Goal: Task Accomplishment & Management: Manage account settings

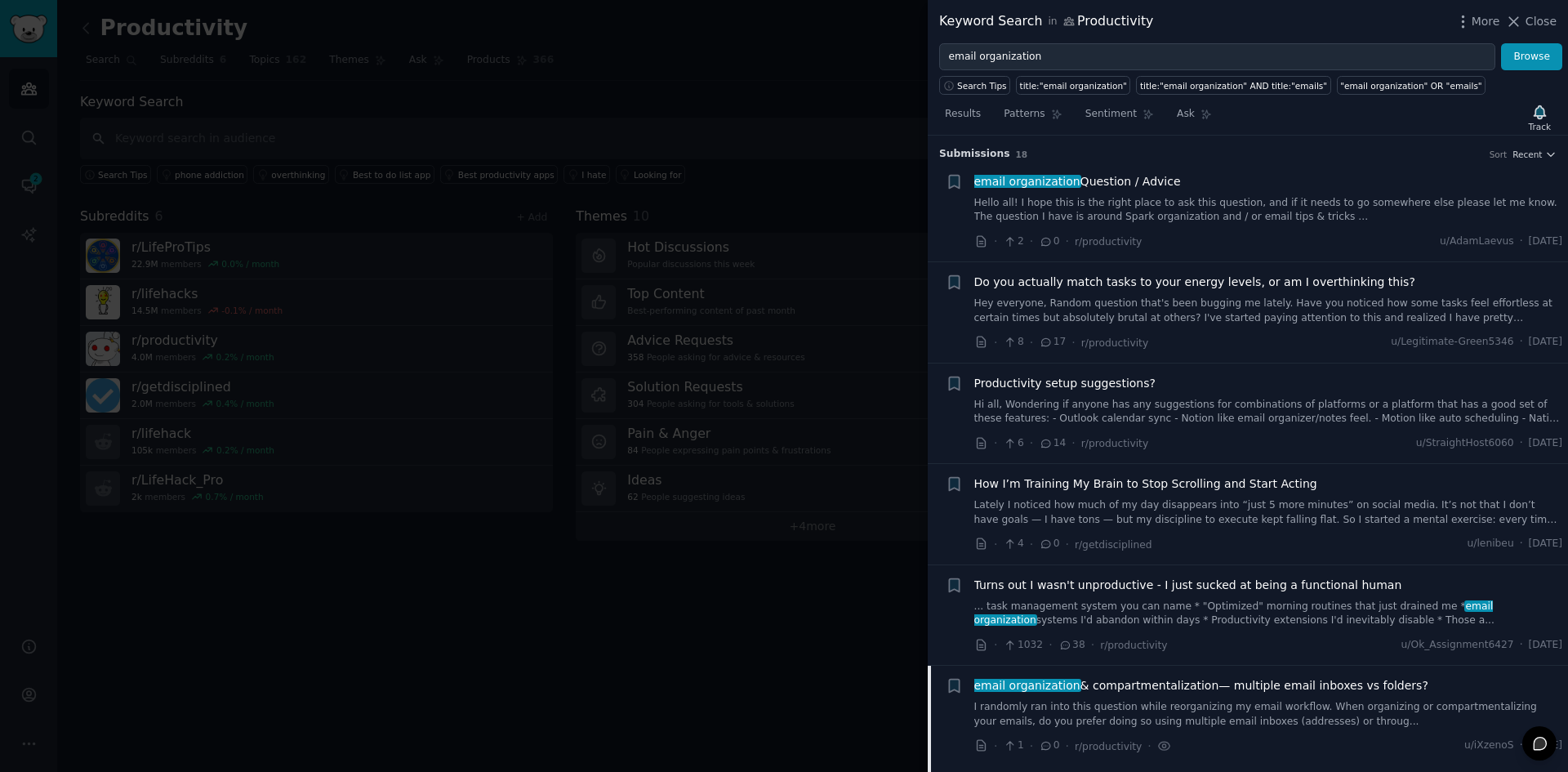
scroll to position [530, 0]
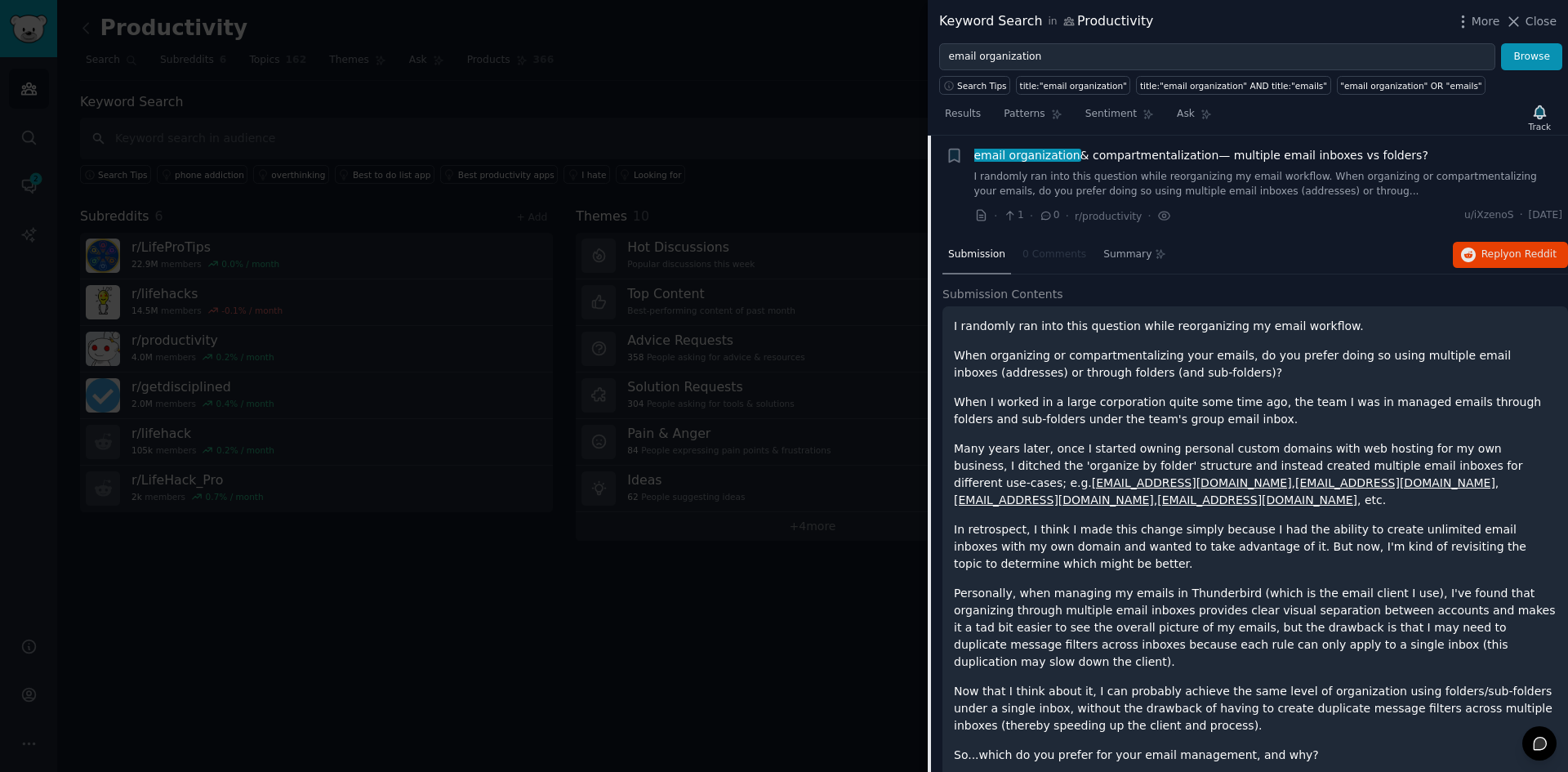
click at [846, 269] on div at bounding box center [784, 386] width 1568 height 772
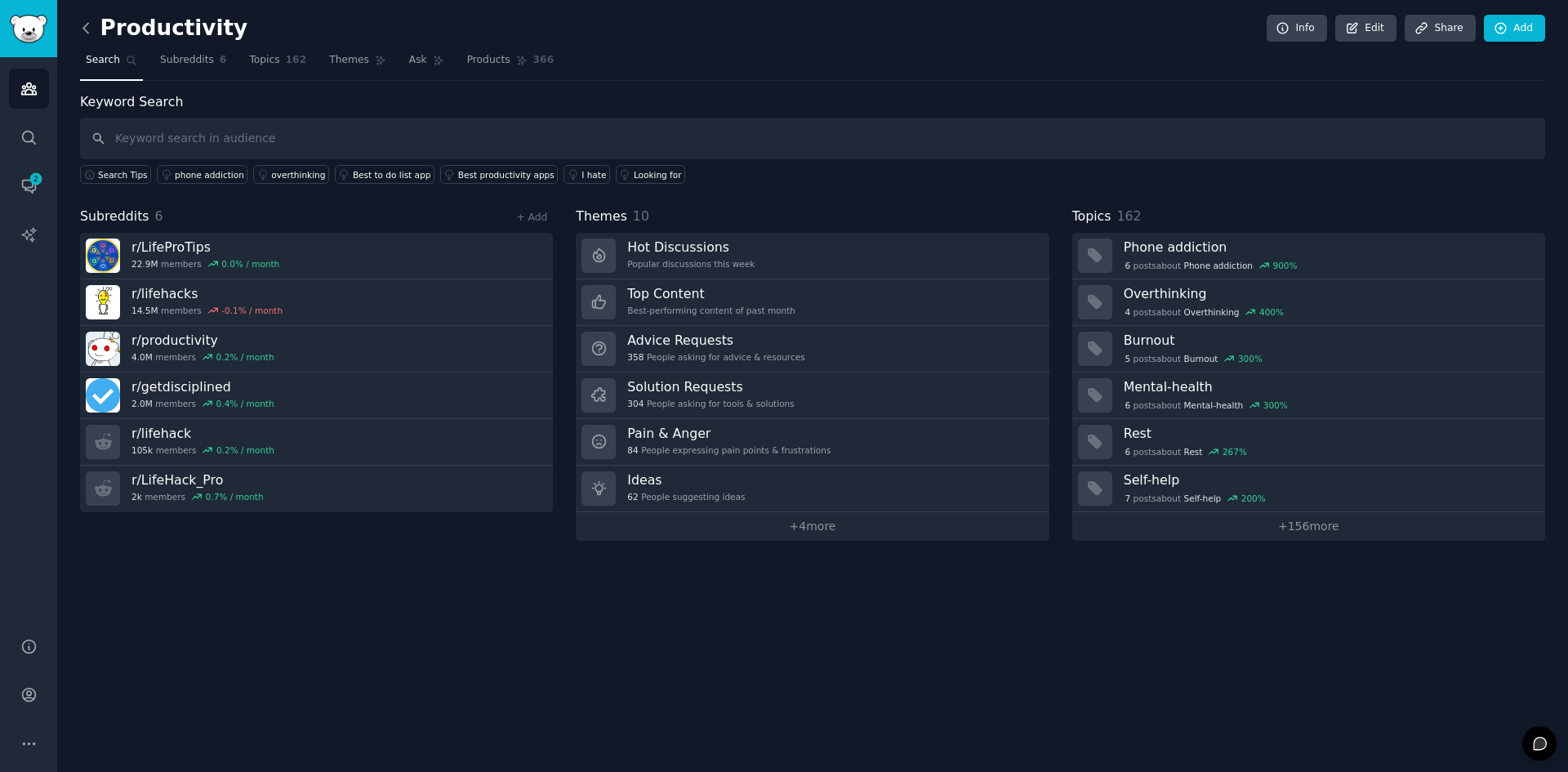
click at [80, 26] on div "Productivity Info Edit Share Add Search Subreddits 6 Topics 162 Themes Ask Prod…" at bounding box center [812, 386] width 1510 height 772
click at [87, 35] on icon at bounding box center [86, 28] width 17 height 17
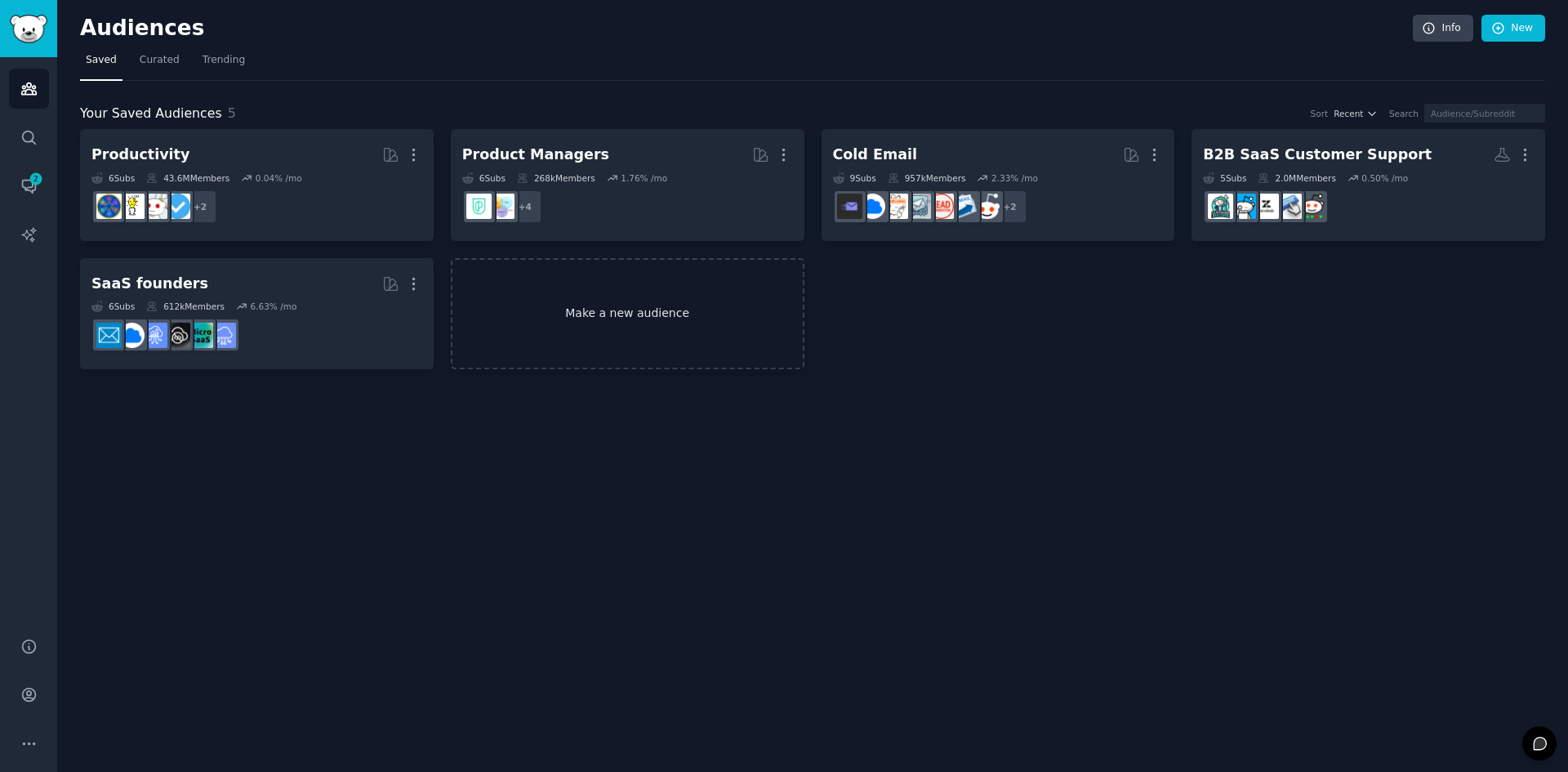
click at [647, 323] on link "Make a new audience" at bounding box center [628, 314] width 354 height 112
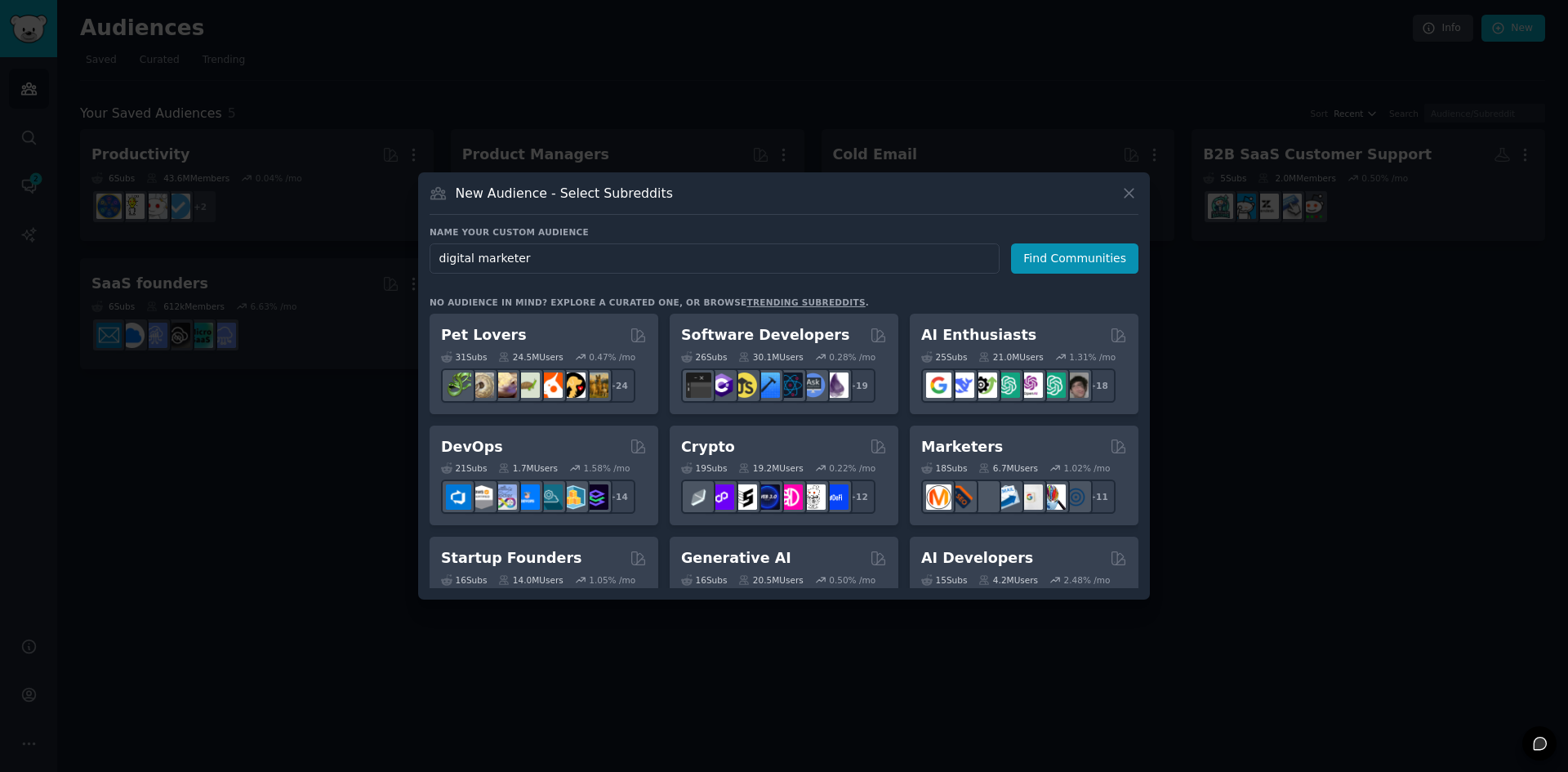
type input "digital"
type input "SaaS"
type input "Product Marketing"
click button "Find Communities" at bounding box center [1074, 258] width 128 height 30
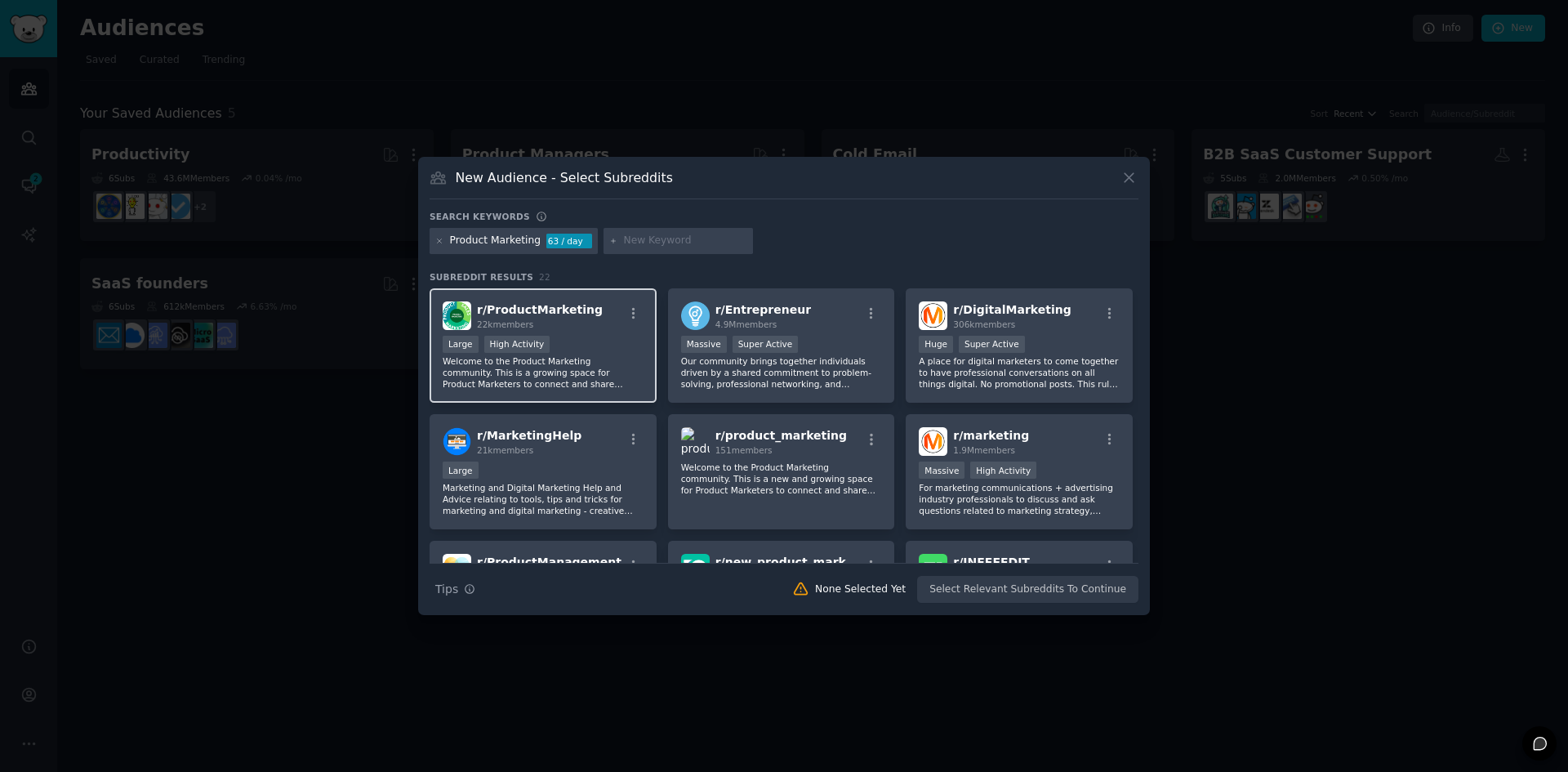
click at [588, 361] on p "Welcome to the Product Marketing community. This is a growing space for Product…" at bounding box center [543, 373] width 201 height 35
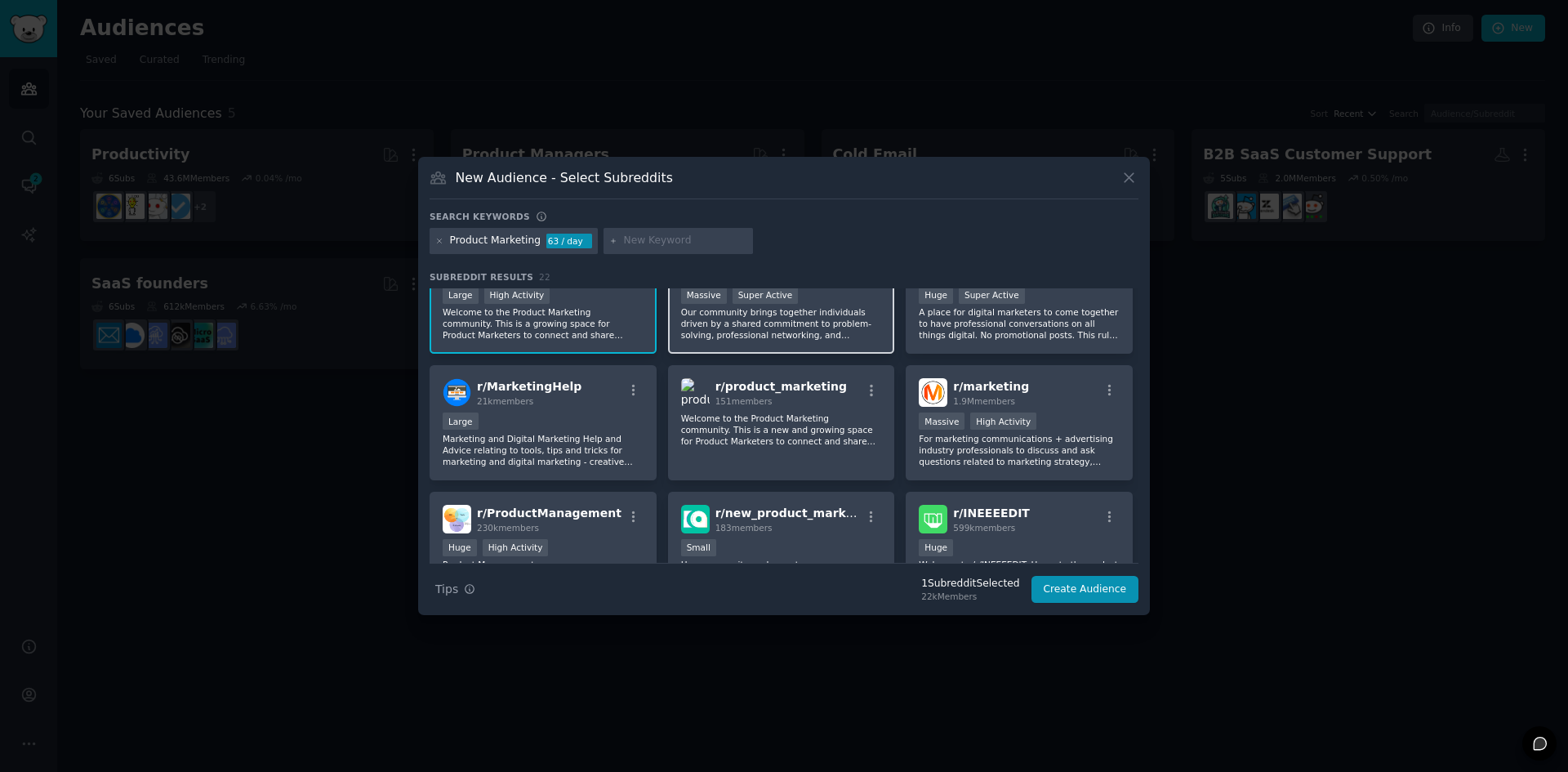
scroll to position [53, 0]
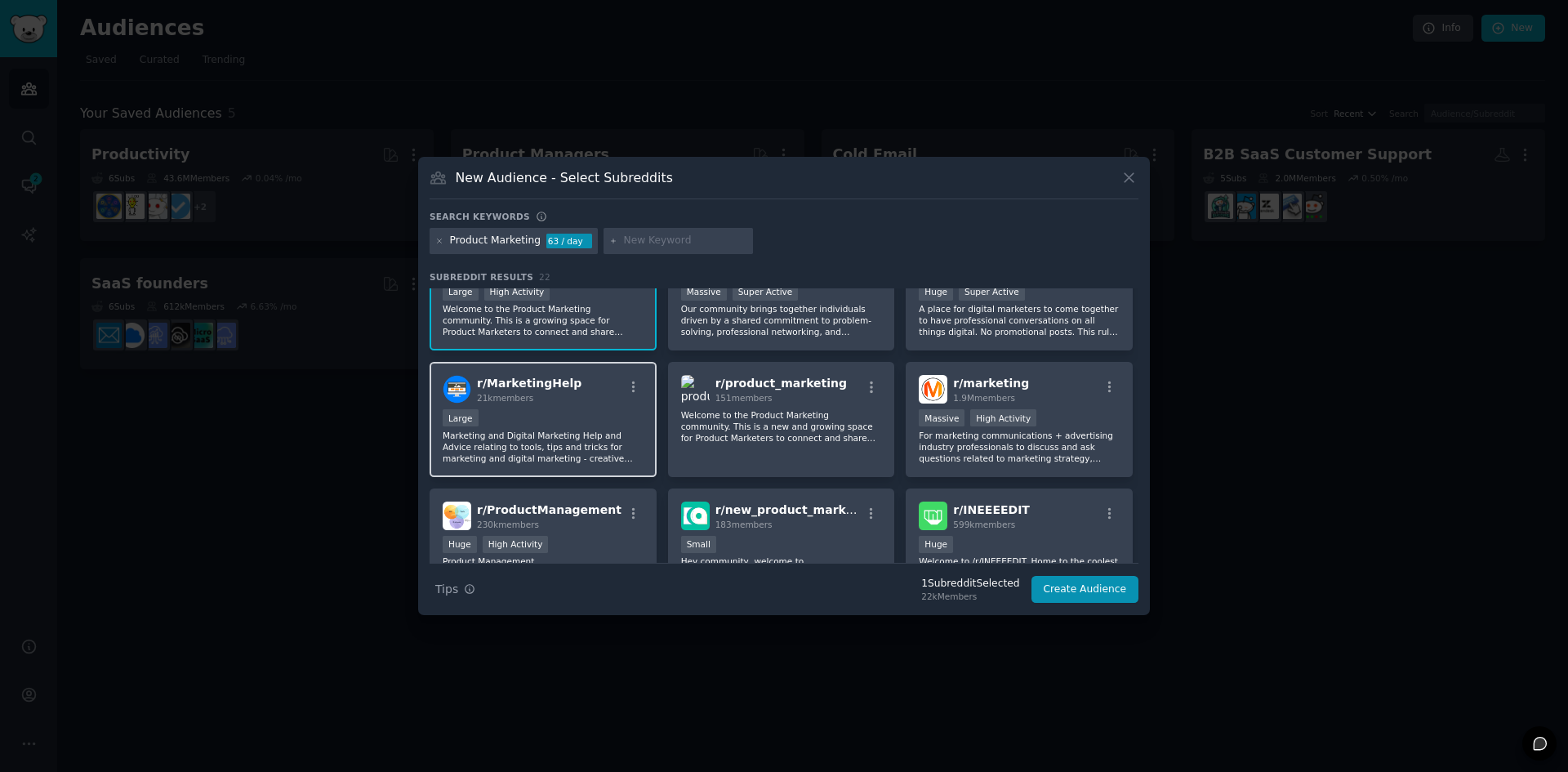
click at [546, 426] on div "Large" at bounding box center [543, 419] width 201 height 21
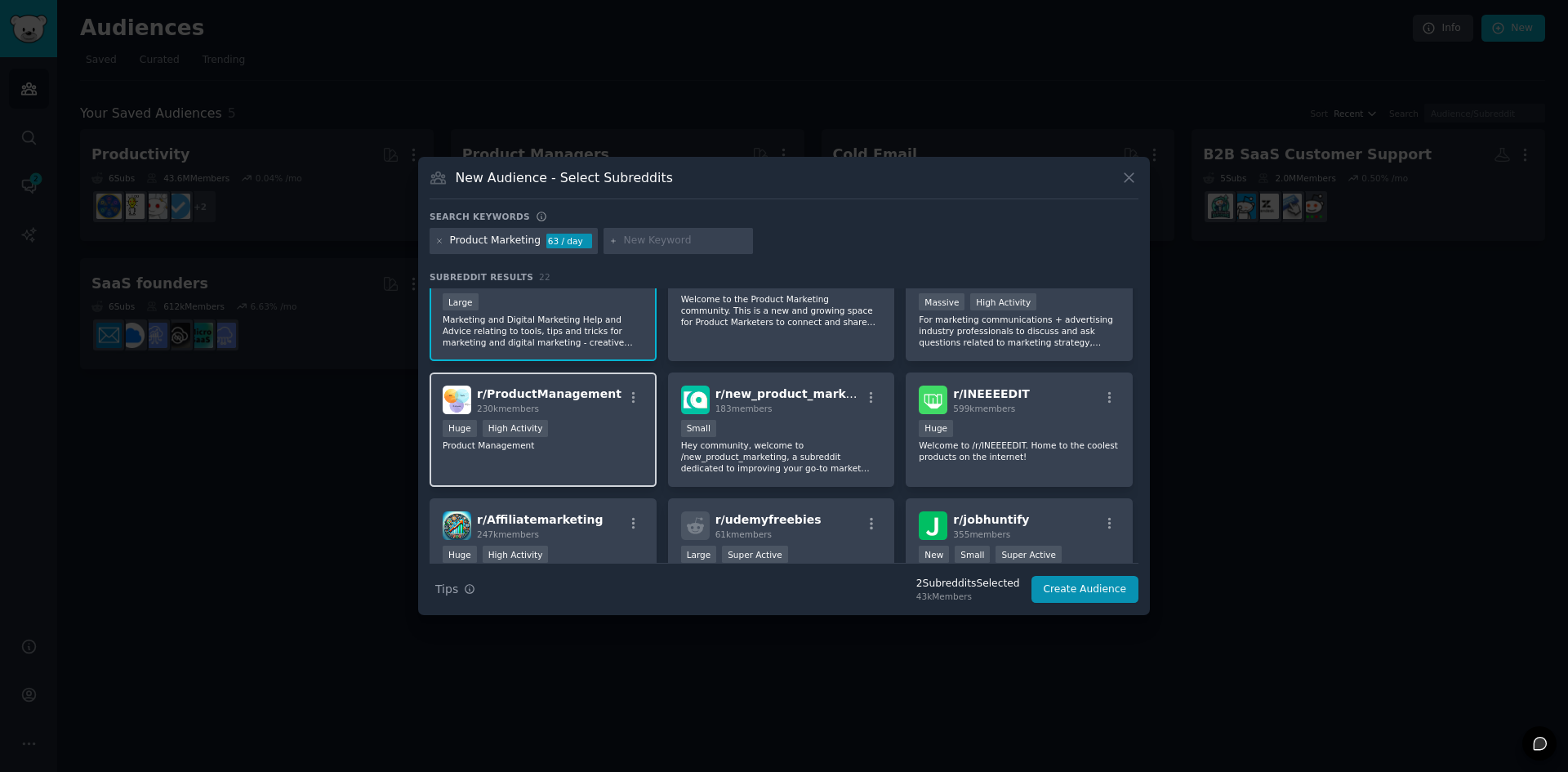
scroll to position [169, 0]
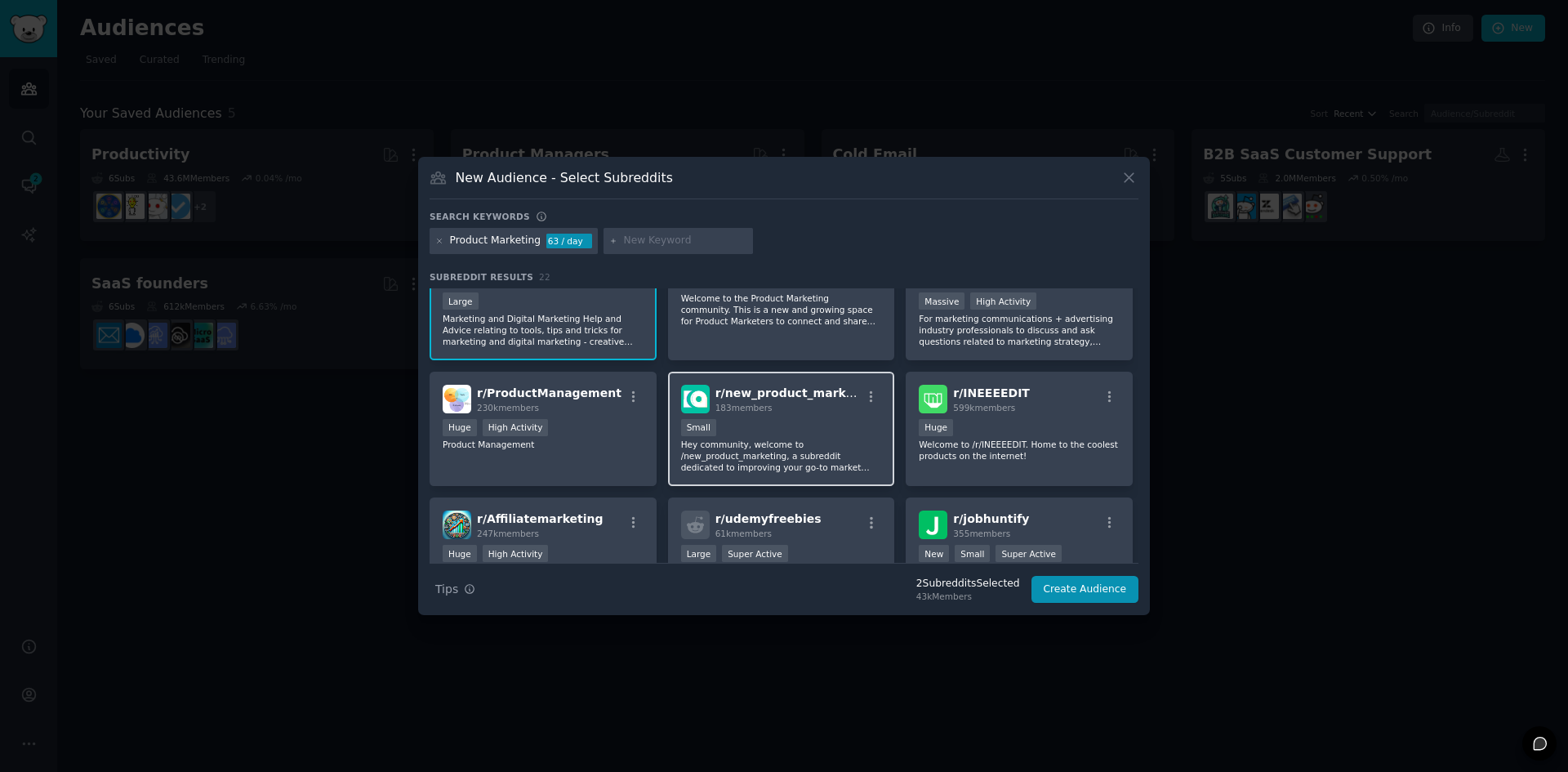
click at [763, 458] on p "Hey community, welcome to /new_product_marketing, a subreddit dedicated to impr…" at bounding box center [782, 456] width 201 height 35
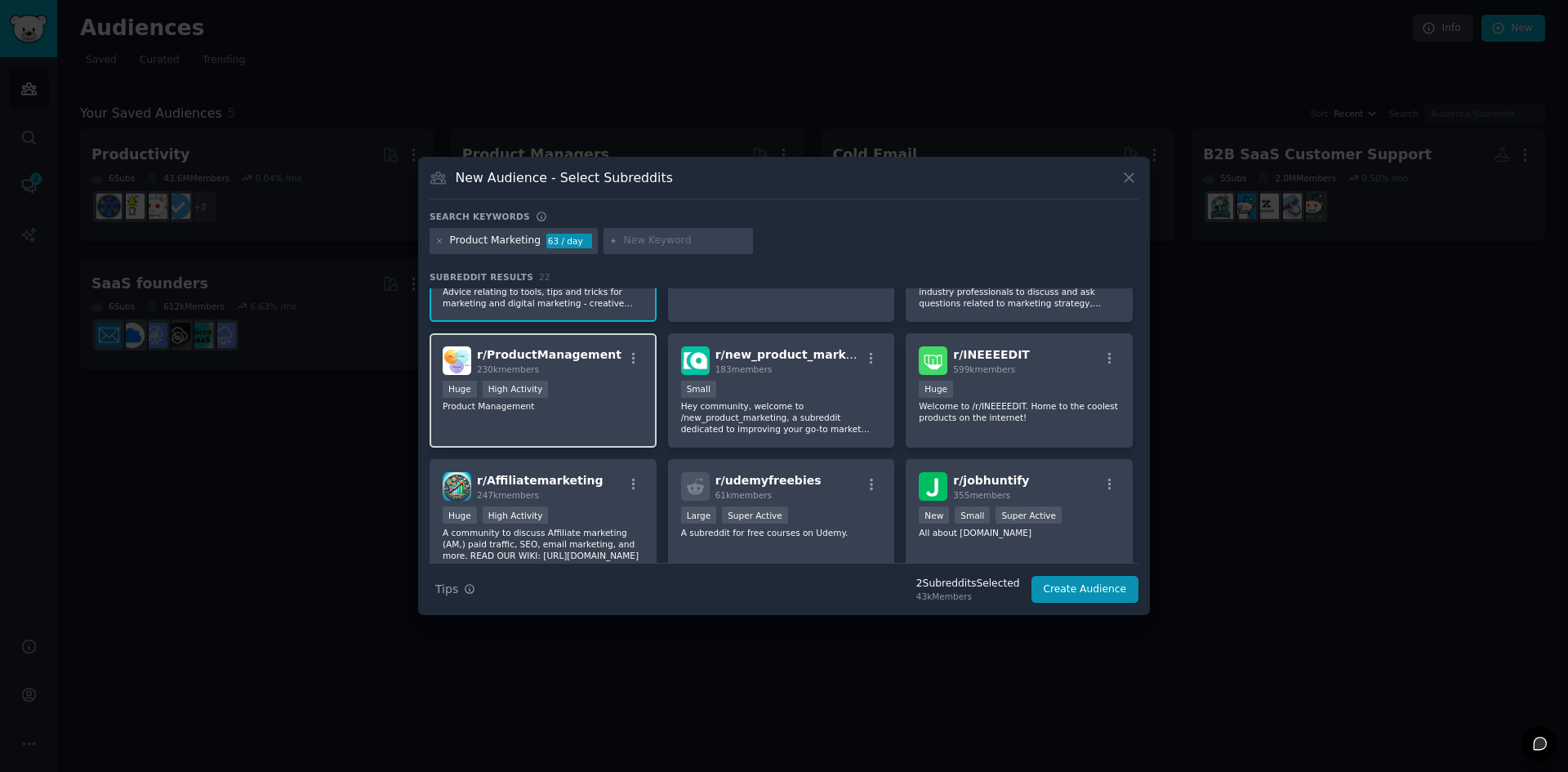
scroll to position [208, 0]
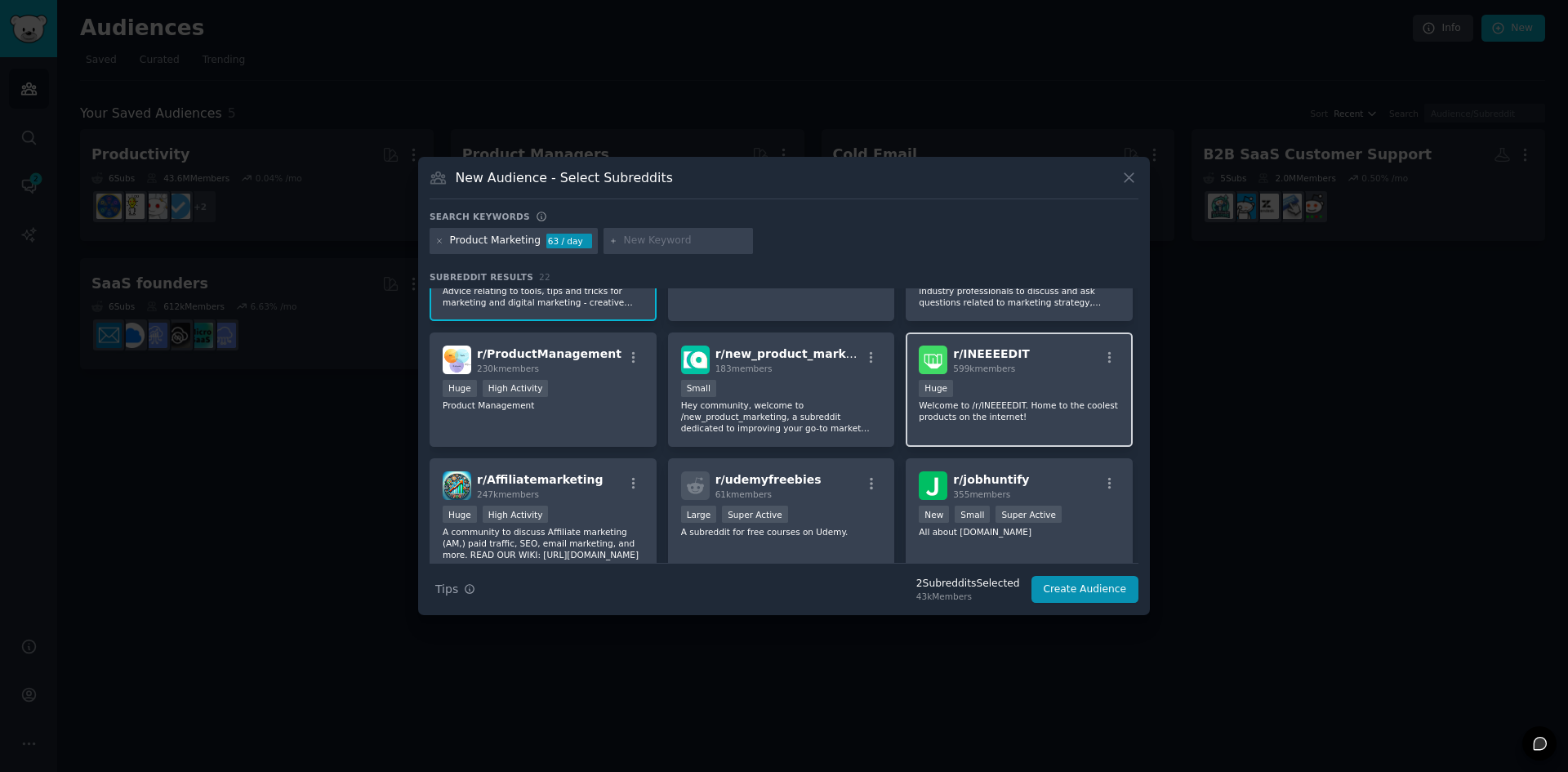
click at [1050, 417] on p "Welcome to /r/INEEEEDIT. Home to the coolest products on the internet!" at bounding box center [1019, 411] width 201 height 23
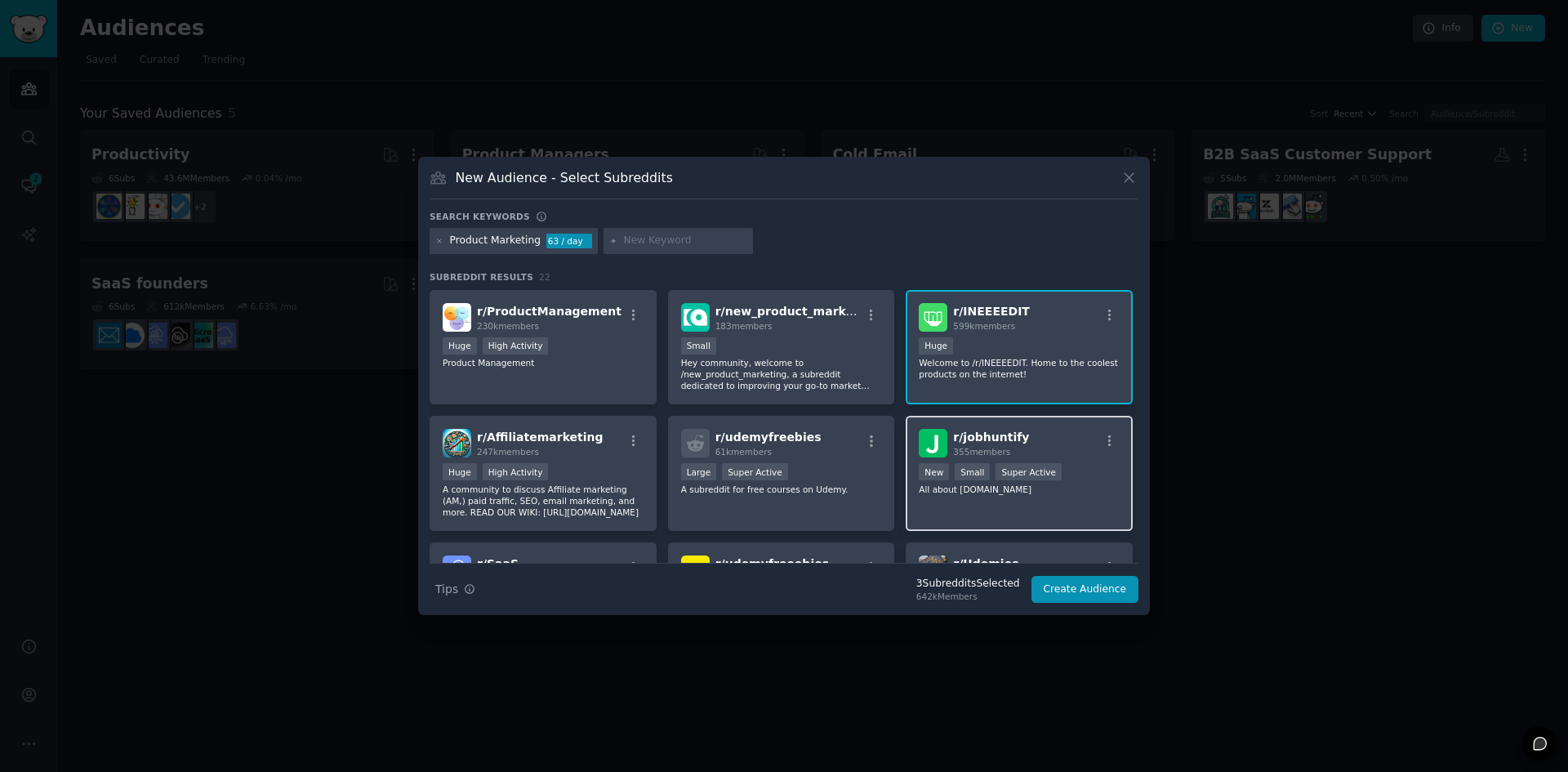
scroll to position [253, 0]
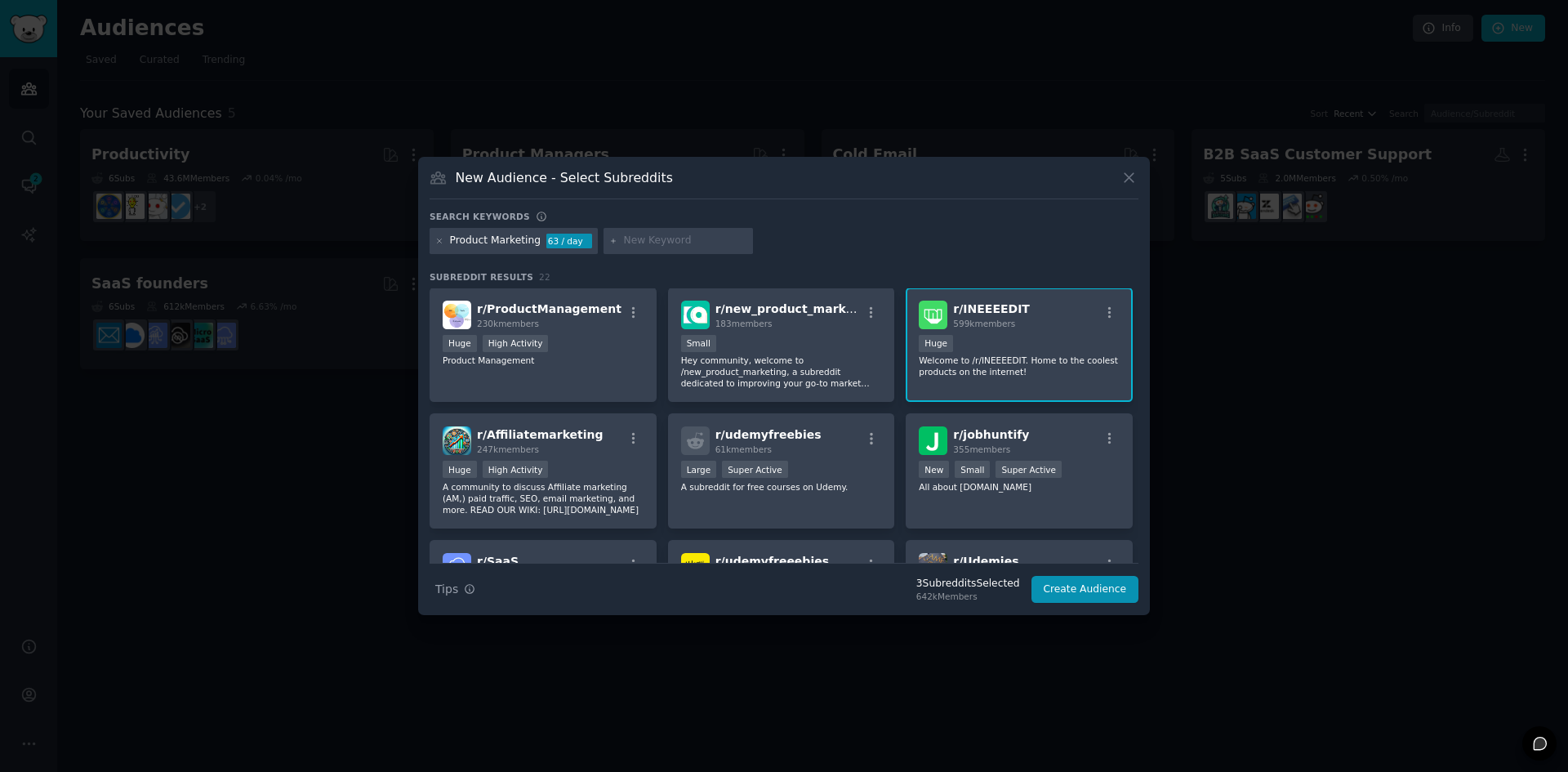
click at [1037, 367] on p "Welcome to /r/INEEEEDIT. Home to the coolest products on the internet!" at bounding box center [1019, 366] width 201 height 23
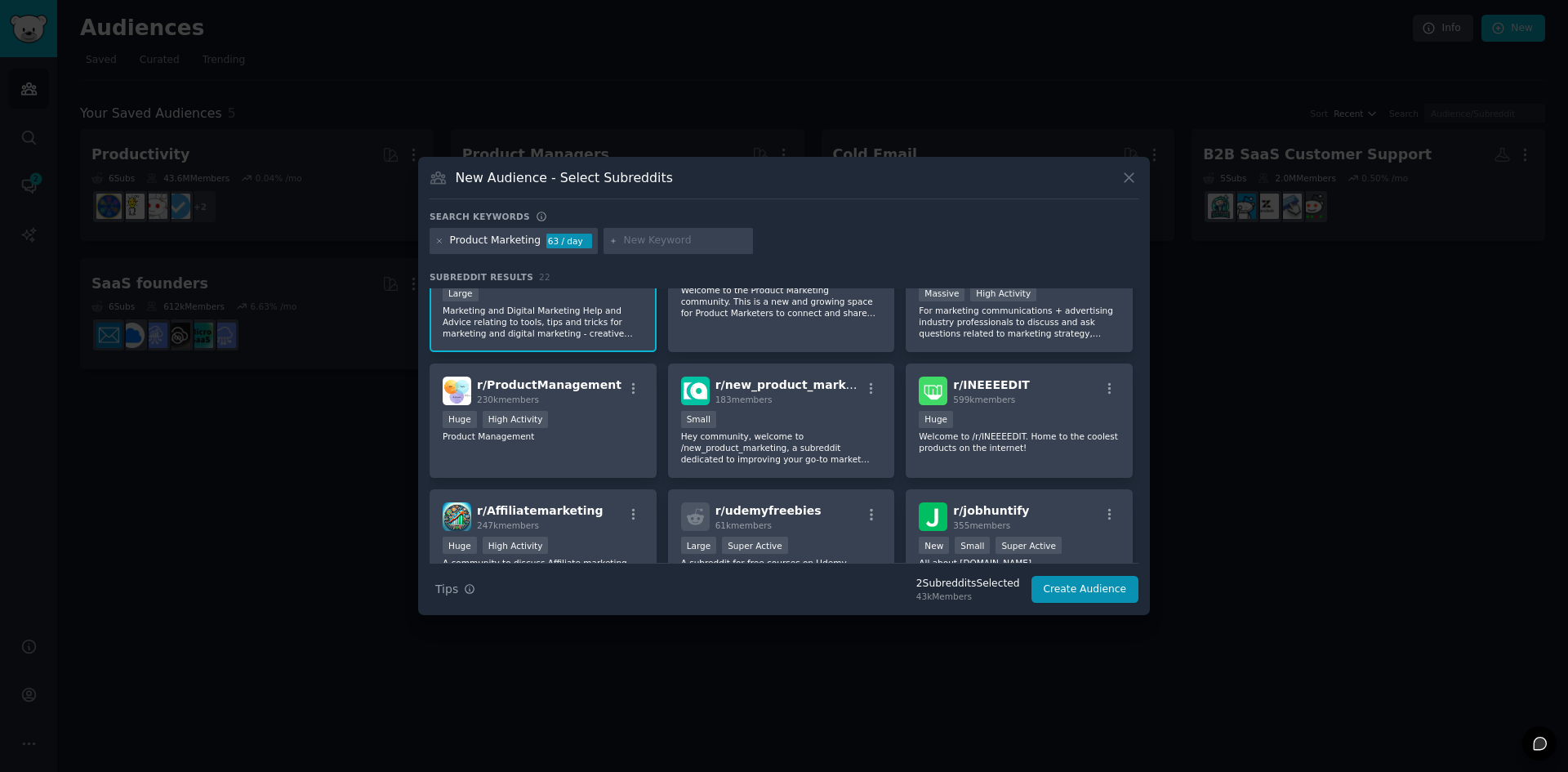
scroll to position [179, 0]
click at [570, 423] on div "Huge High Activity" at bounding box center [543, 418] width 201 height 21
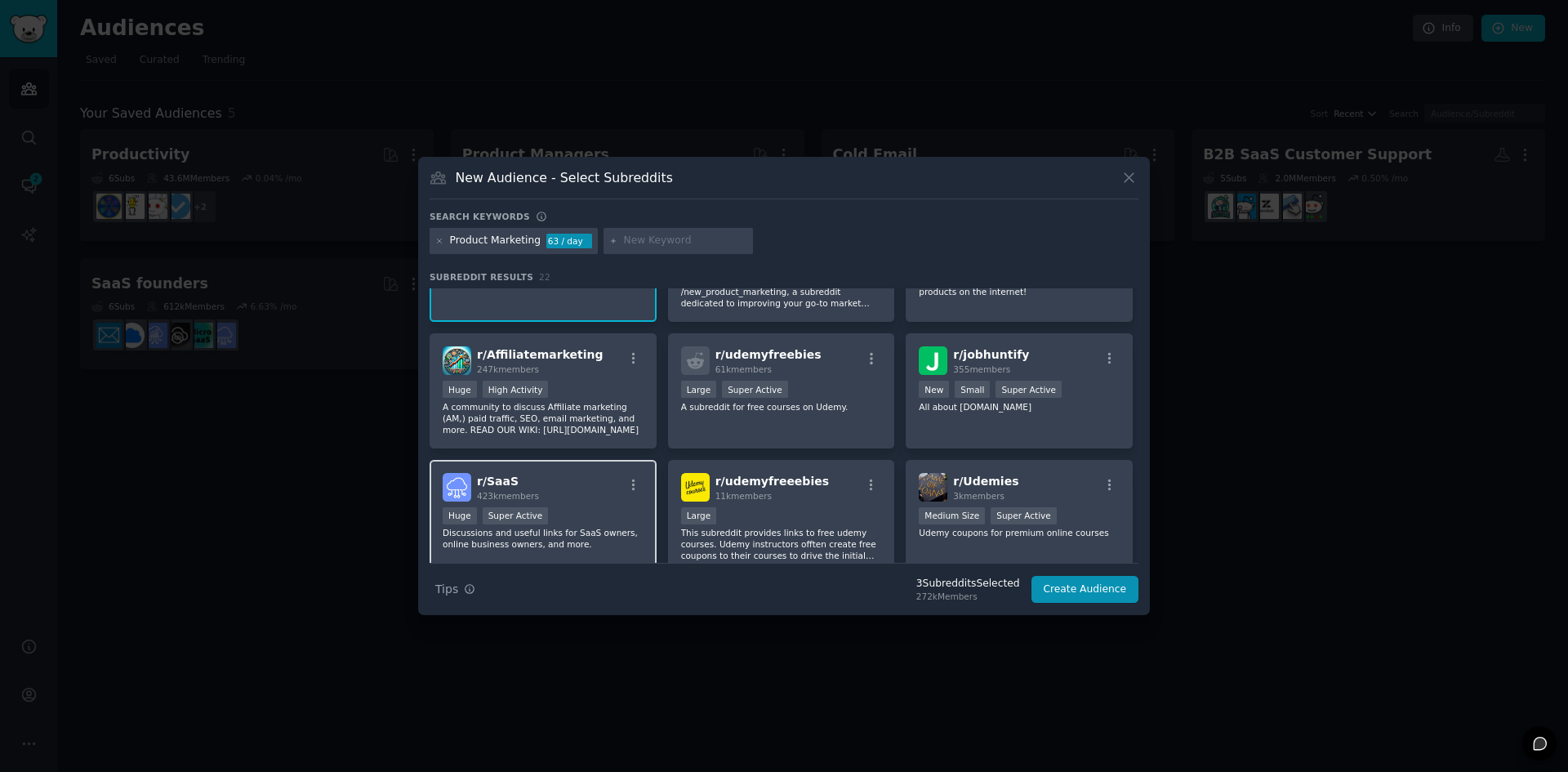
click at [570, 490] on div "r/ SaaS 423k members" at bounding box center [543, 487] width 201 height 29
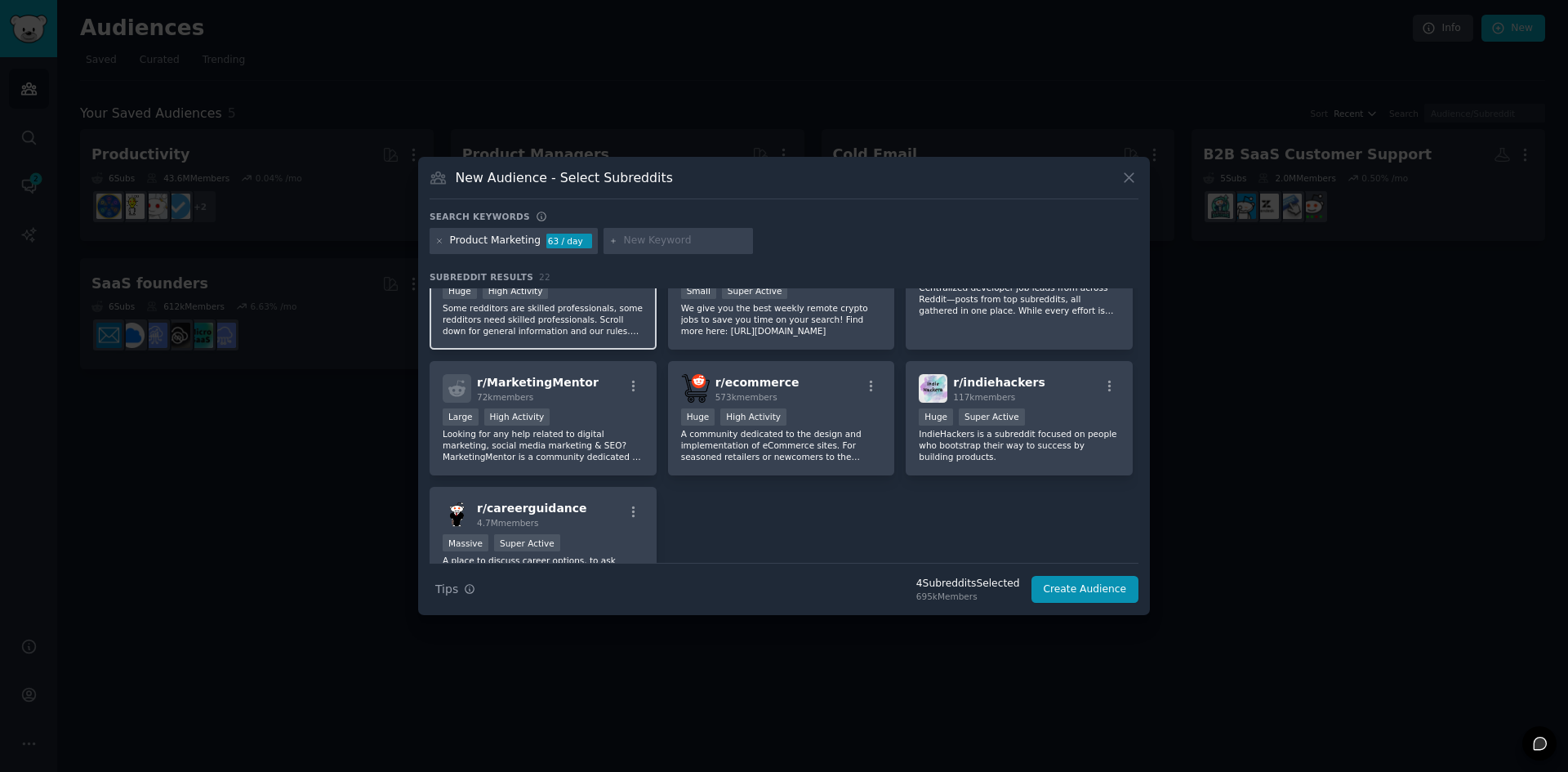
scroll to position [686, 0]
click at [594, 416] on div "Large High Activity" at bounding box center [543, 417] width 201 height 21
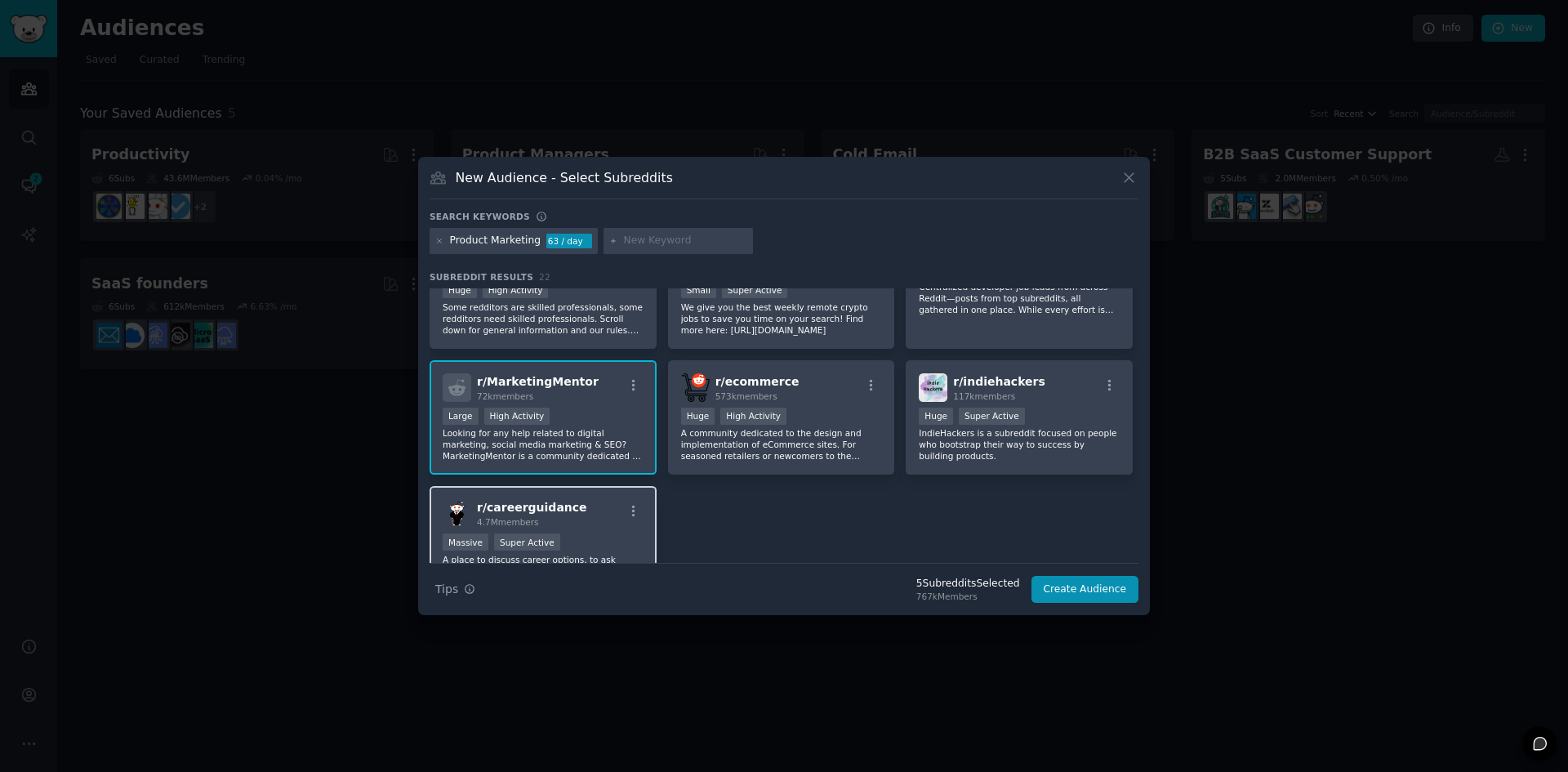
scroll to position [766, 0]
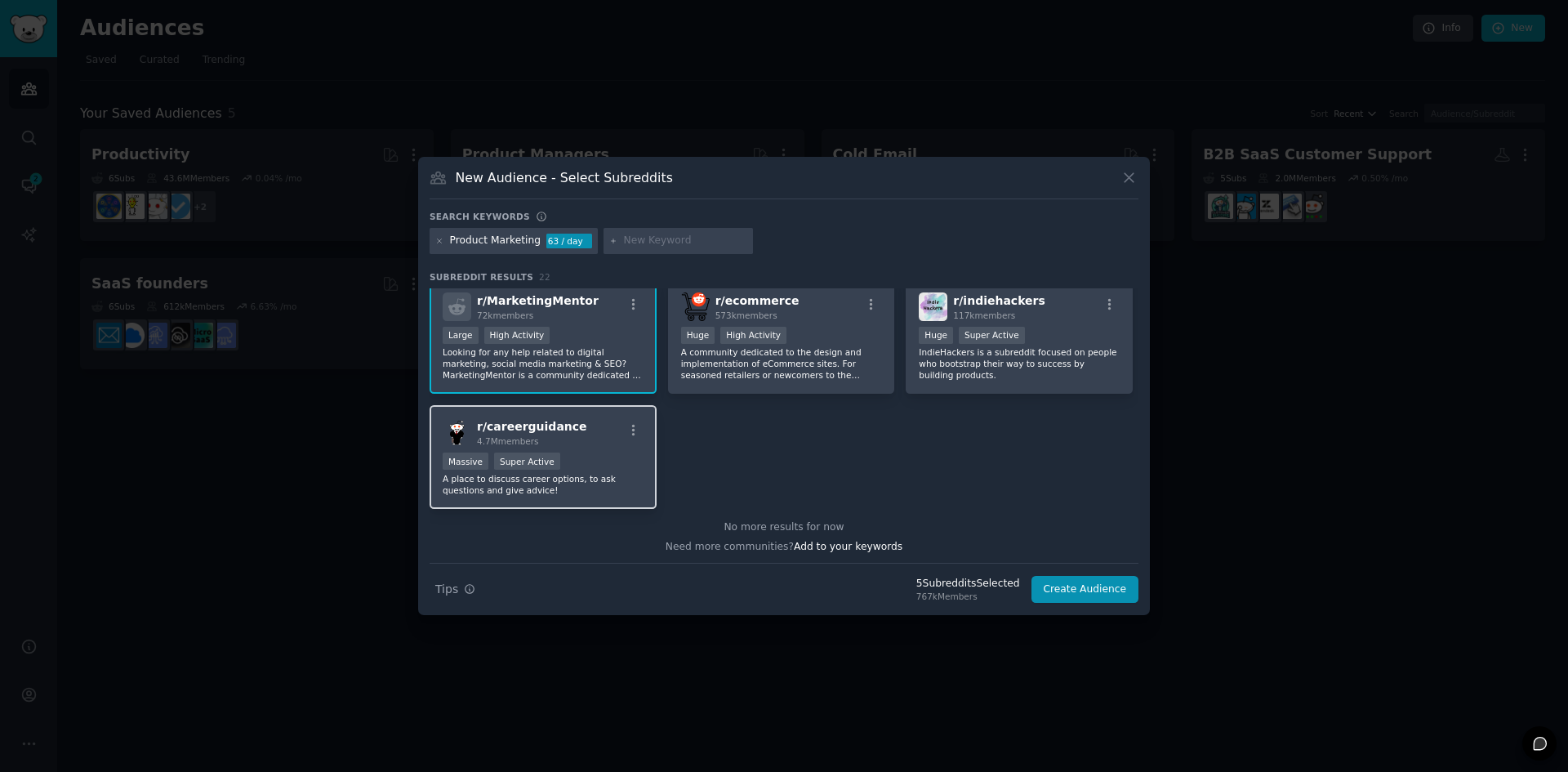
click at [596, 486] on p "A place to discuss career options, to ask questions and give advice!" at bounding box center [543, 485] width 201 height 23
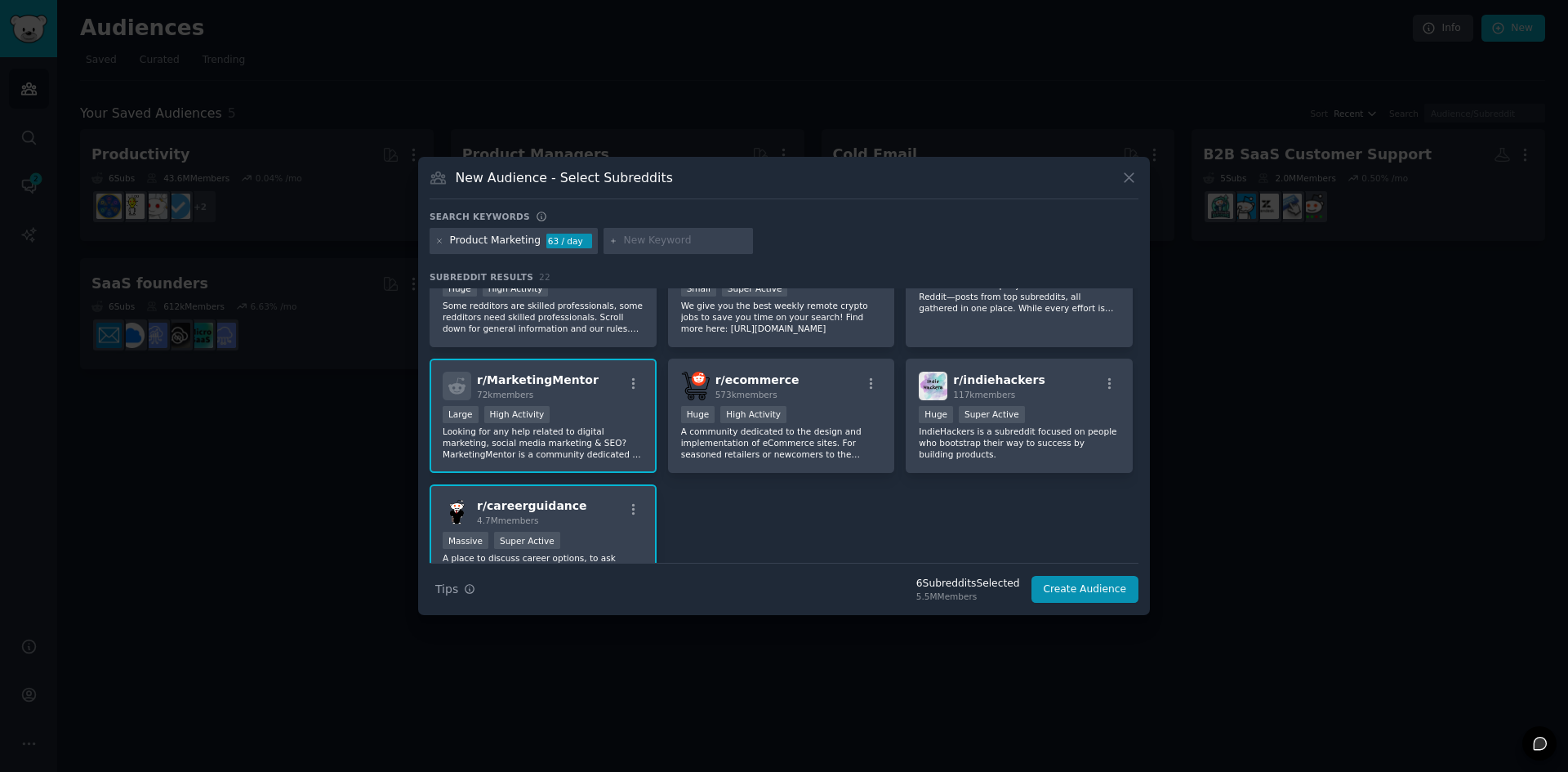
scroll to position [684, 0]
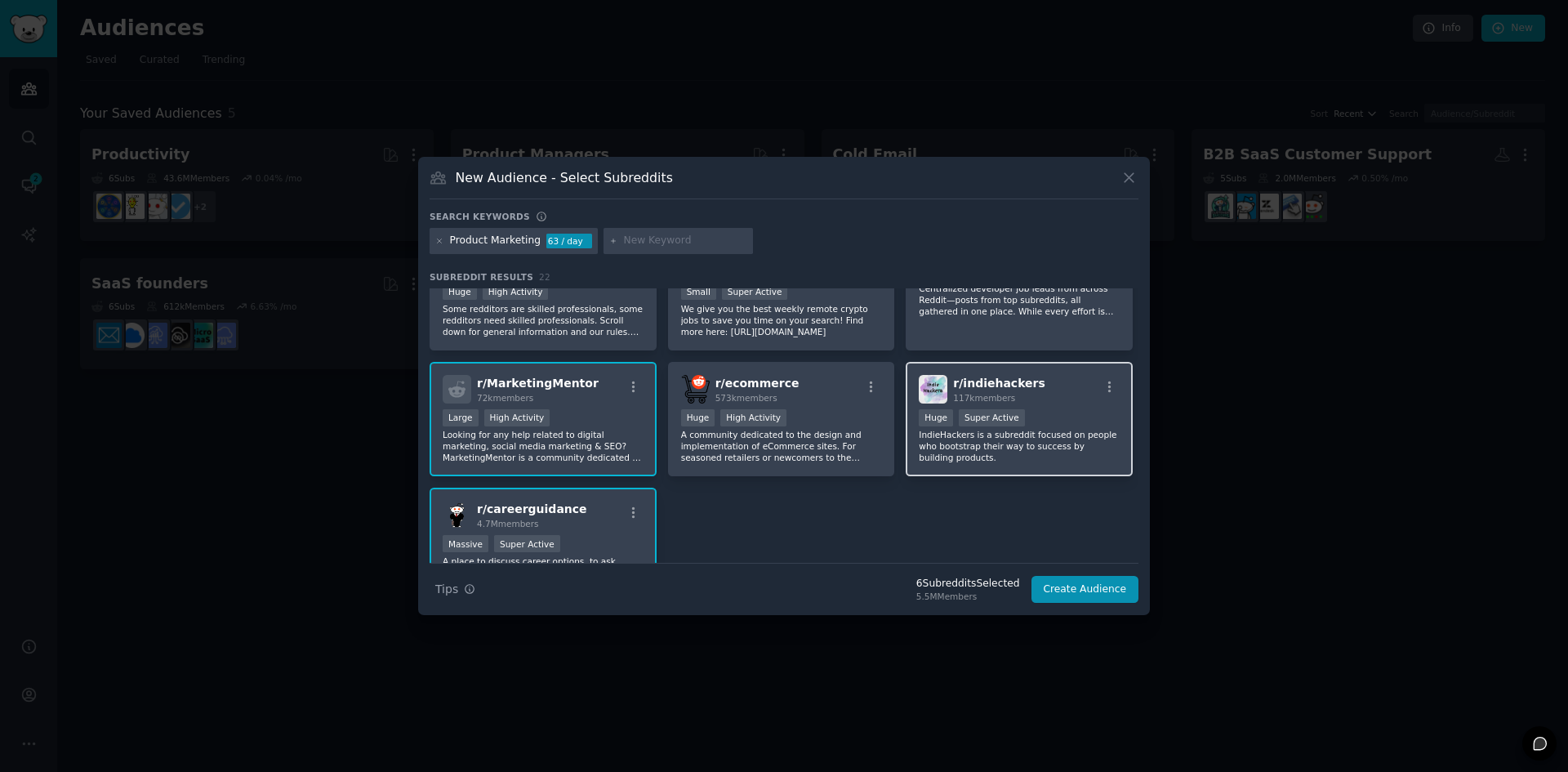
click at [1061, 439] on p "IndieHackers is a subreddit focused on people who bootstrap their way to succes…" at bounding box center [1019, 446] width 201 height 35
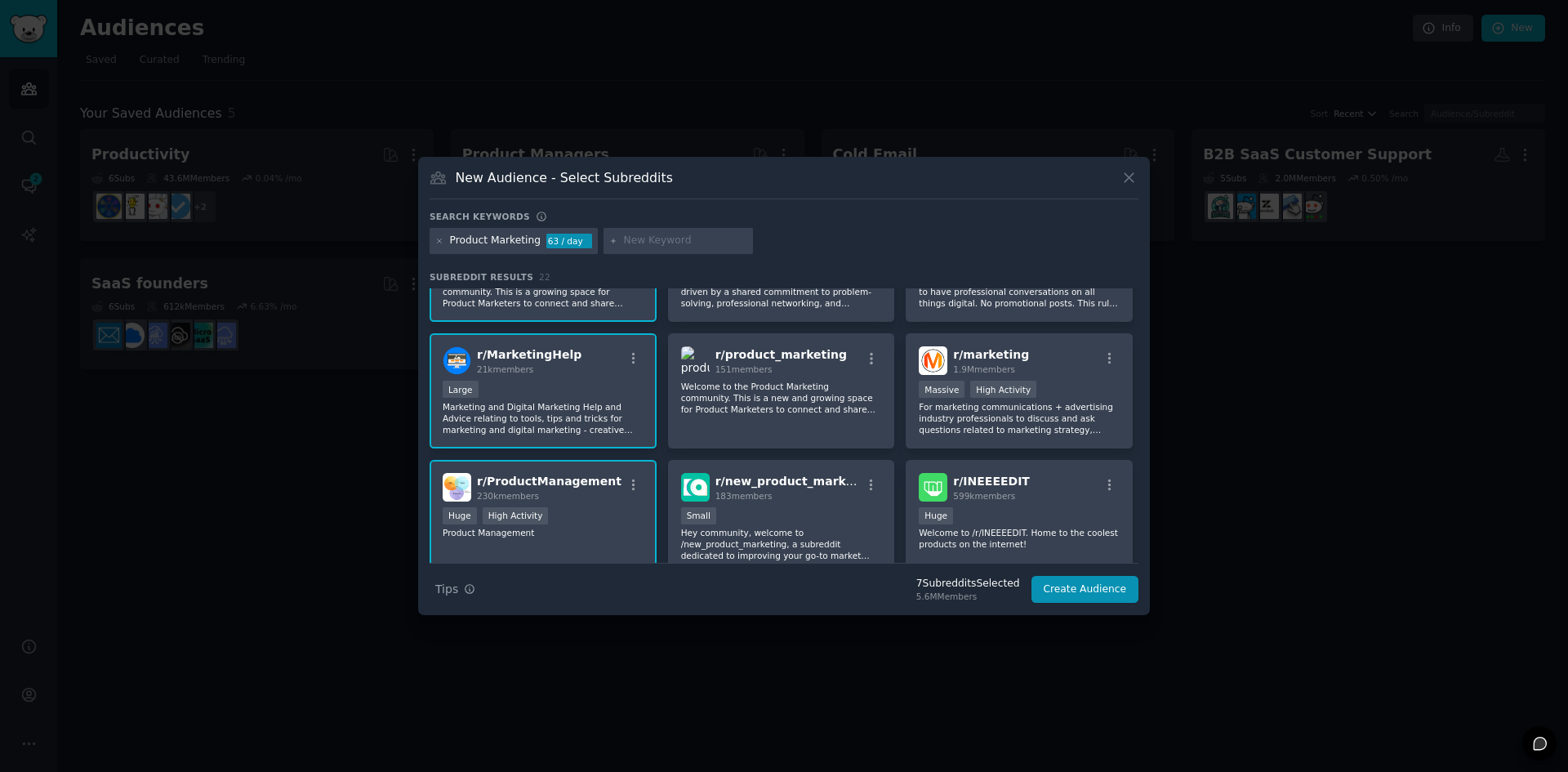
scroll to position [0, 0]
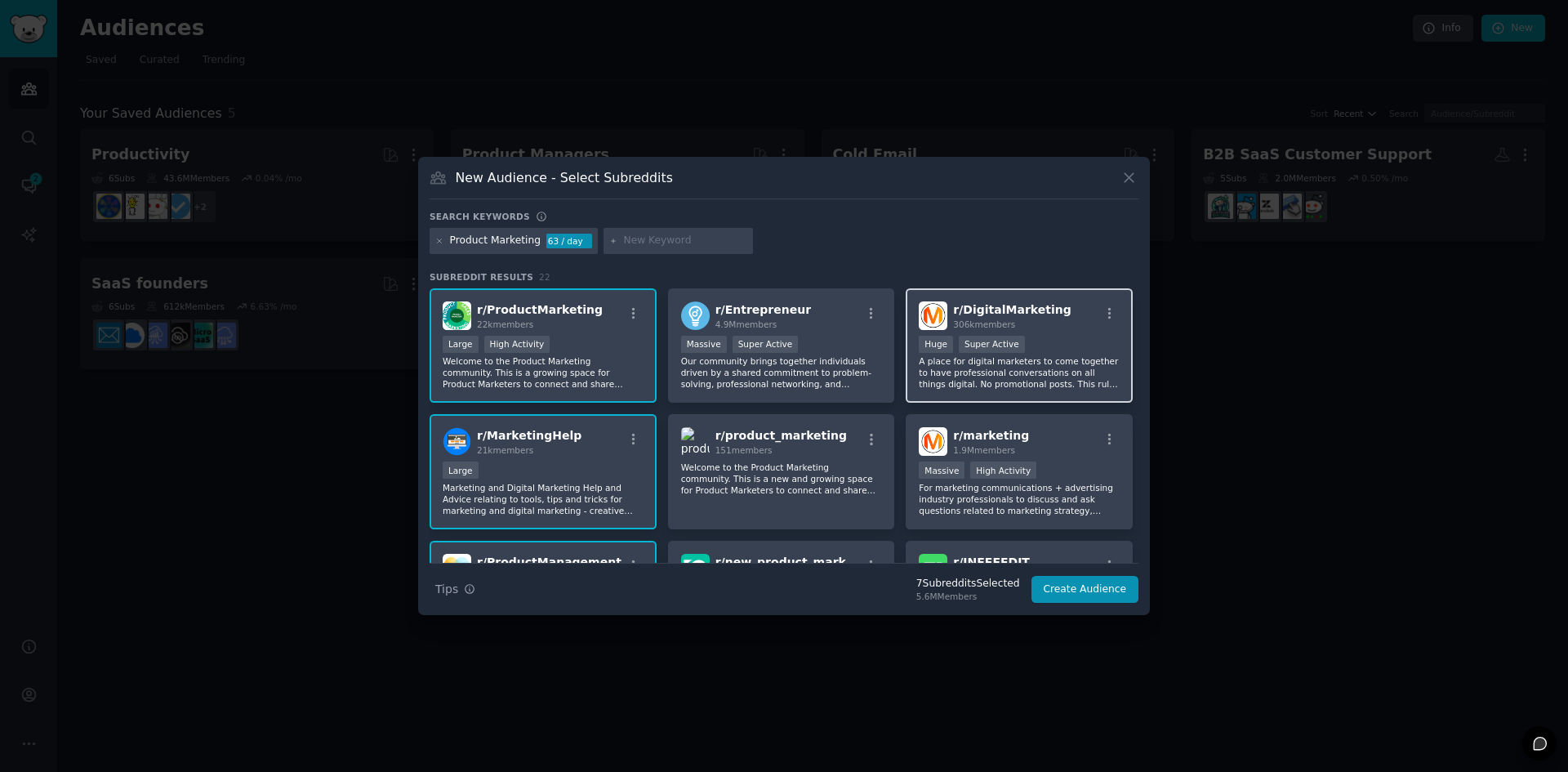
click at [1048, 333] on div "r/ DigitalMarketing 306k members Huge Super Active A place for digital marketer…" at bounding box center [1019, 346] width 227 height 115
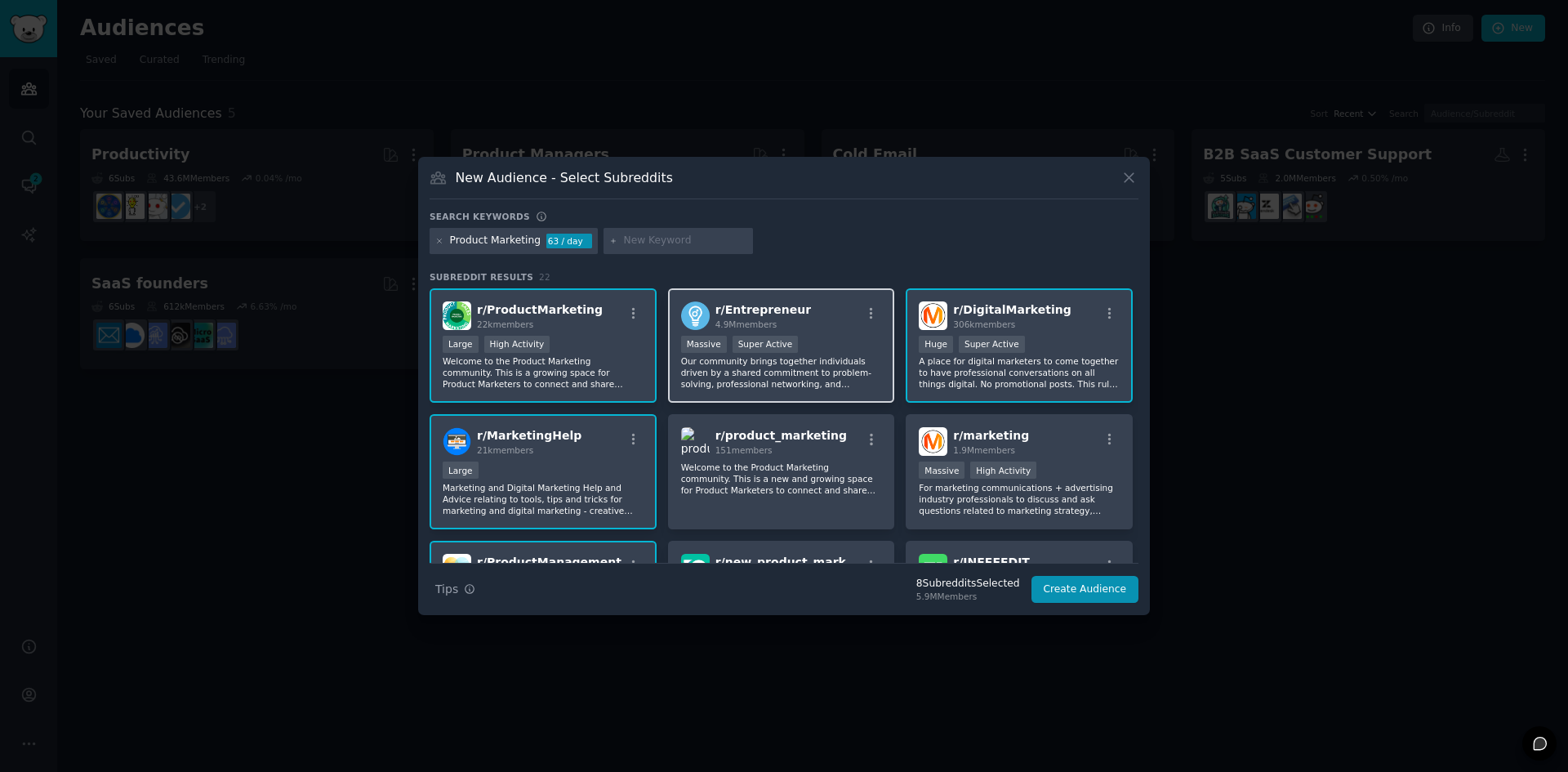
click at [851, 328] on div "r/ Entrepreneur 4.9M members" at bounding box center [782, 315] width 201 height 29
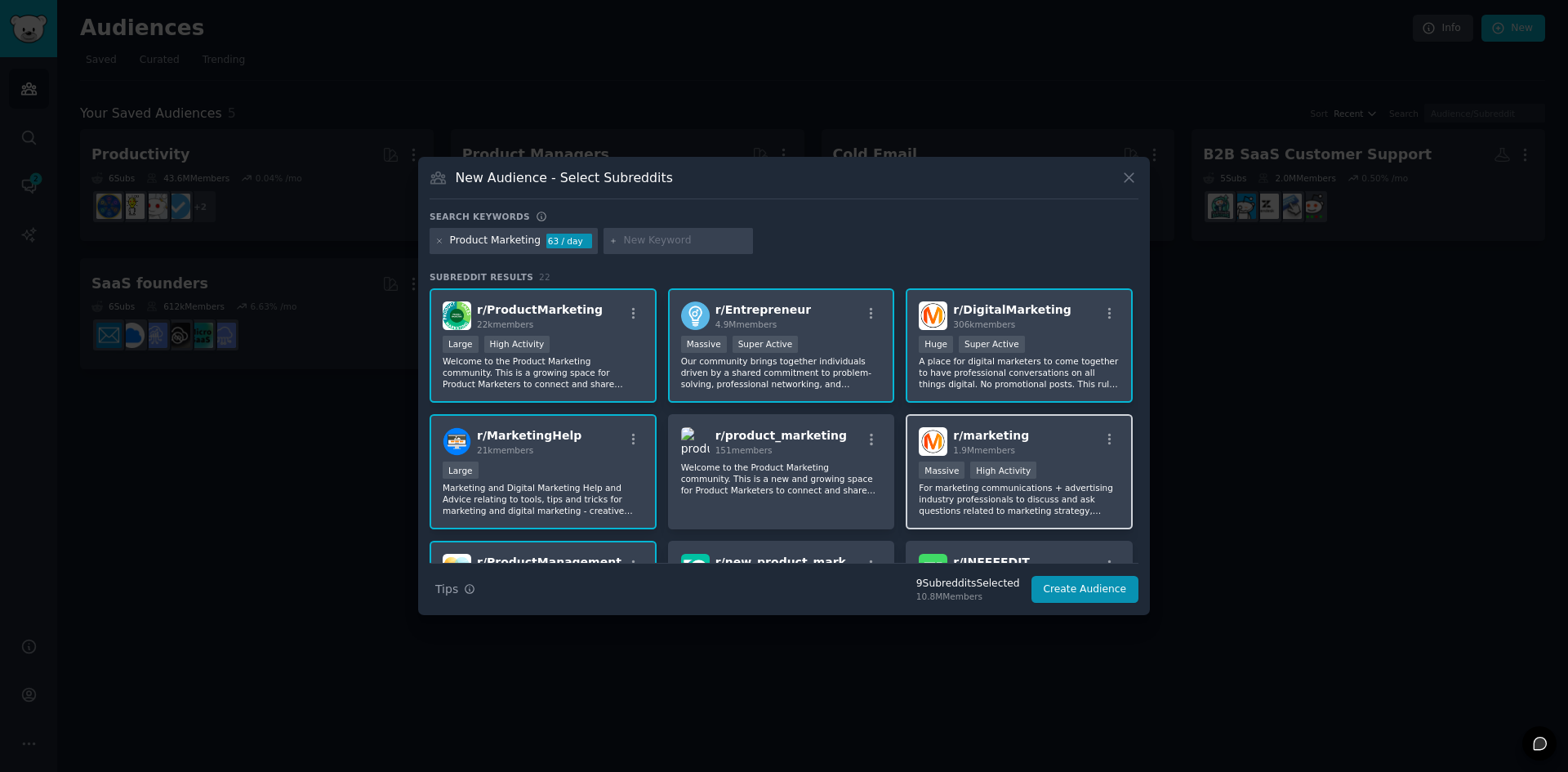
click at [1047, 436] on div "r/ marketing 1.9M members" at bounding box center [1019, 441] width 201 height 29
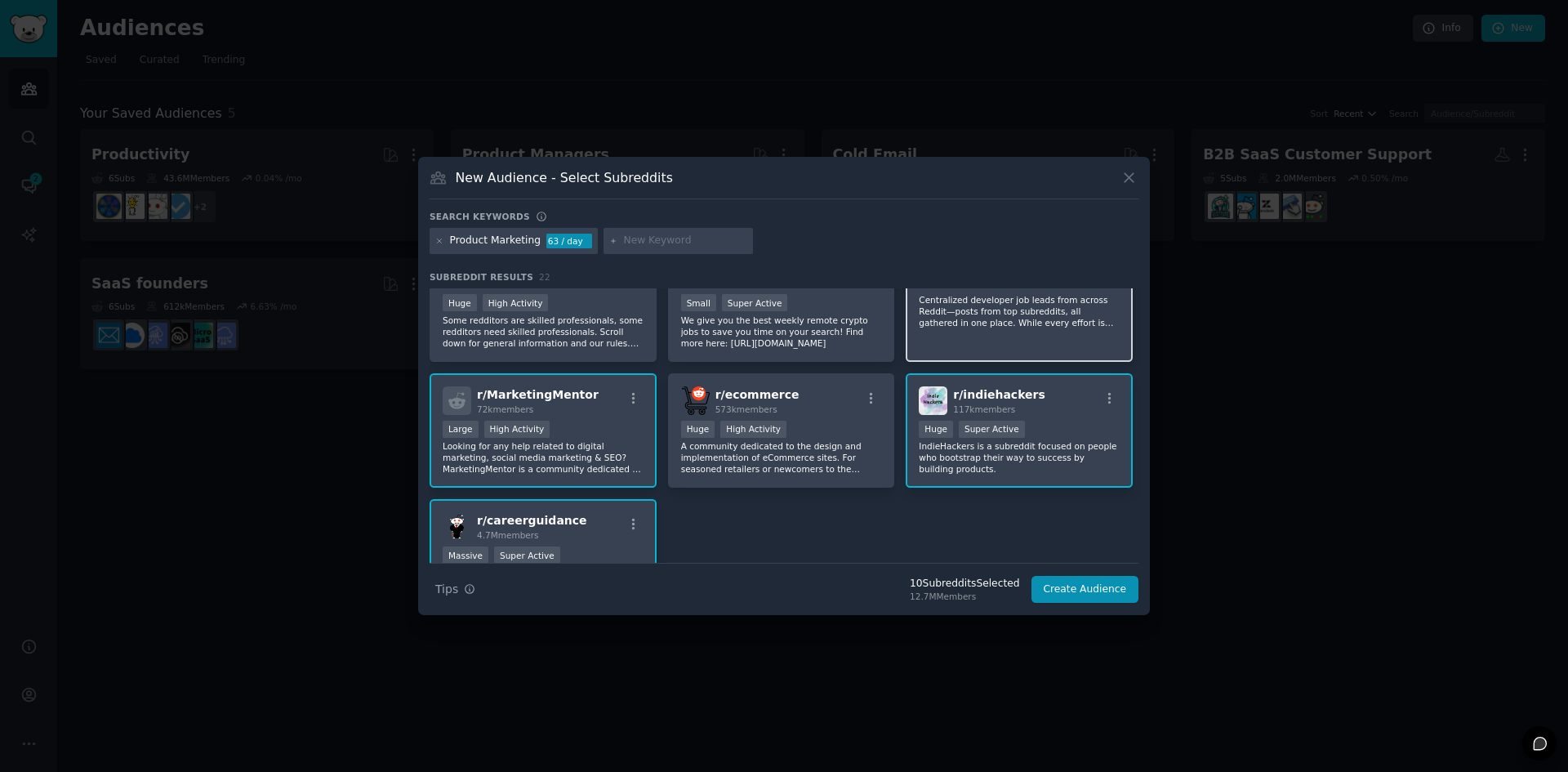
scroll to position [673, 0]
click at [816, 462] on p "A community dedicated to the design and implementation of eCommerce sites. For …" at bounding box center [782, 457] width 201 height 35
click at [830, 473] on p "A community dedicated to the design and implementation of eCommerce sites. For …" at bounding box center [782, 457] width 201 height 35
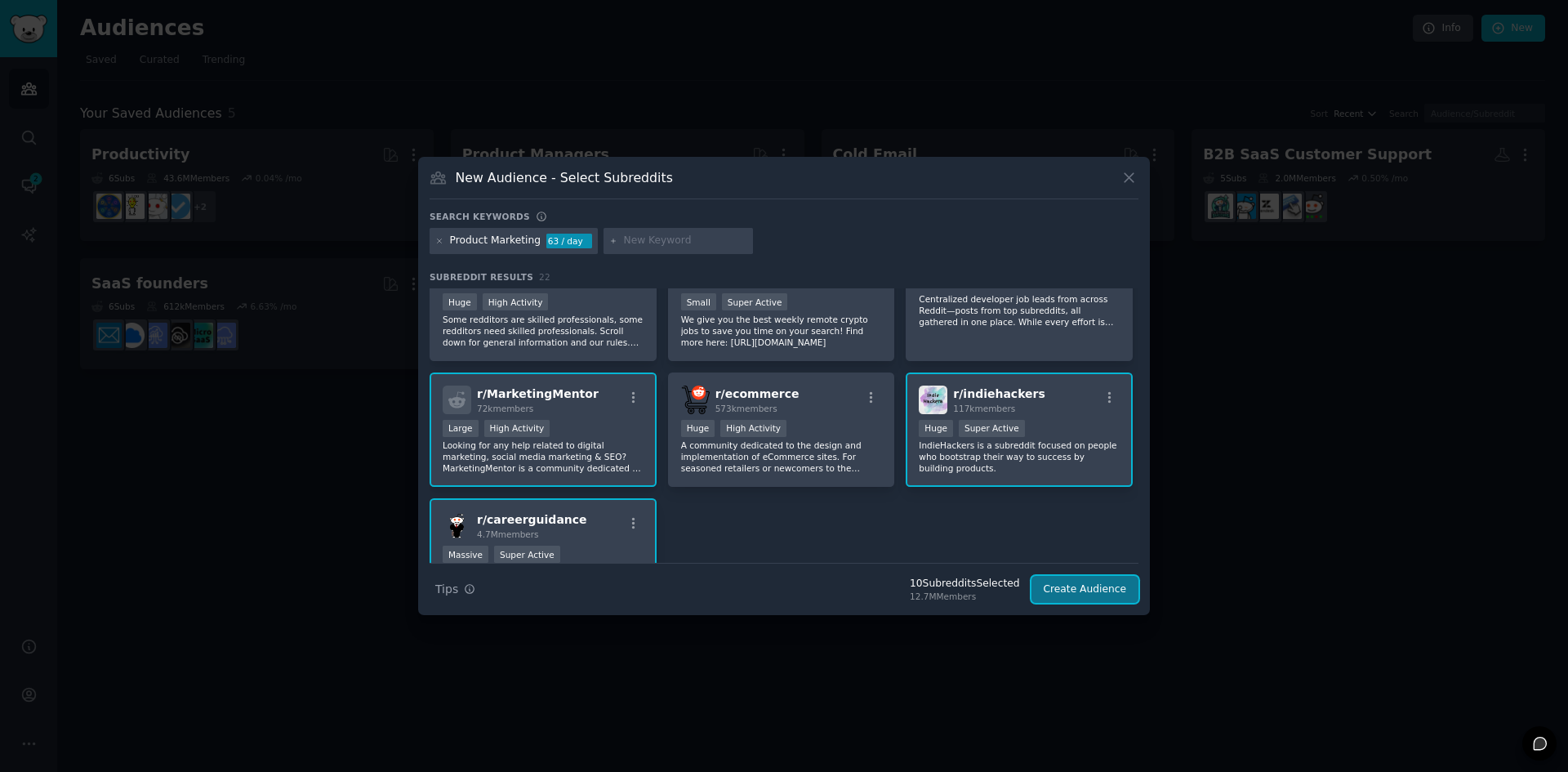
click at [1069, 583] on button "Create Audience" at bounding box center [1085, 590] width 108 height 28
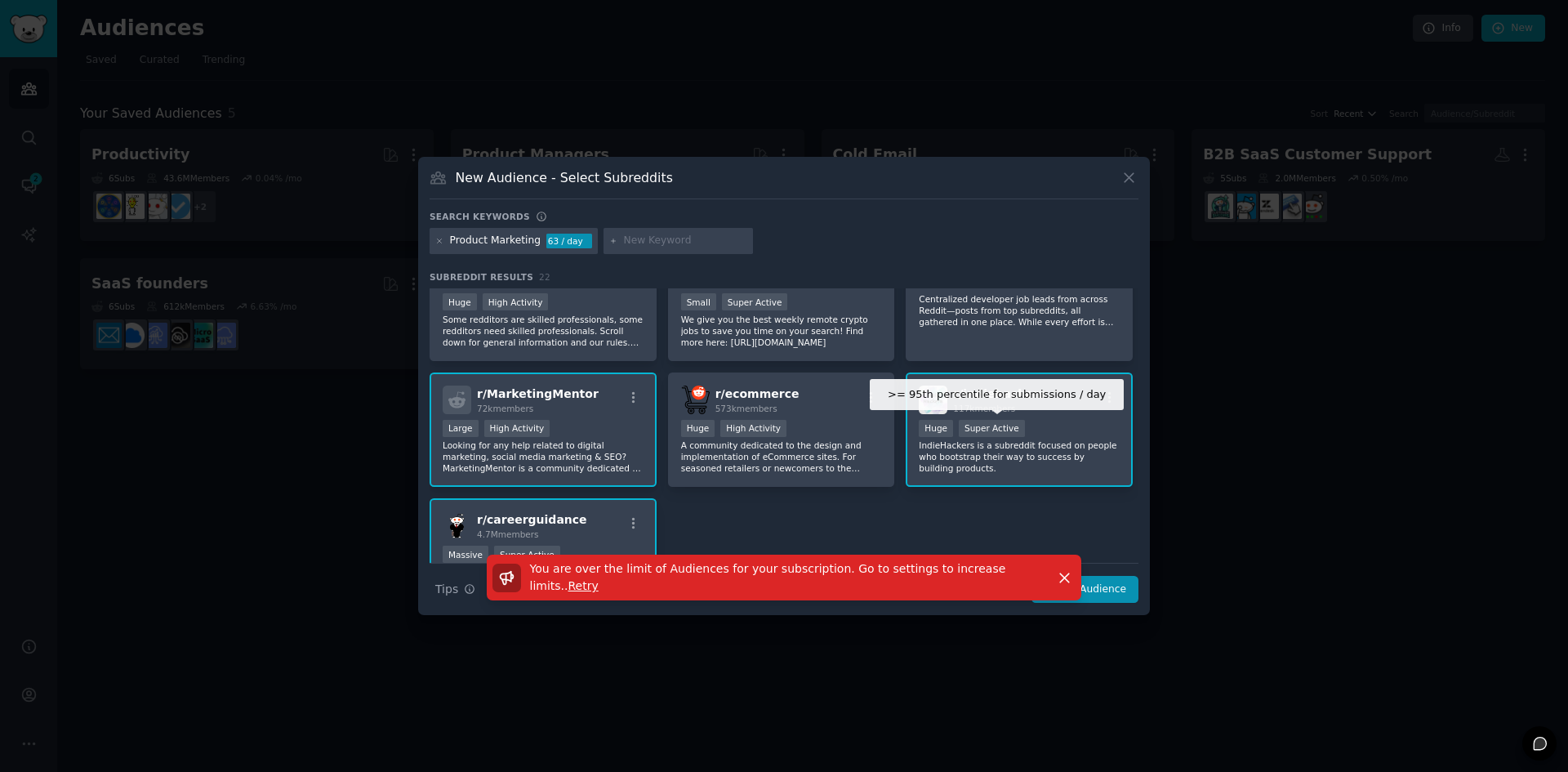
click at [1006, 420] on div "Super Active" at bounding box center [991, 428] width 66 height 17
click at [1010, 429] on div "Super Active" at bounding box center [991, 428] width 66 height 17
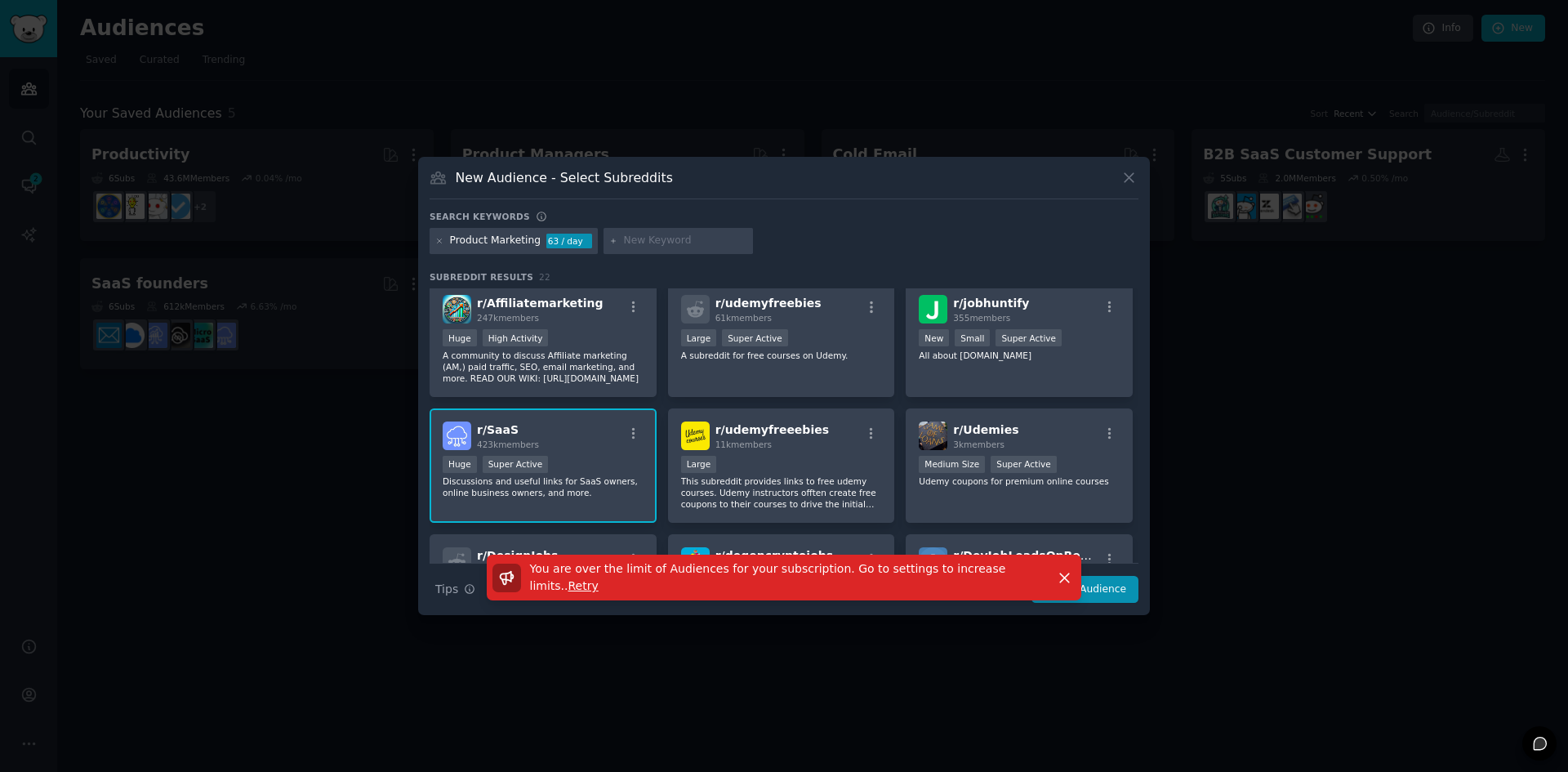
scroll to position [384, 0]
click at [1056, 576] on icon "button" at bounding box center [1064, 578] width 17 height 17
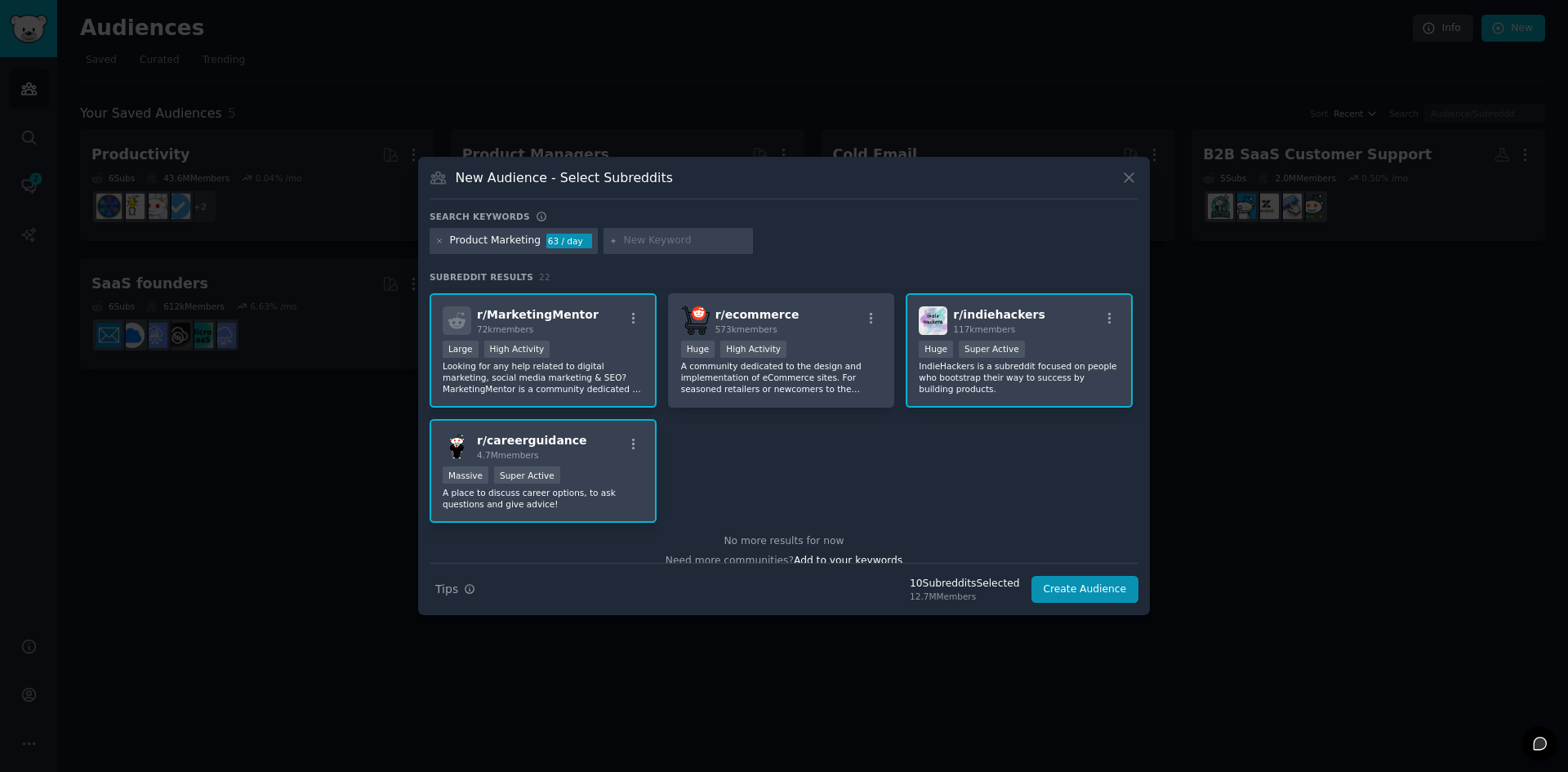
scroll to position [770, 0]
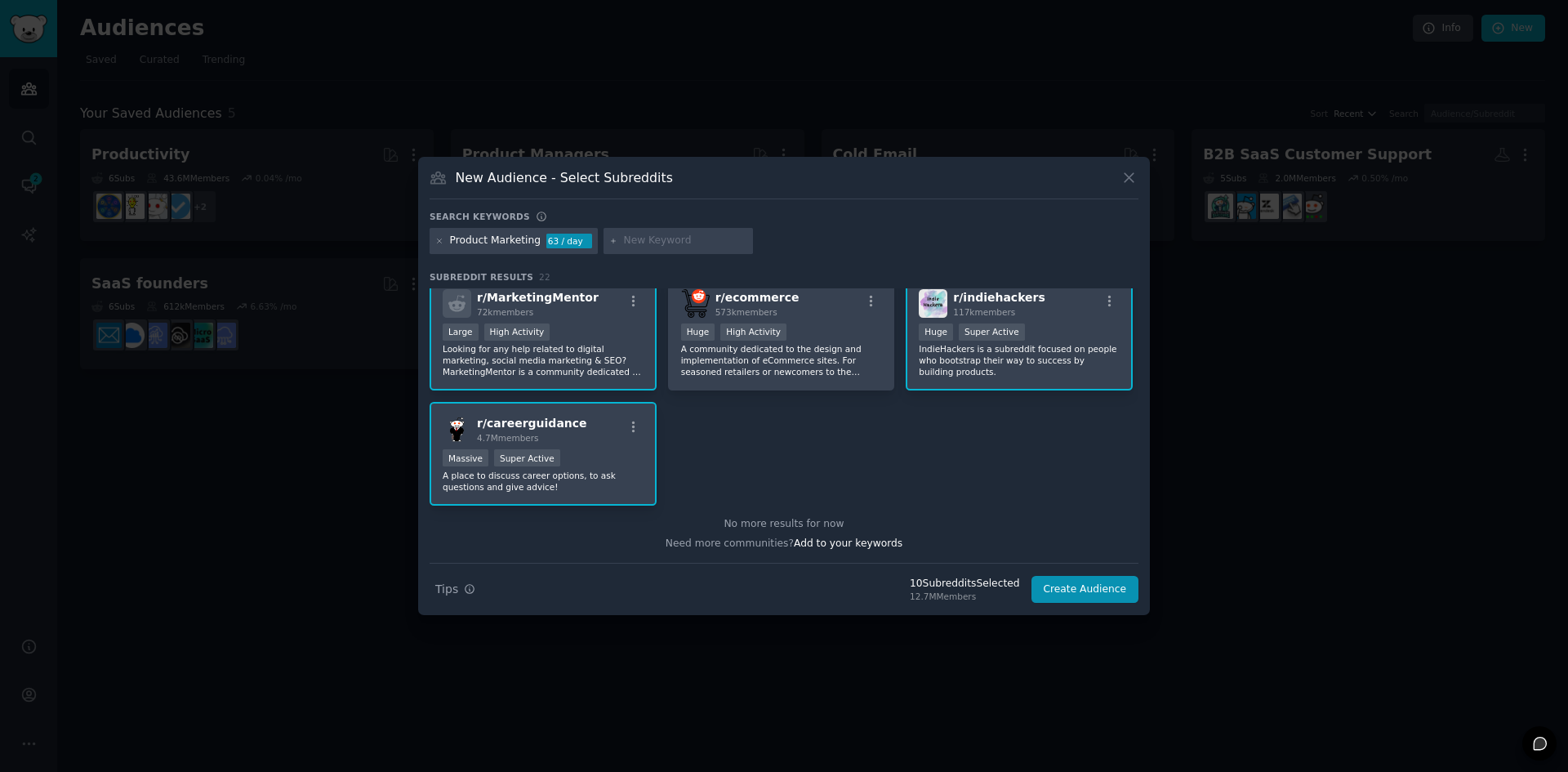
click at [587, 494] on div "r/ careerguidance 4.7M members Massive Super Active A place to discuss career o…" at bounding box center [543, 453] width 227 height 104
click at [1097, 589] on button "Create Audience" at bounding box center [1085, 590] width 108 height 28
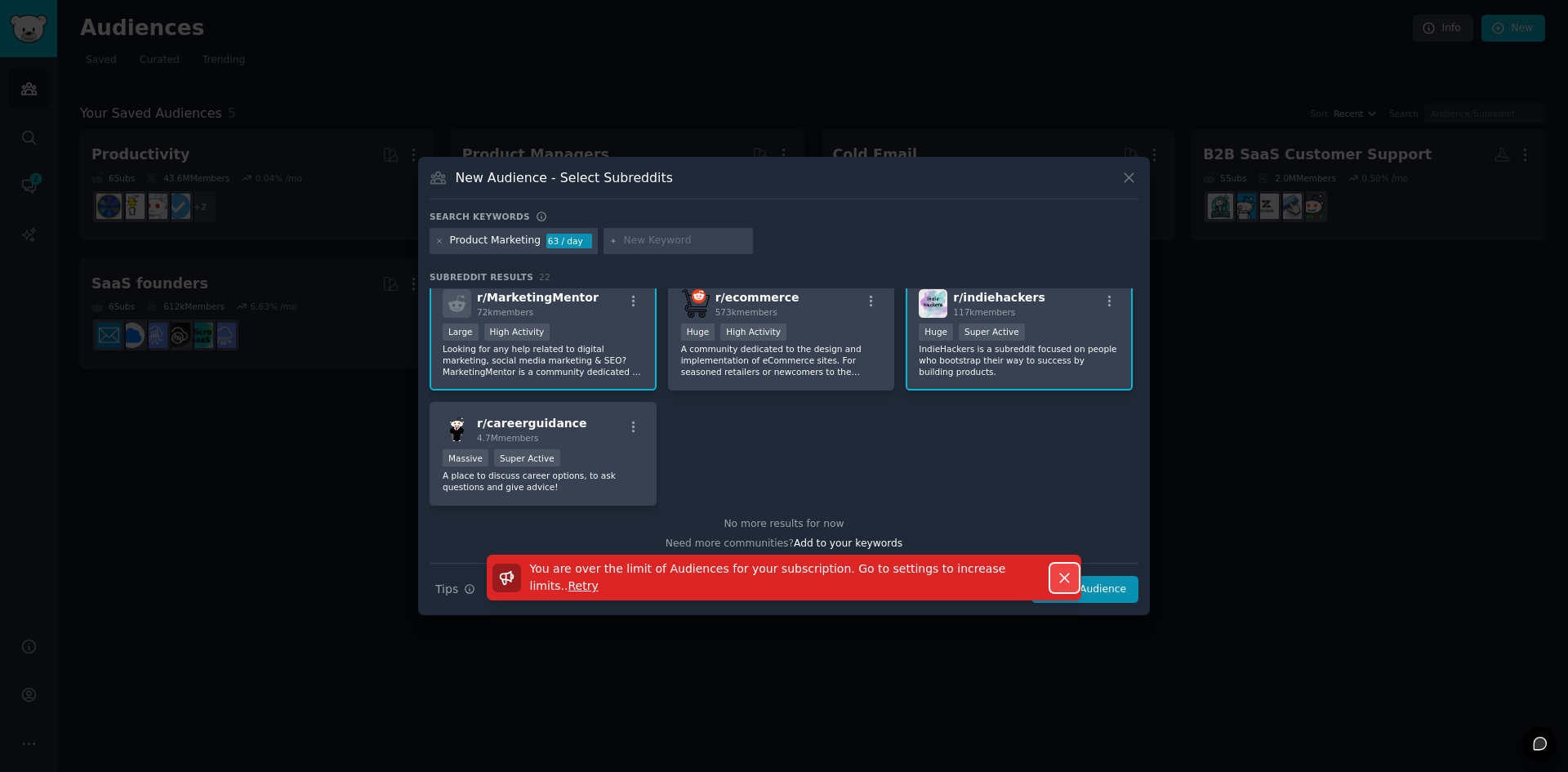
click at [1074, 587] on button "Dismiss" at bounding box center [1064, 578] width 29 height 29
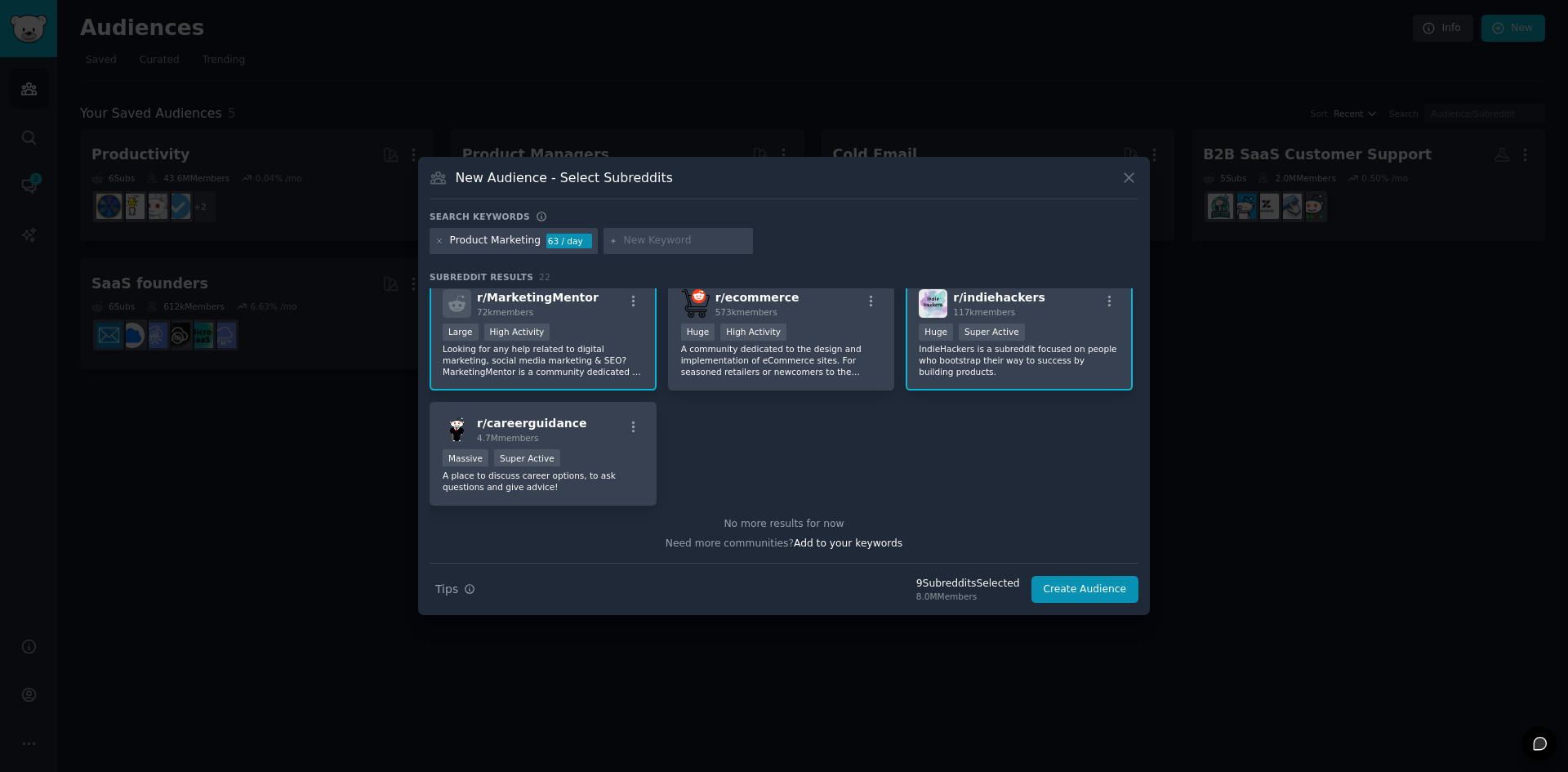
click at [1116, 184] on div "New Audience - Select Subreddits" at bounding box center [783, 184] width 708 height 31
click at [1121, 181] on icon at bounding box center [1129, 177] width 17 height 17
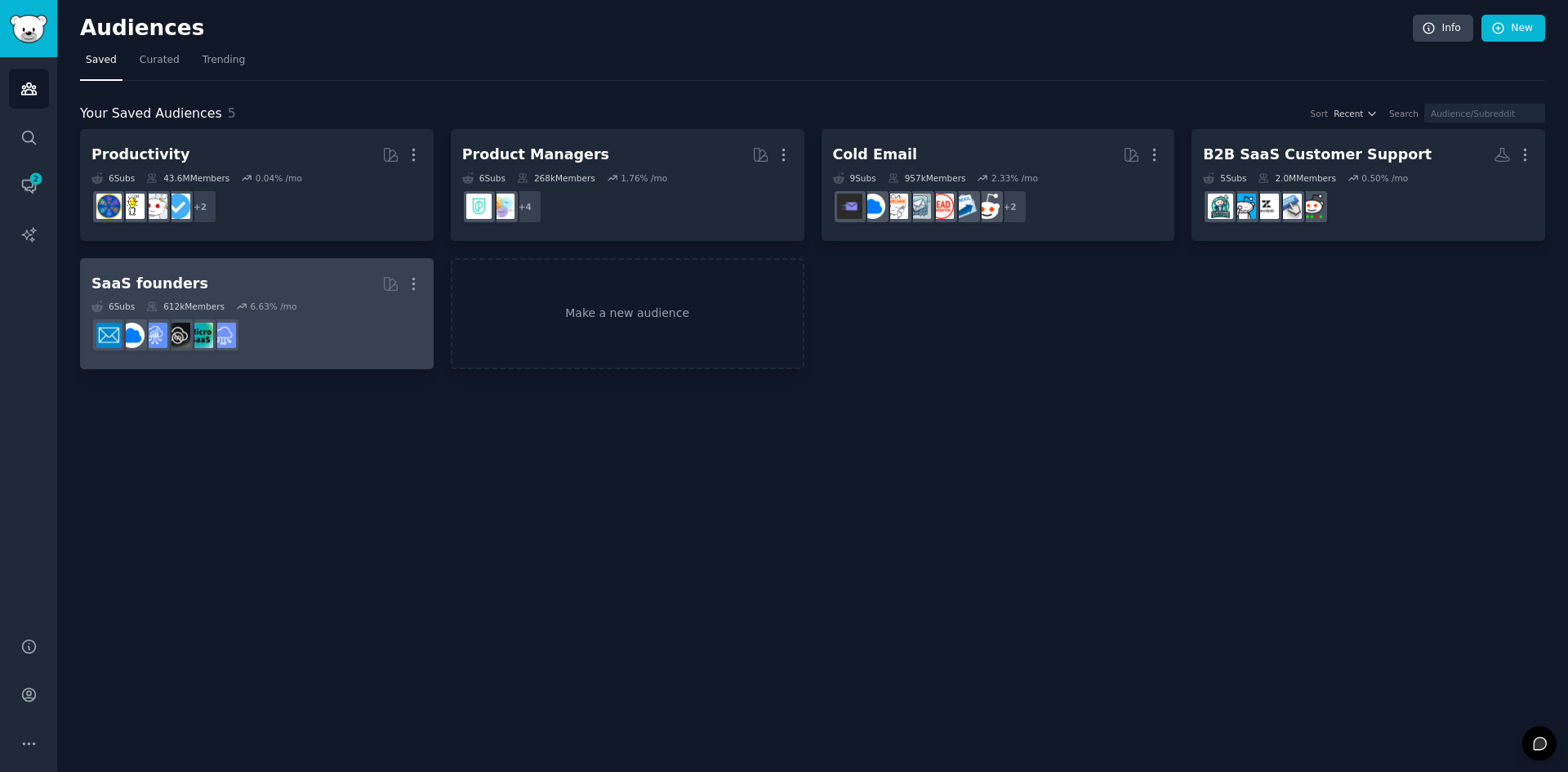
click at [336, 300] on div "SaaS founders More 6 Sub s 612k Members 6.63 % /mo" at bounding box center [257, 314] width 331 height 89
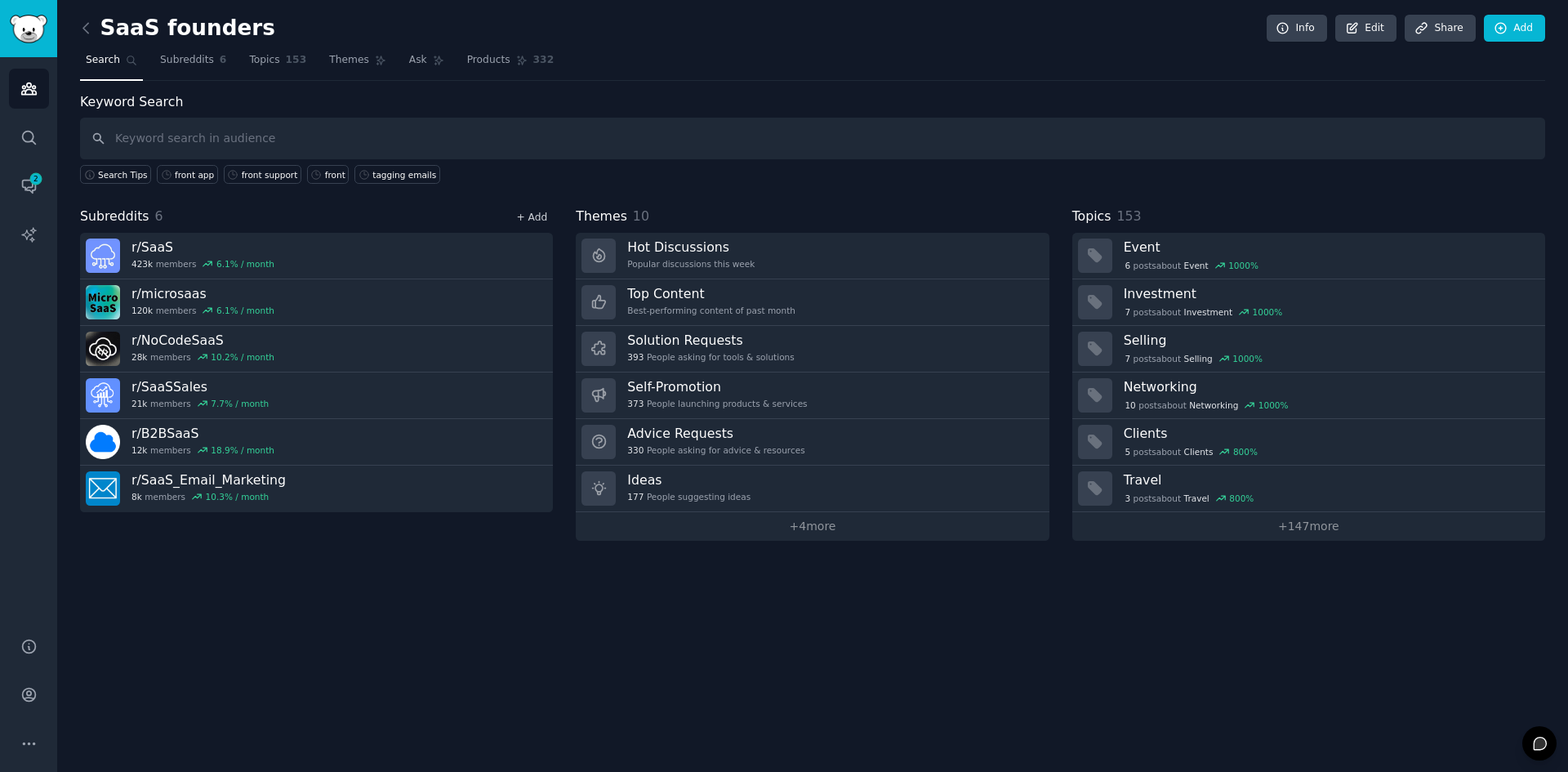
click at [536, 220] on link "+ Add" at bounding box center [531, 217] width 31 height 12
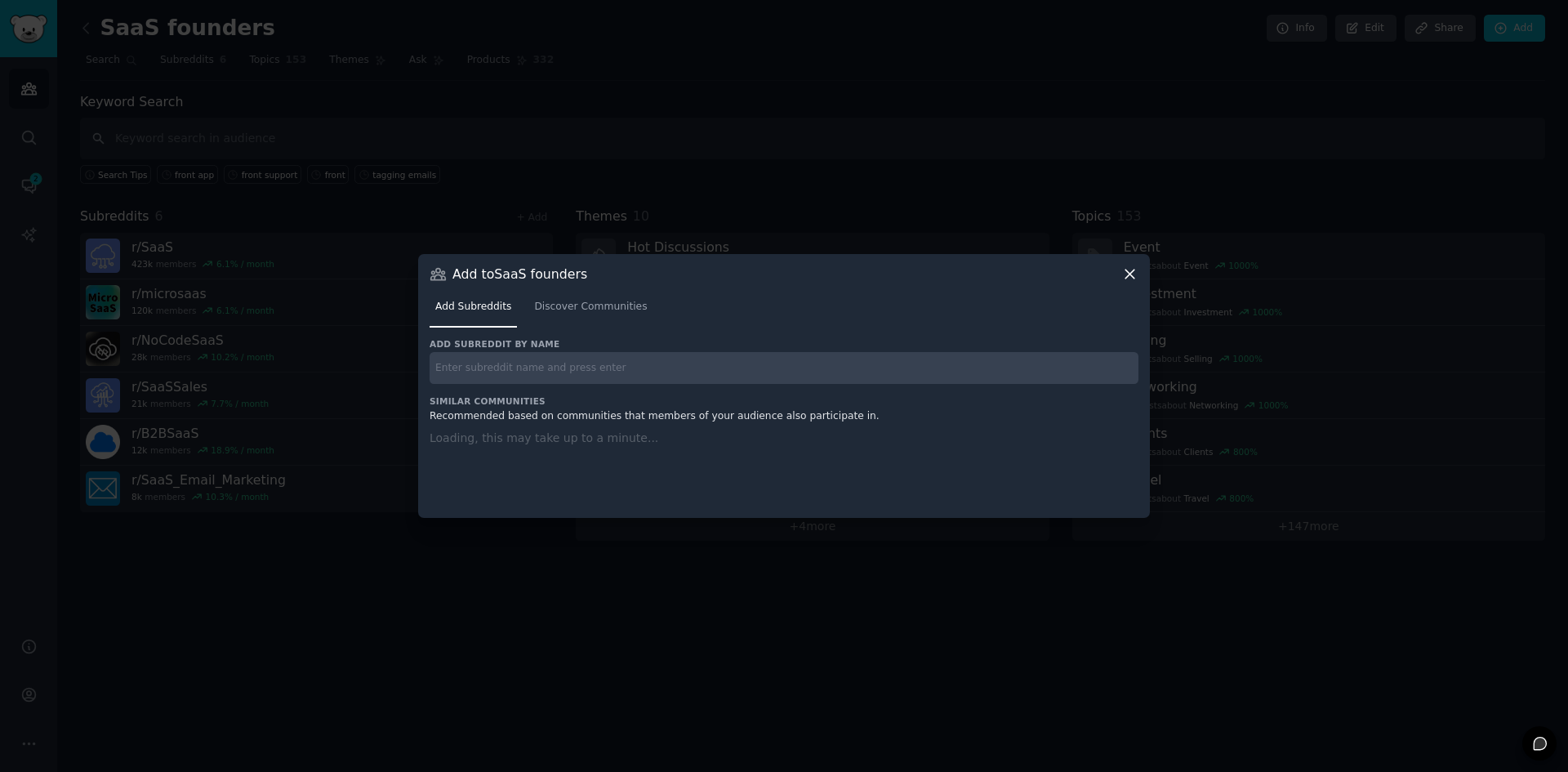
click at [480, 395] on h3 "Similar Communities" at bounding box center [783, 401] width 708 height 12
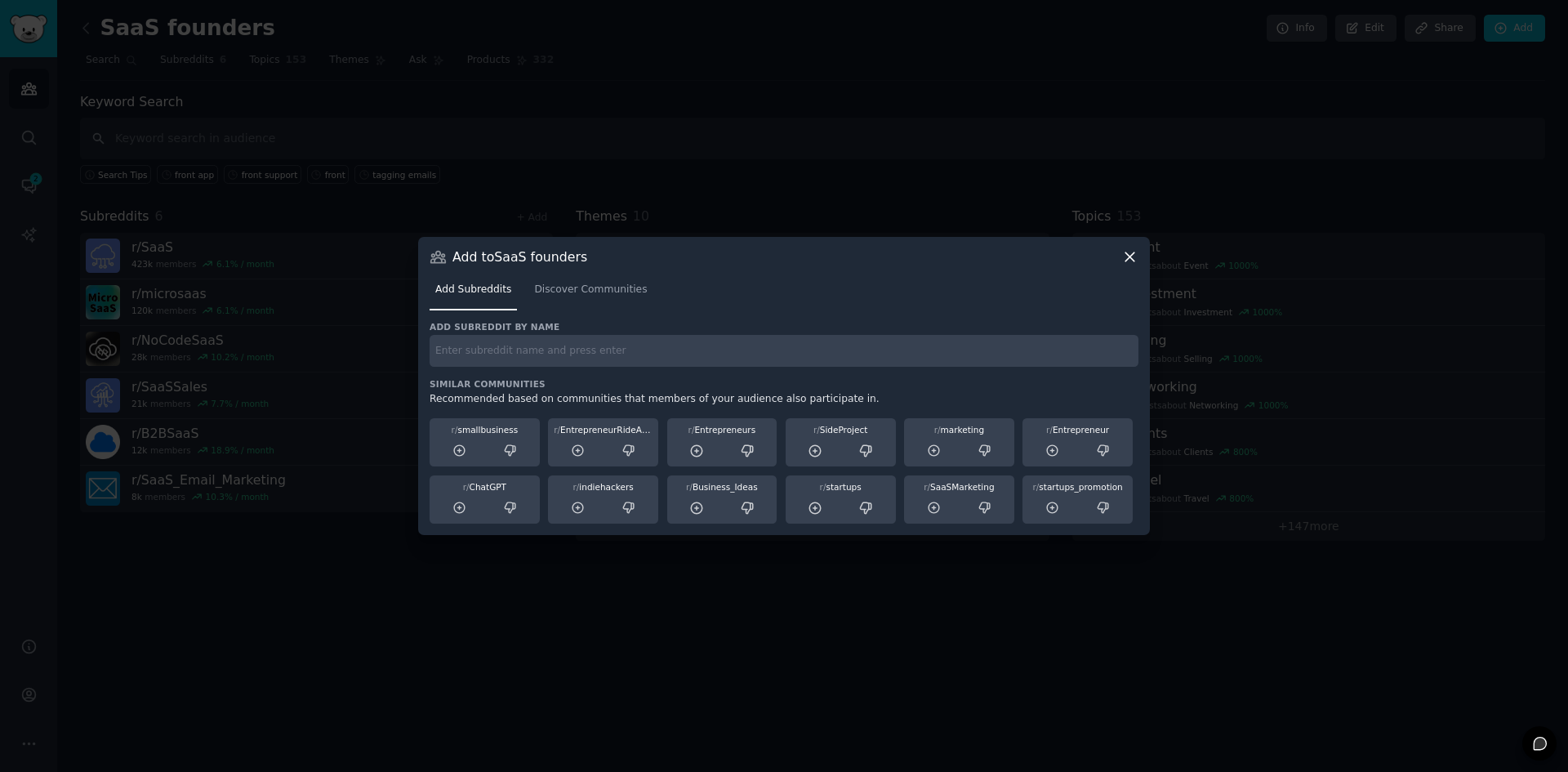
click at [468, 357] on input "text" at bounding box center [783, 351] width 708 height 32
type input "r/indiehackers"
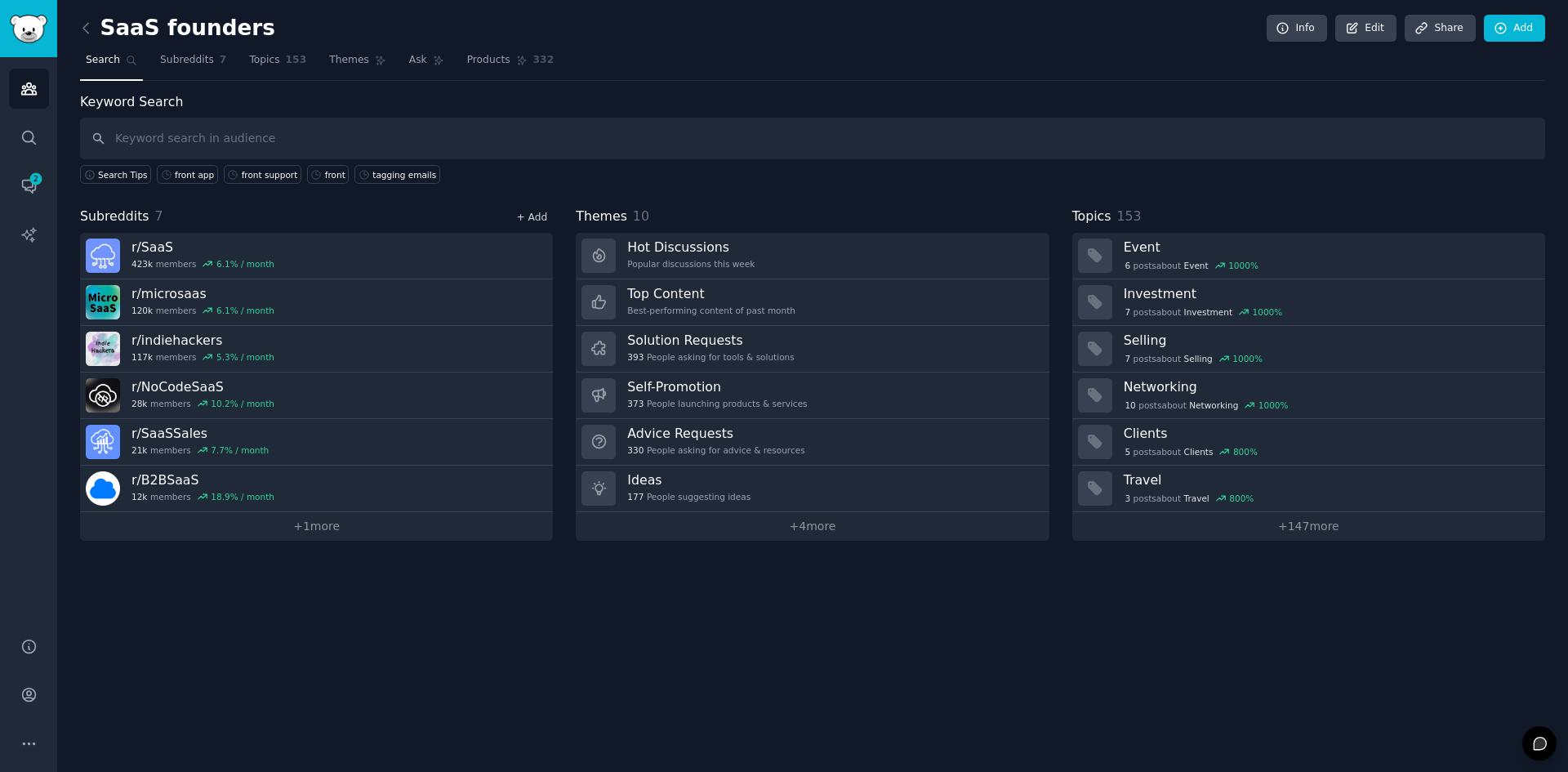
click at [535, 219] on link "+ Add" at bounding box center [531, 217] width 31 height 12
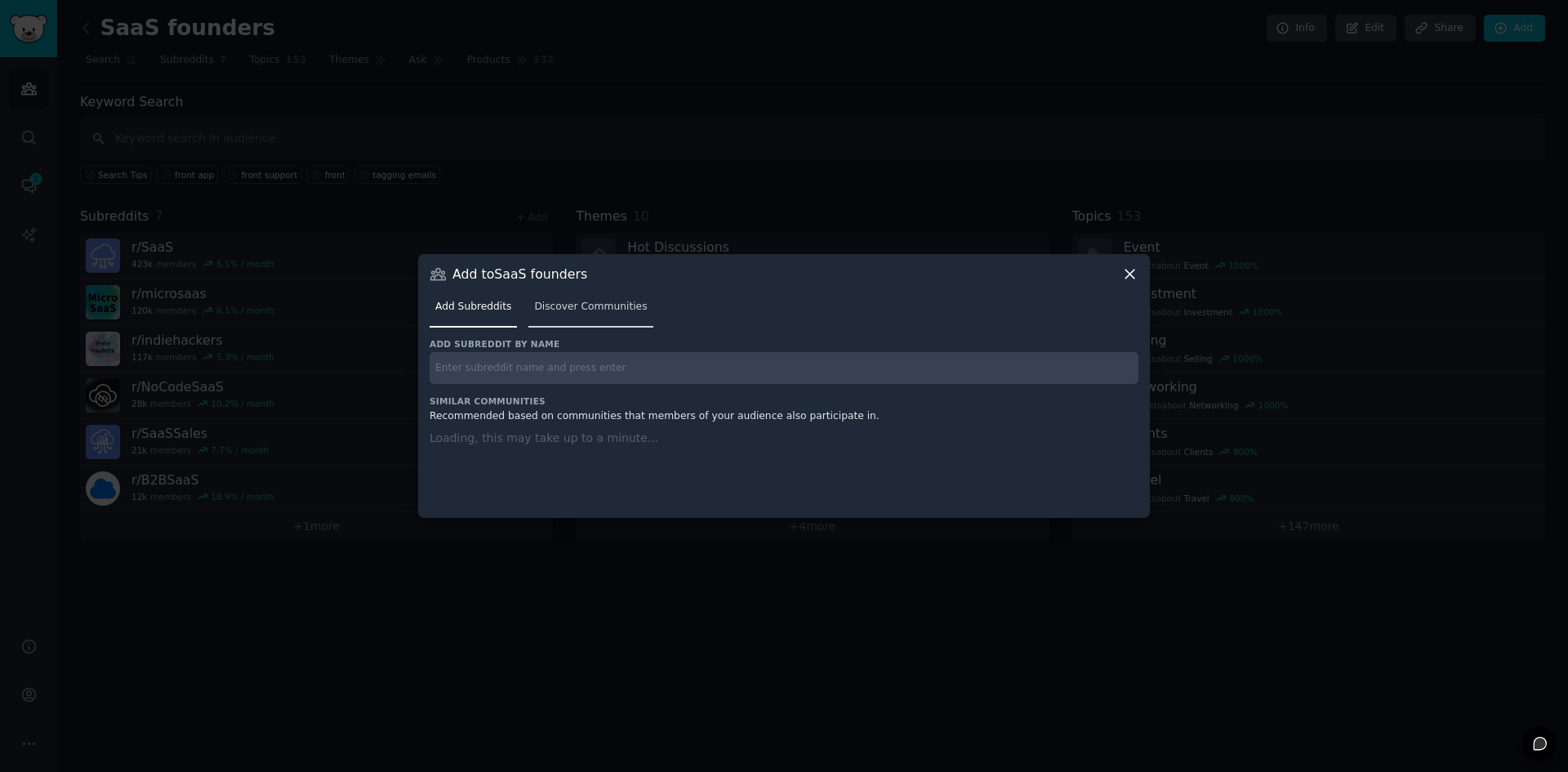
click at [579, 301] on span "Discover Communities" at bounding box center [590, 307] width 113 height 15
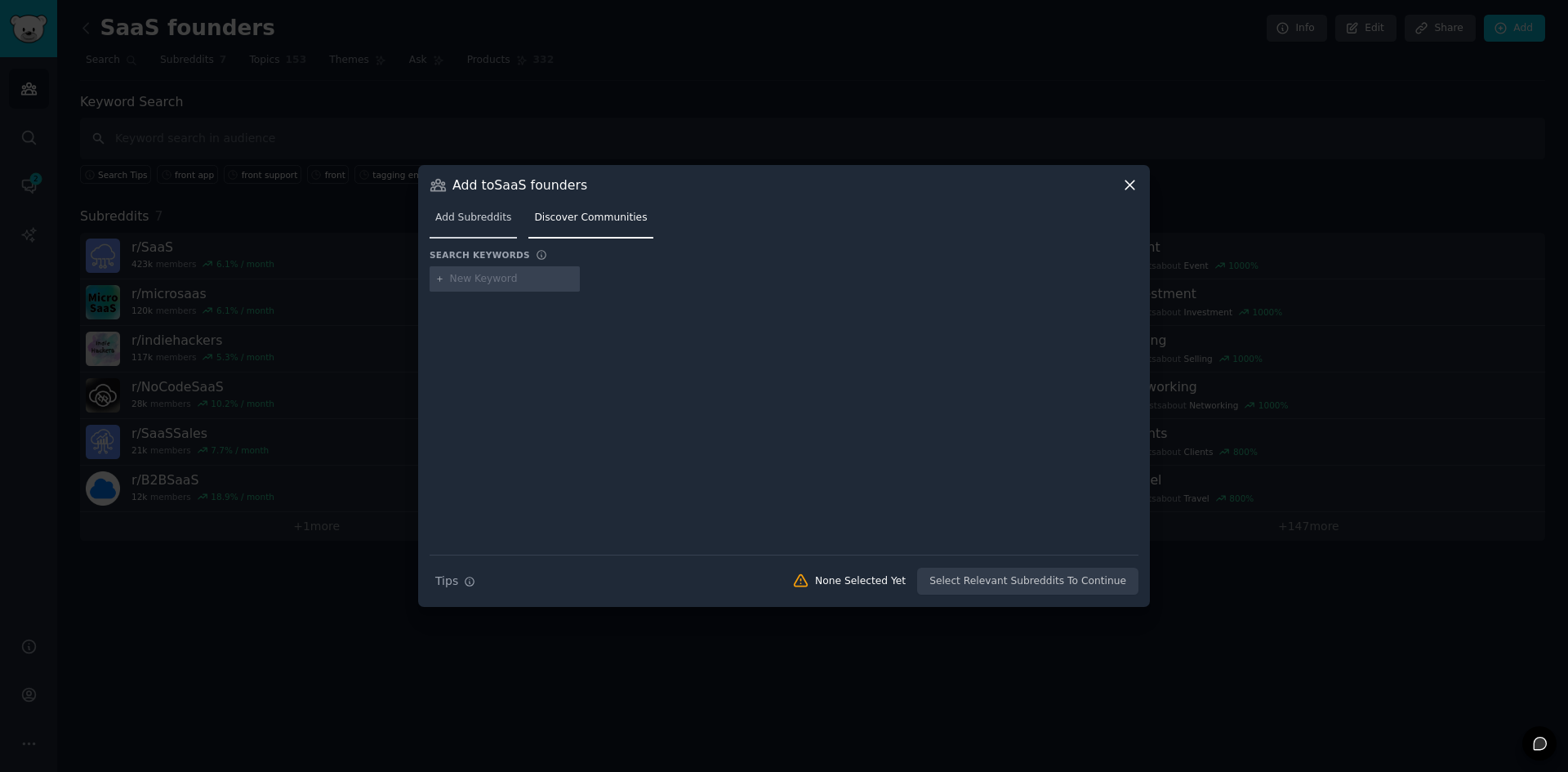
click at [485, 226] on link "Add Subreddits" at bounding box center [473, 221] width 87 height 34
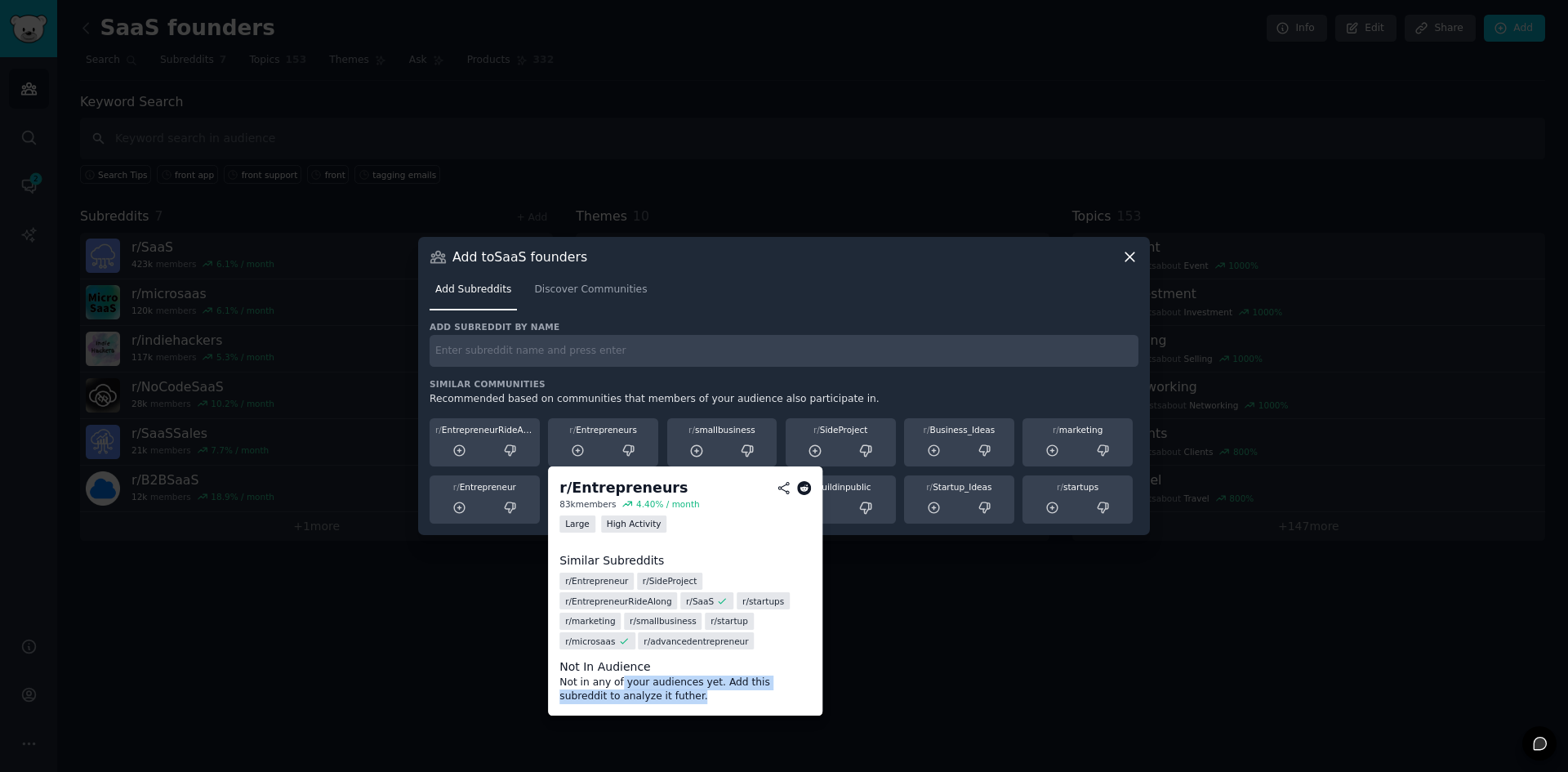
drag, startPoint x: 616, startPoint y: 659, endPoint x: 643, endPoint y: 672, distance: 30.0
click at [643, 676] on dd "Not in any of your audiences yet. Add this subreddit to analyze it futher." at bounding box center [685, 690] width 252 height 29
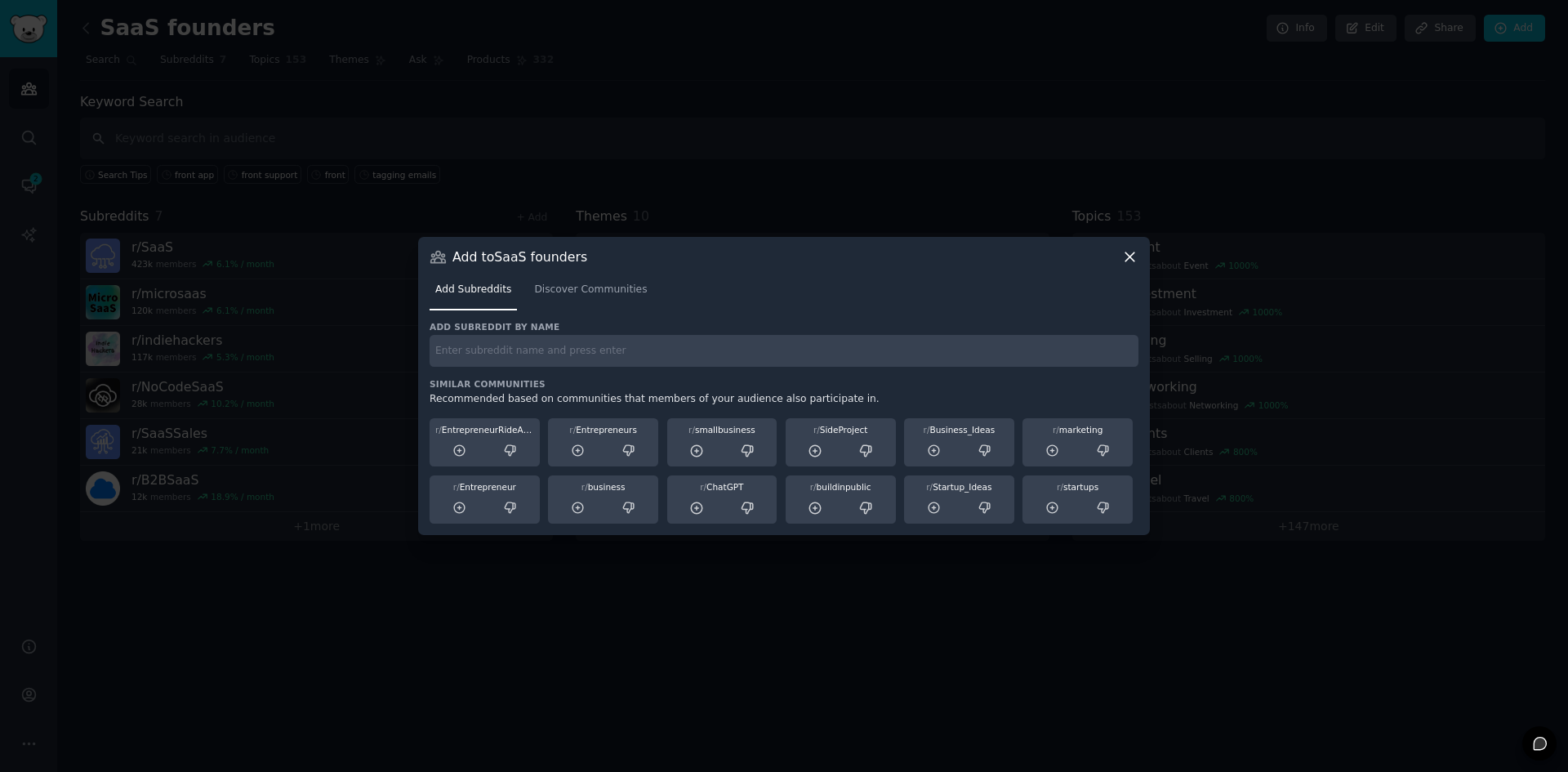
click at [767, 358] on input "text" at bounding box center [783, 351] width 708 height 32
type input "r"
click at [1133, 260] on icon at bounding box center [1130, 257] width 9 height 9
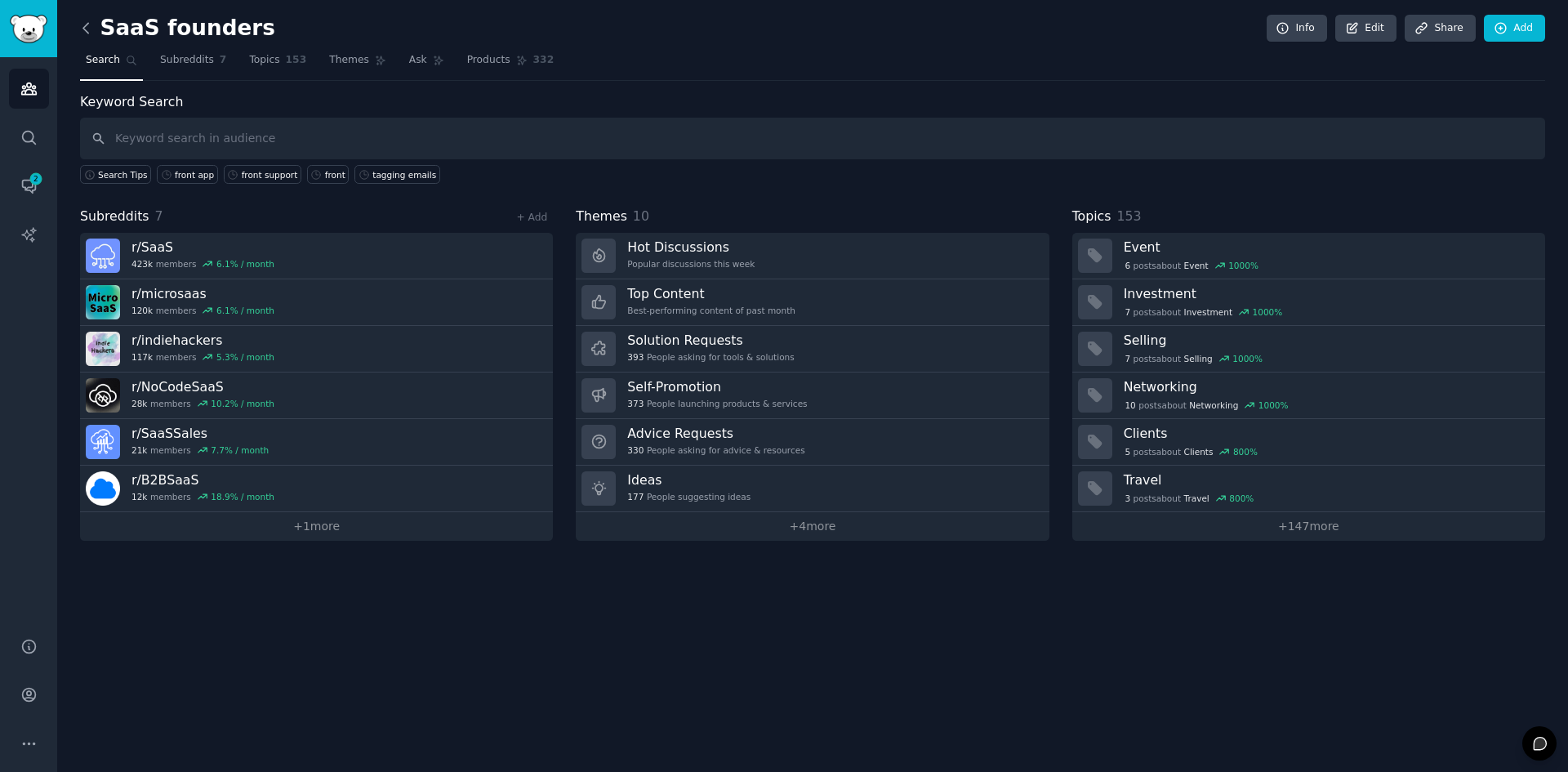
click at [93, 25] on icon at bounding box center [86, 28] width 17 height 17
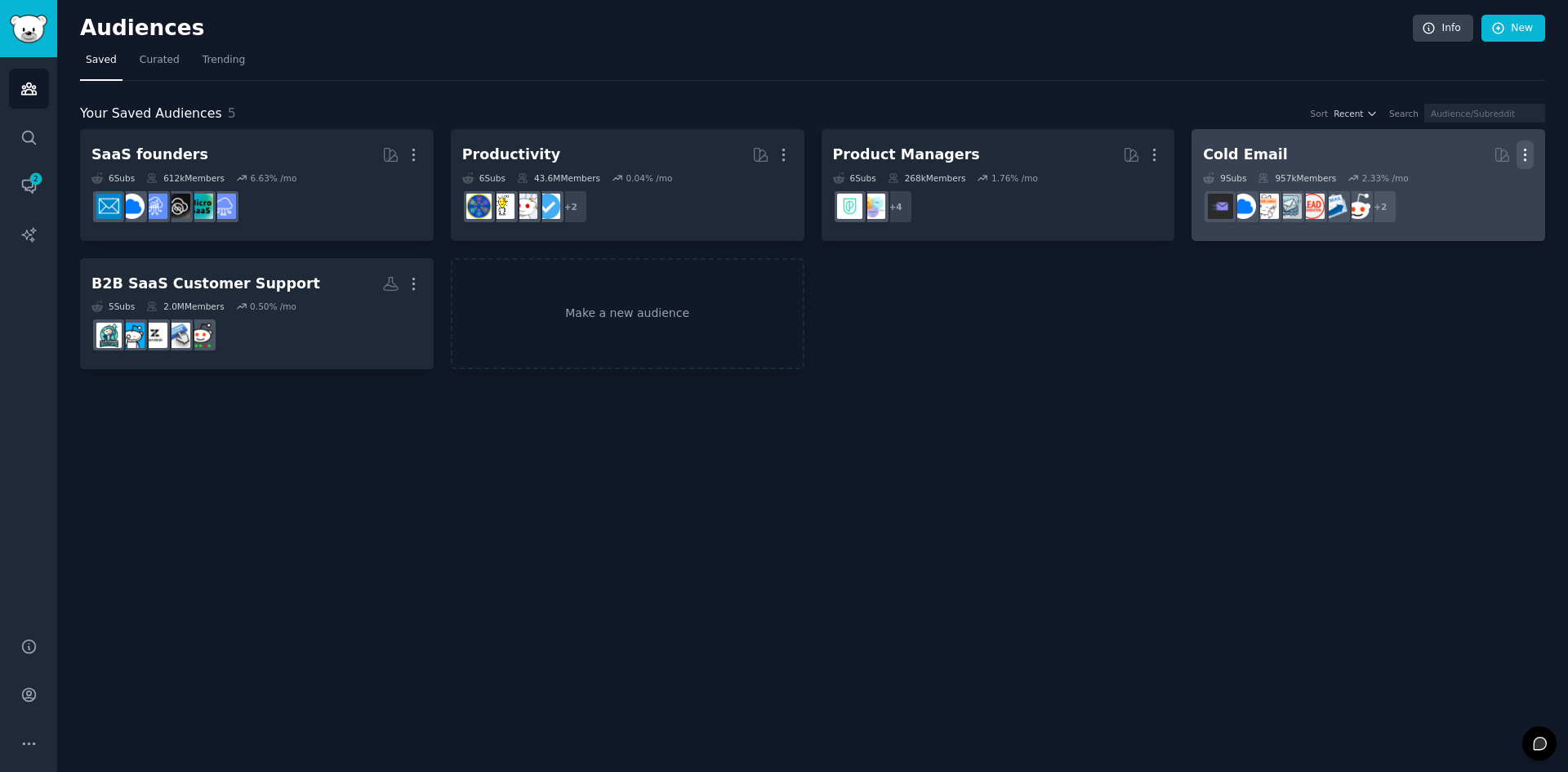
click at [1524, 158] on icon "button" at bounding box center [1524, 155] width 17 height 17
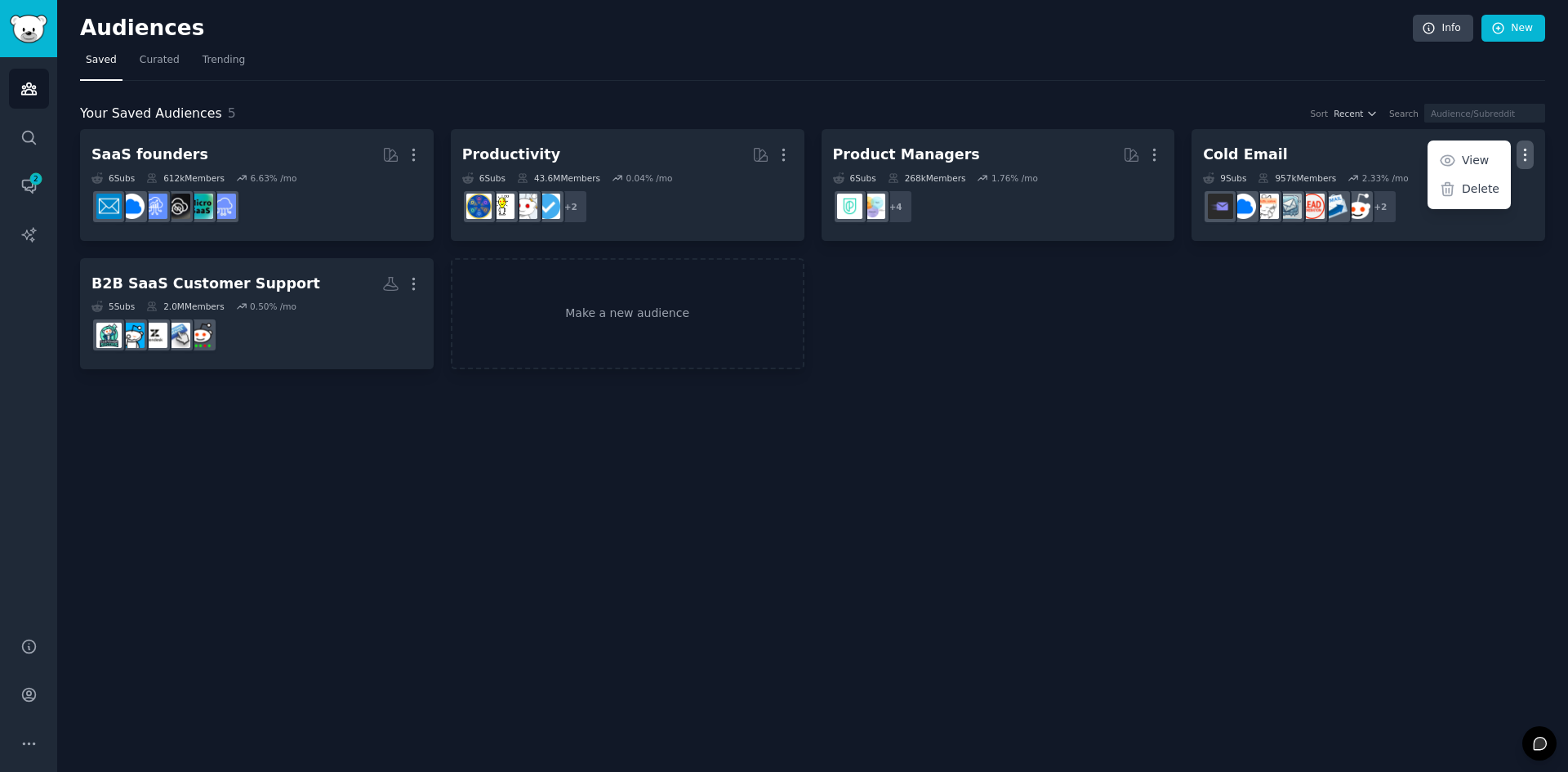
click at [1421, 274] on div "SaaS founders More 6 Sub s 612k Members 6.63 % /mo Productivity More 6 Sub s 43…" at bounding box center [812, 249] width 1465 height 240
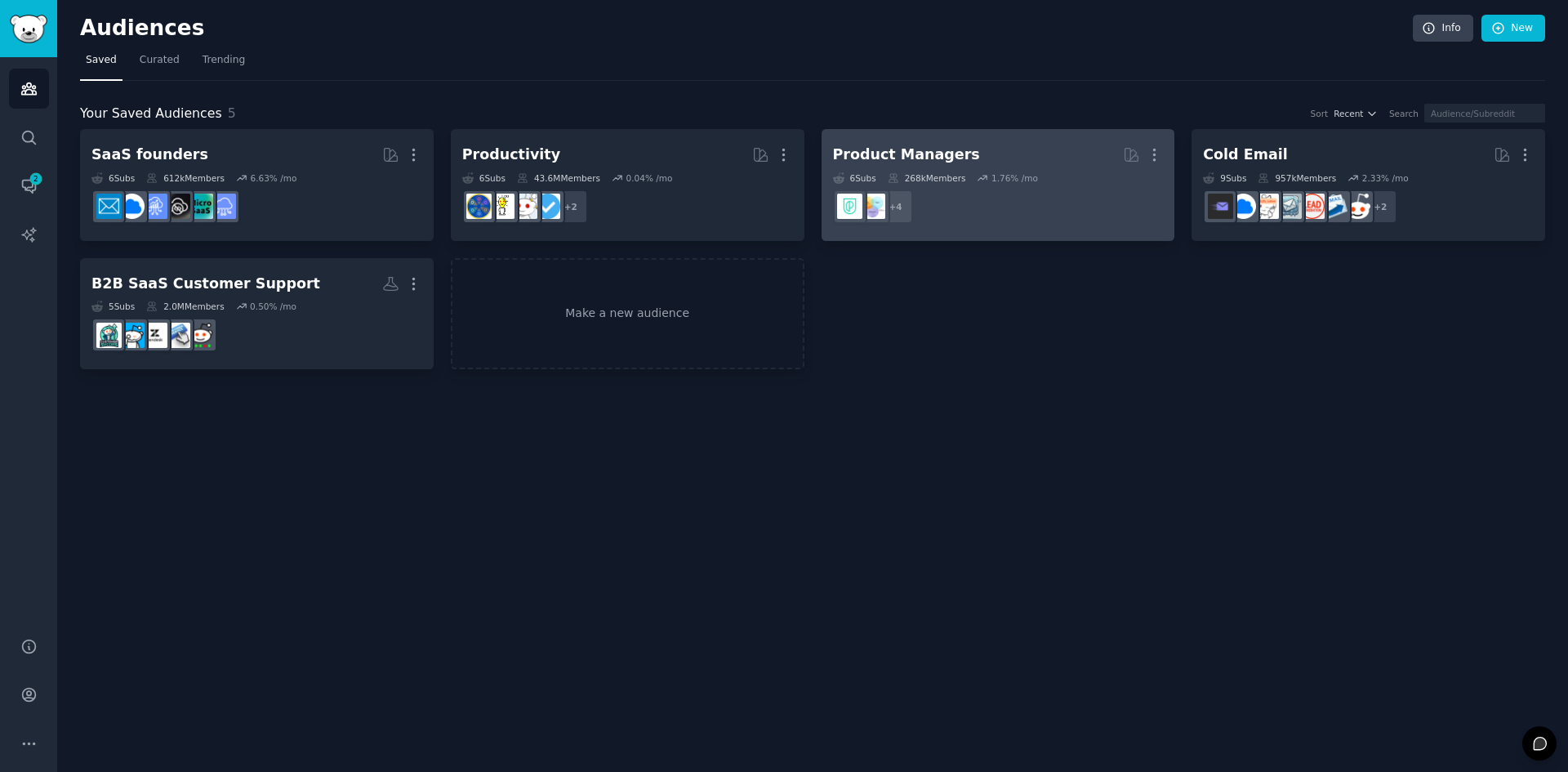
click at [1055, 193] on dd "r/ProductMgmt + 4" at bounding box center [998, 207] width 331 height 46
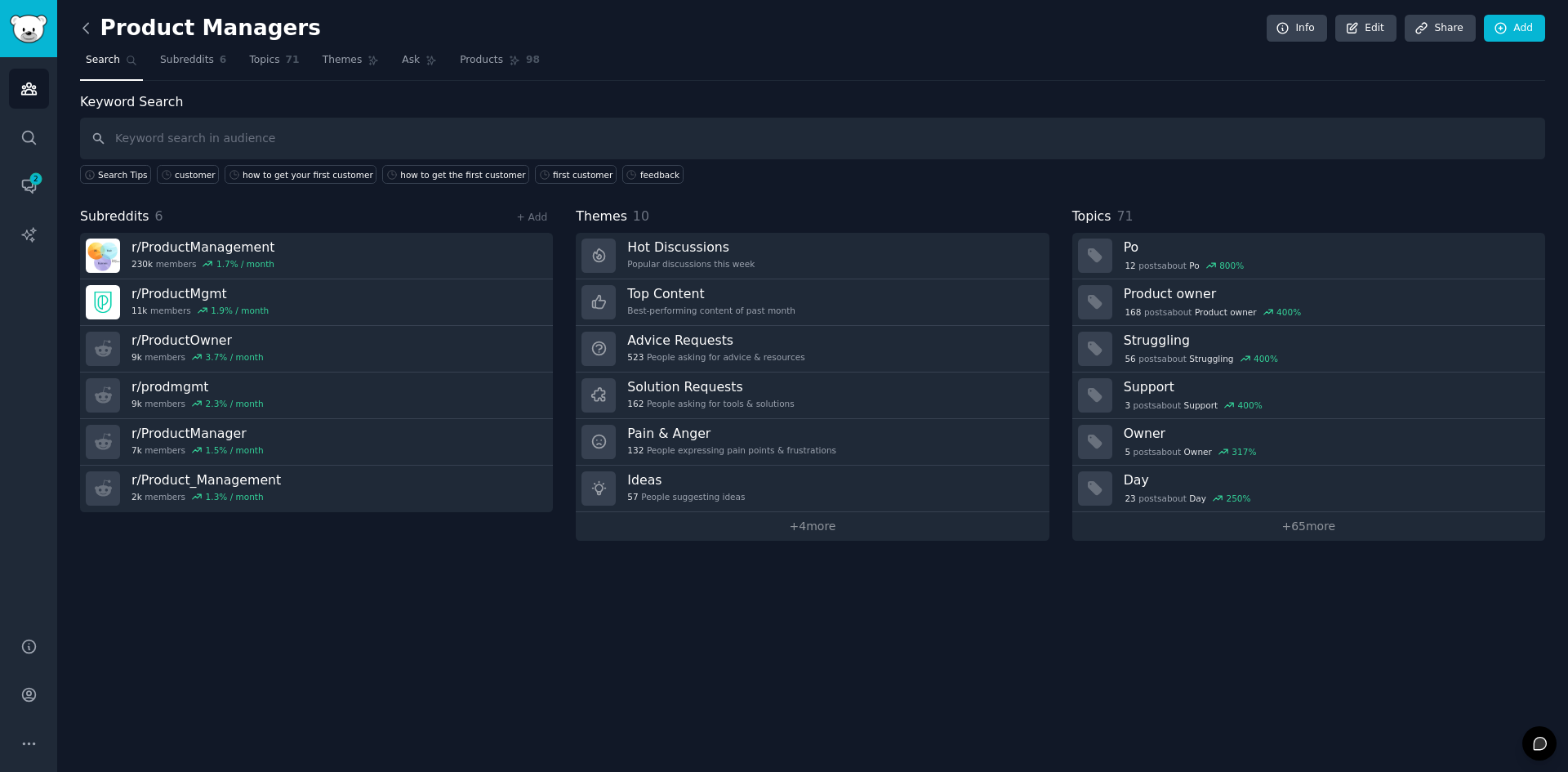
click at [90, 33] on icon at bounding box center [86, 28] width 17 height 17
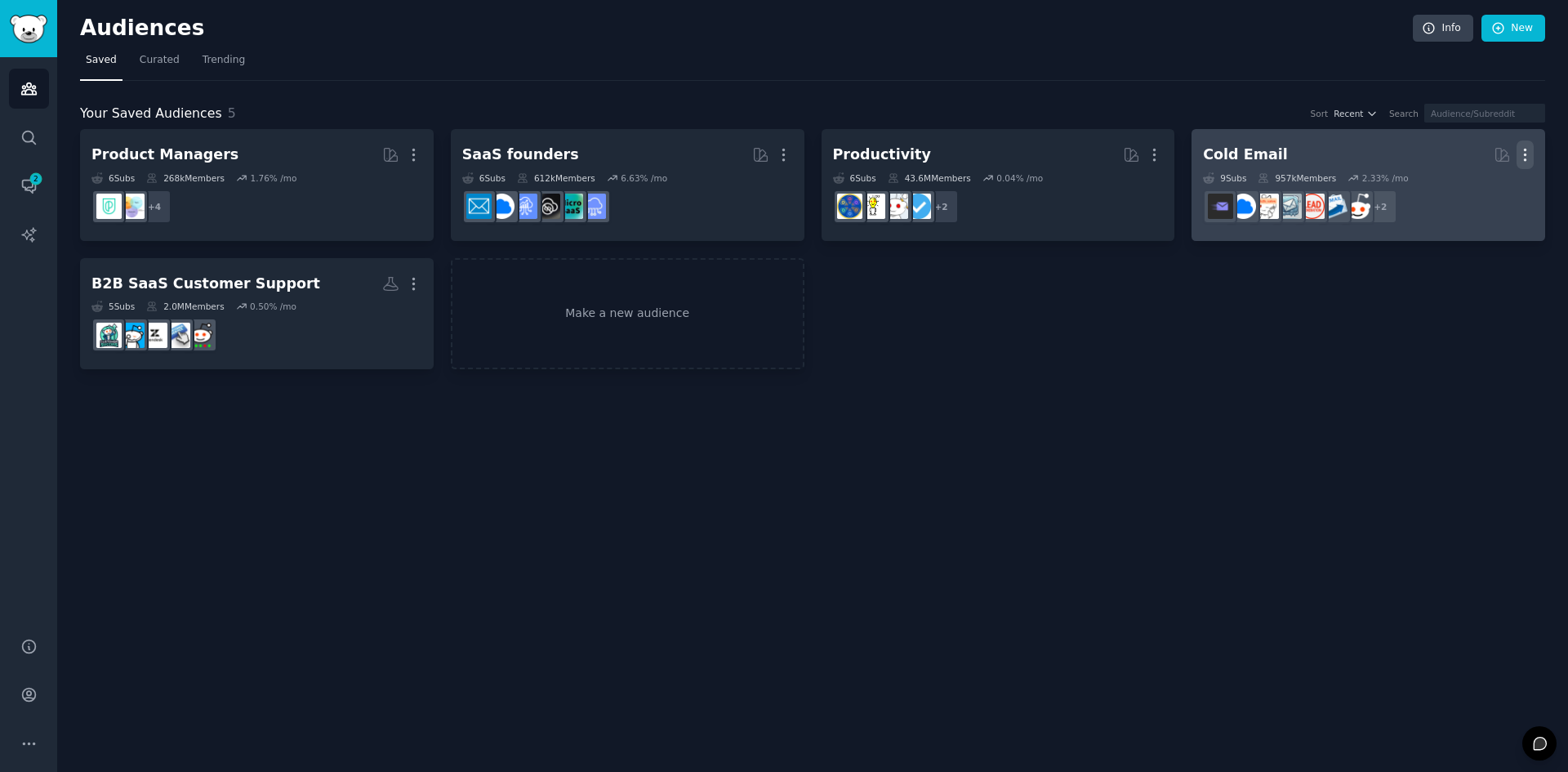
click at [1517, 156] on icon "button" at bounding box center [1524, 155] width 17 height 17
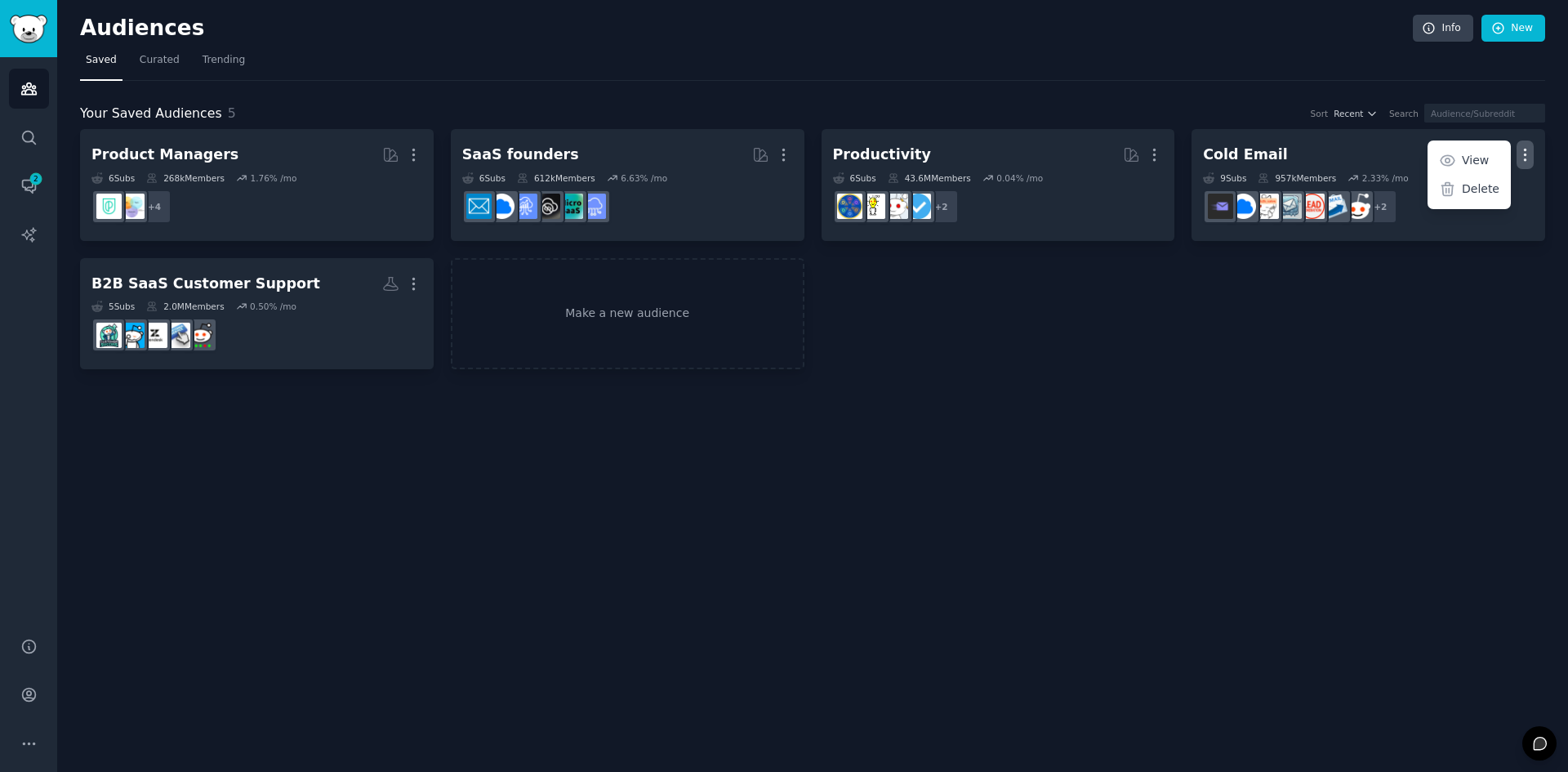
click at [1346, 280] on div "Product Managers More 6 Sub s 268k Members 1.76 % /mo + 4 SaaS founders More 6 …" at bounding box center [812, 249] width 1465 height 240
click at [1464, 114] on input "text" at bounding box center [1484, 113] width 121 height 19
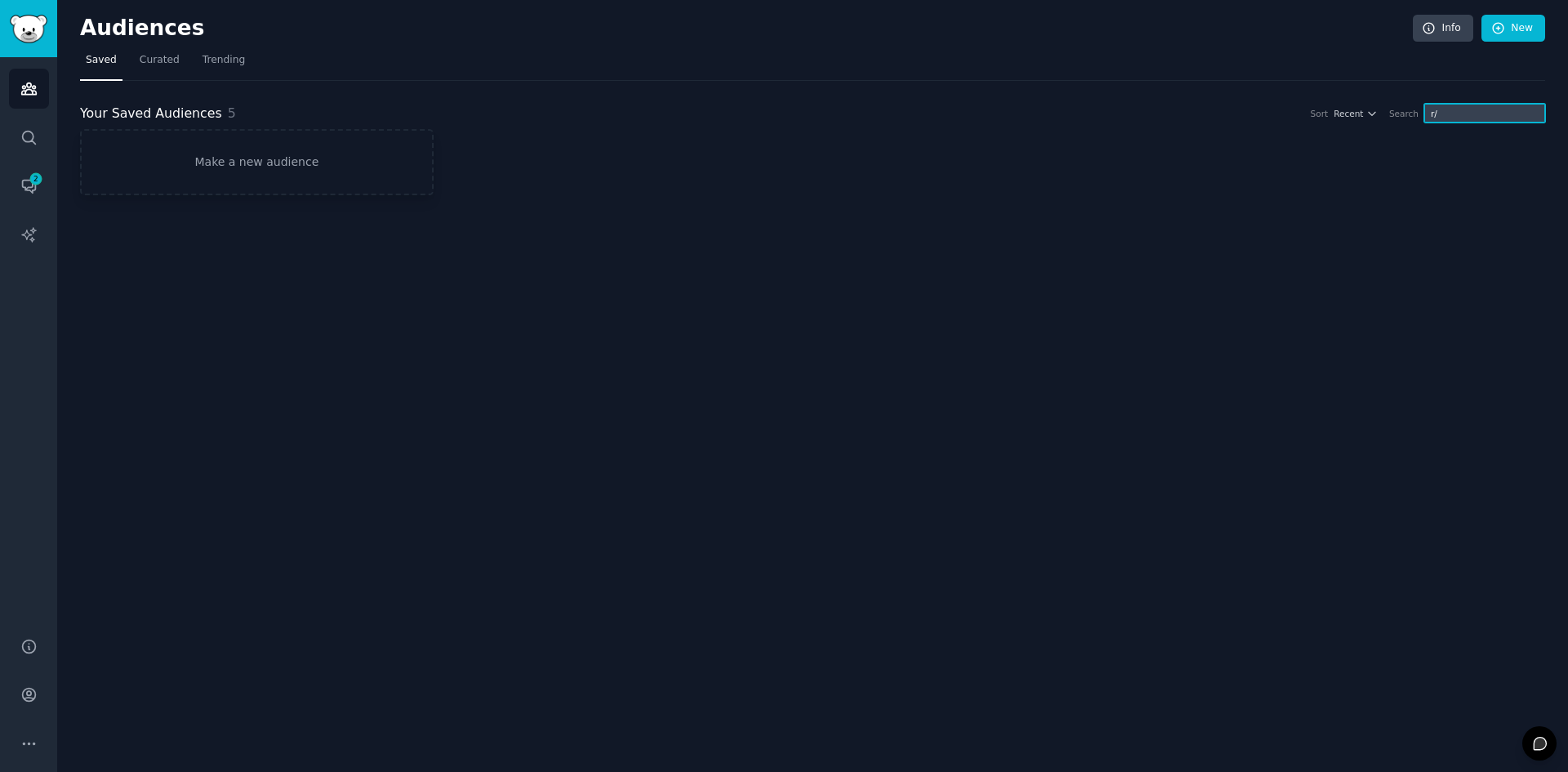
type input "r"
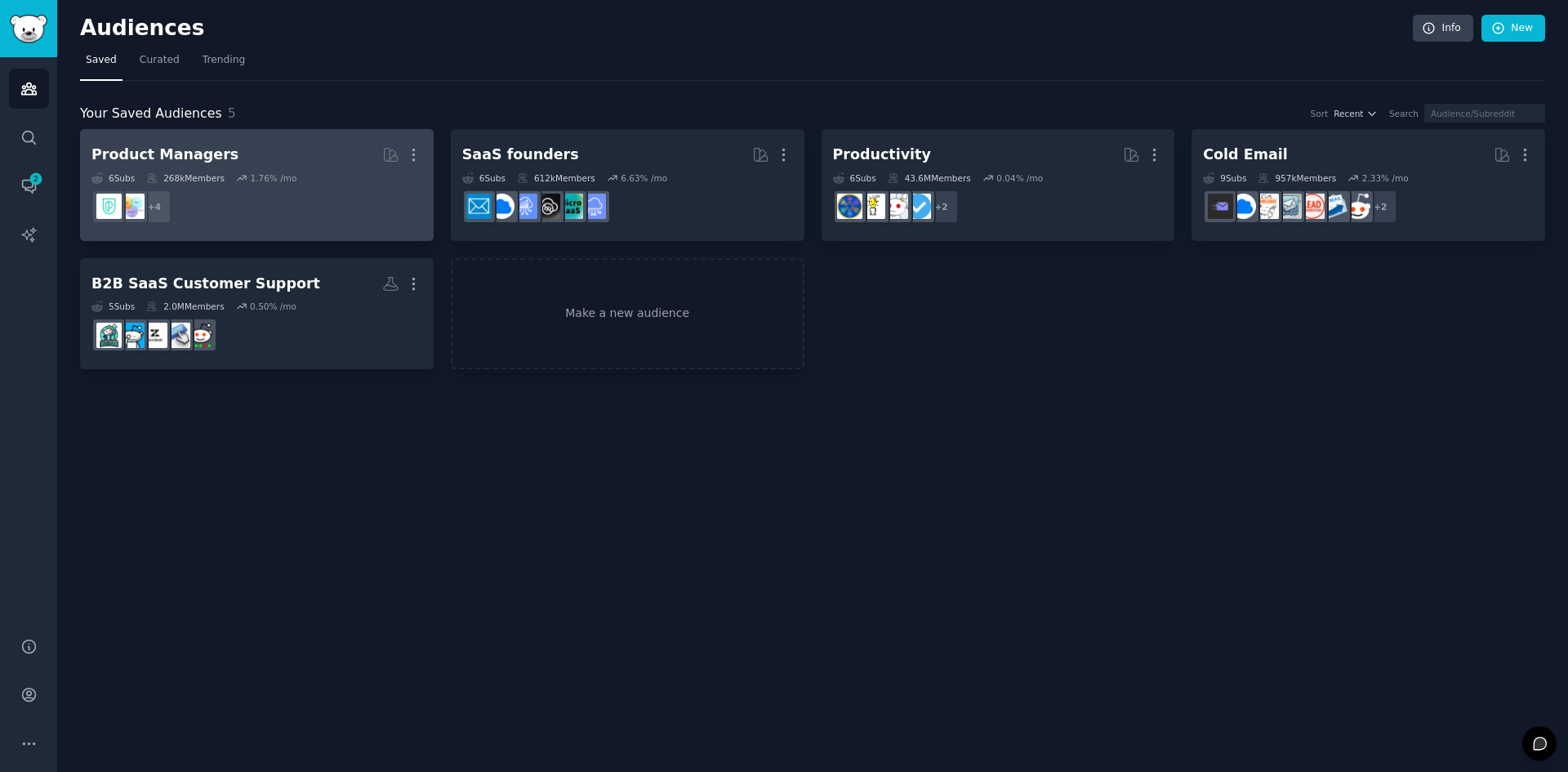
click at [326, 214] on dd "+ 4" at bounding box center [257, 207] width 331 height 46
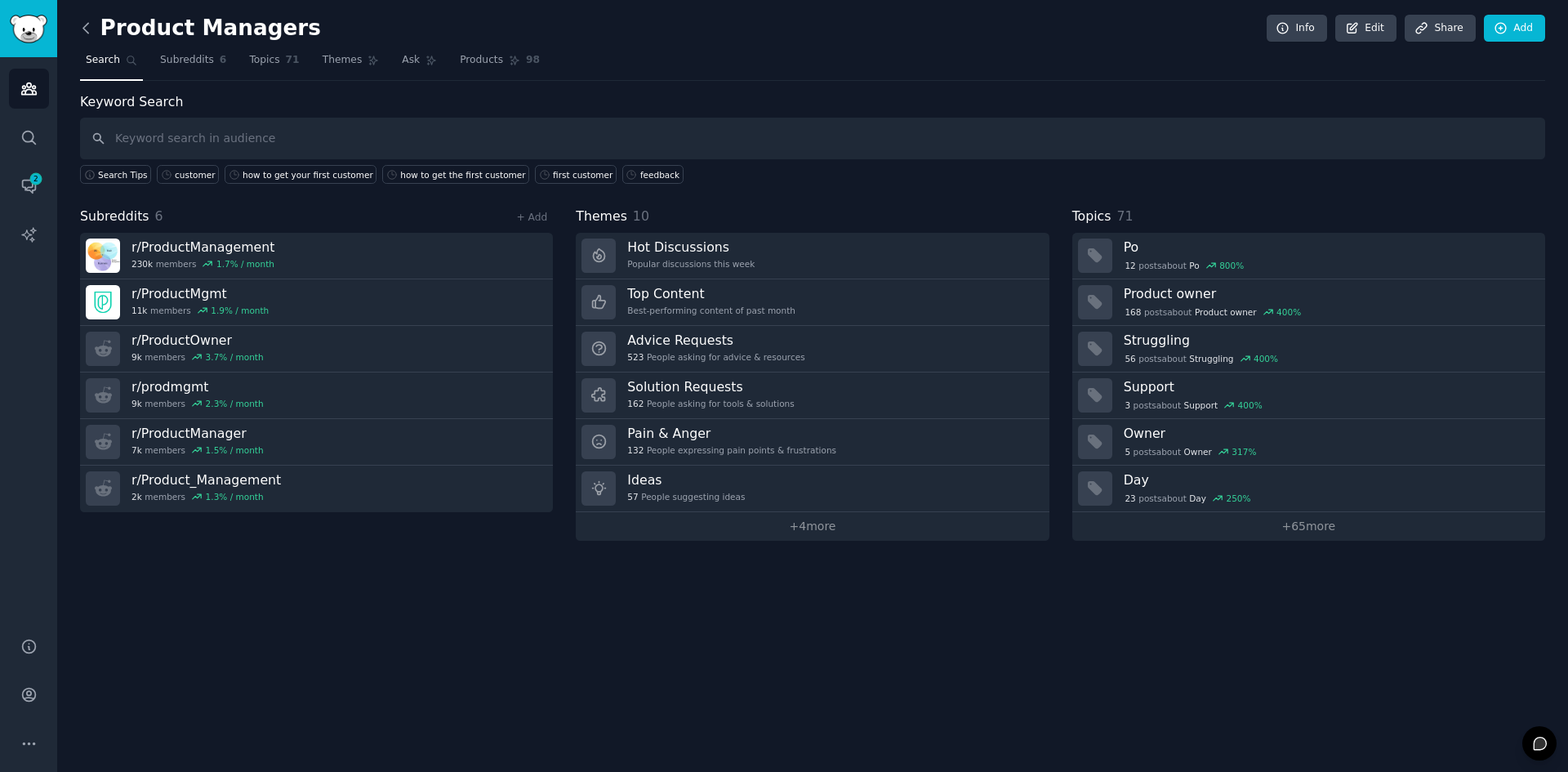
click at [93, 30] on icon at bounding box center [86, 28] width 17 height 17
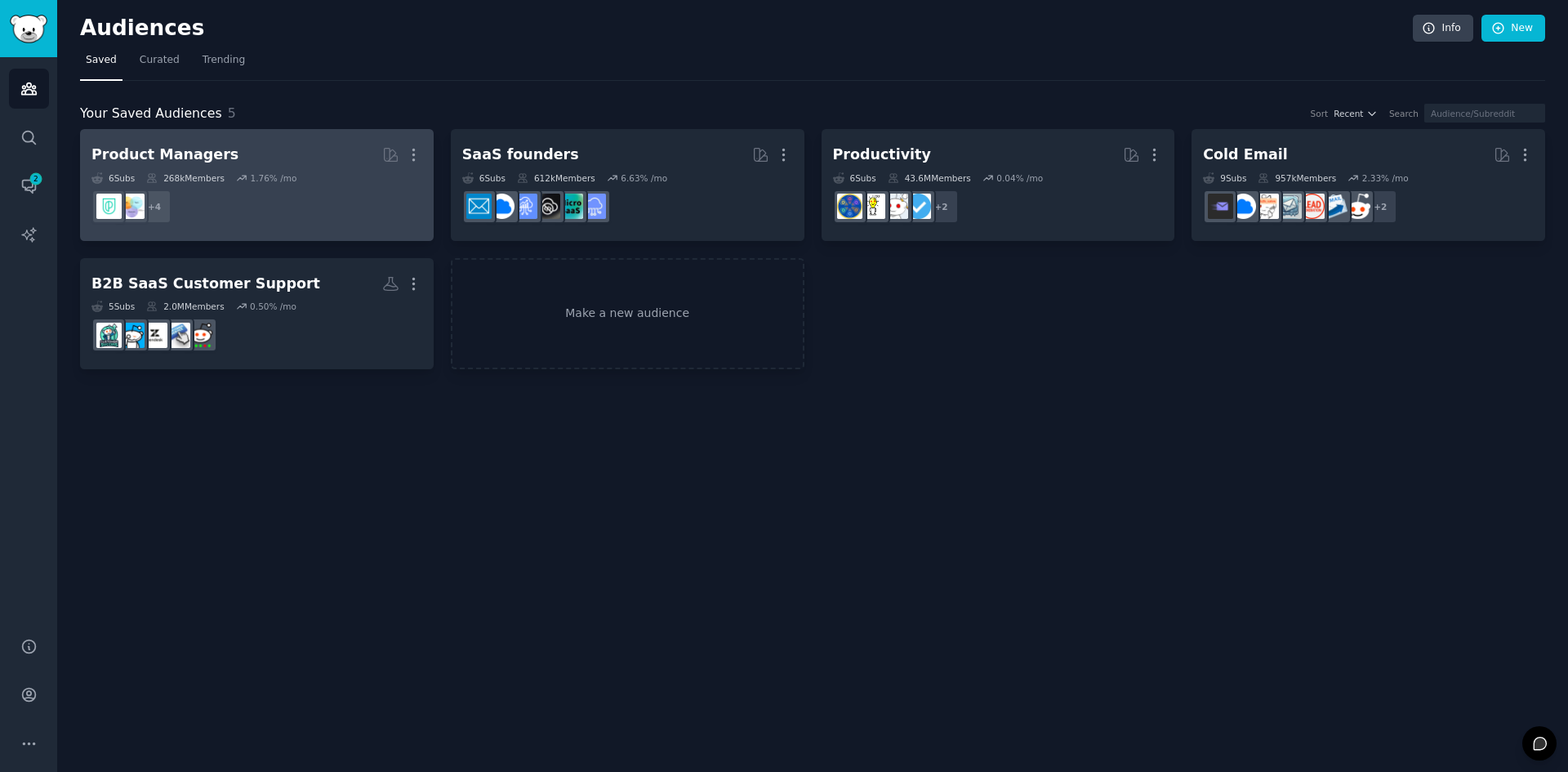
click at [338, 184] on dd "+ 4" at bounding box center [257, 207] width 331 height 46
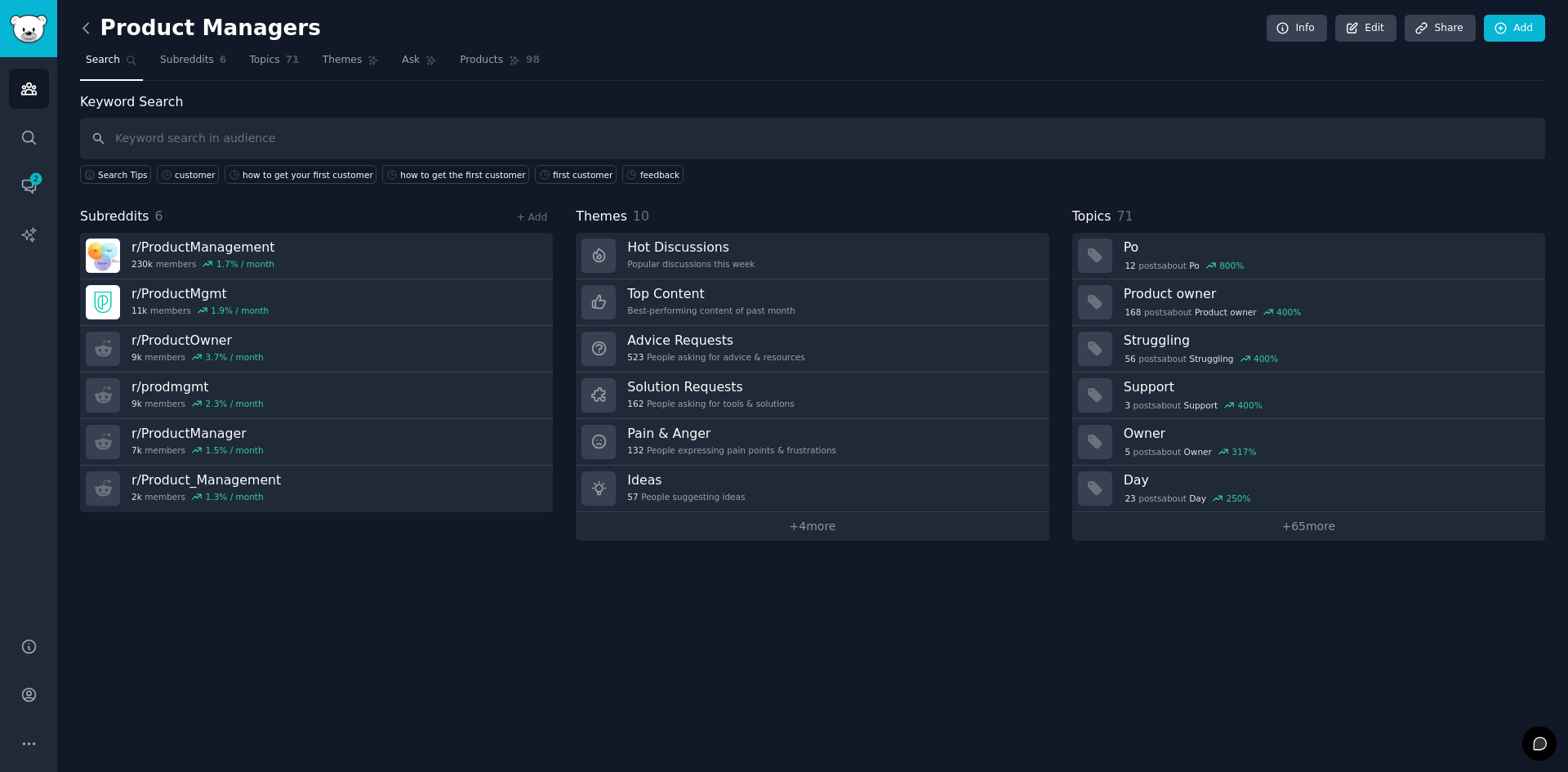
click at [81, 35] on icon at bounding box center [86, 28] width 17 height 17
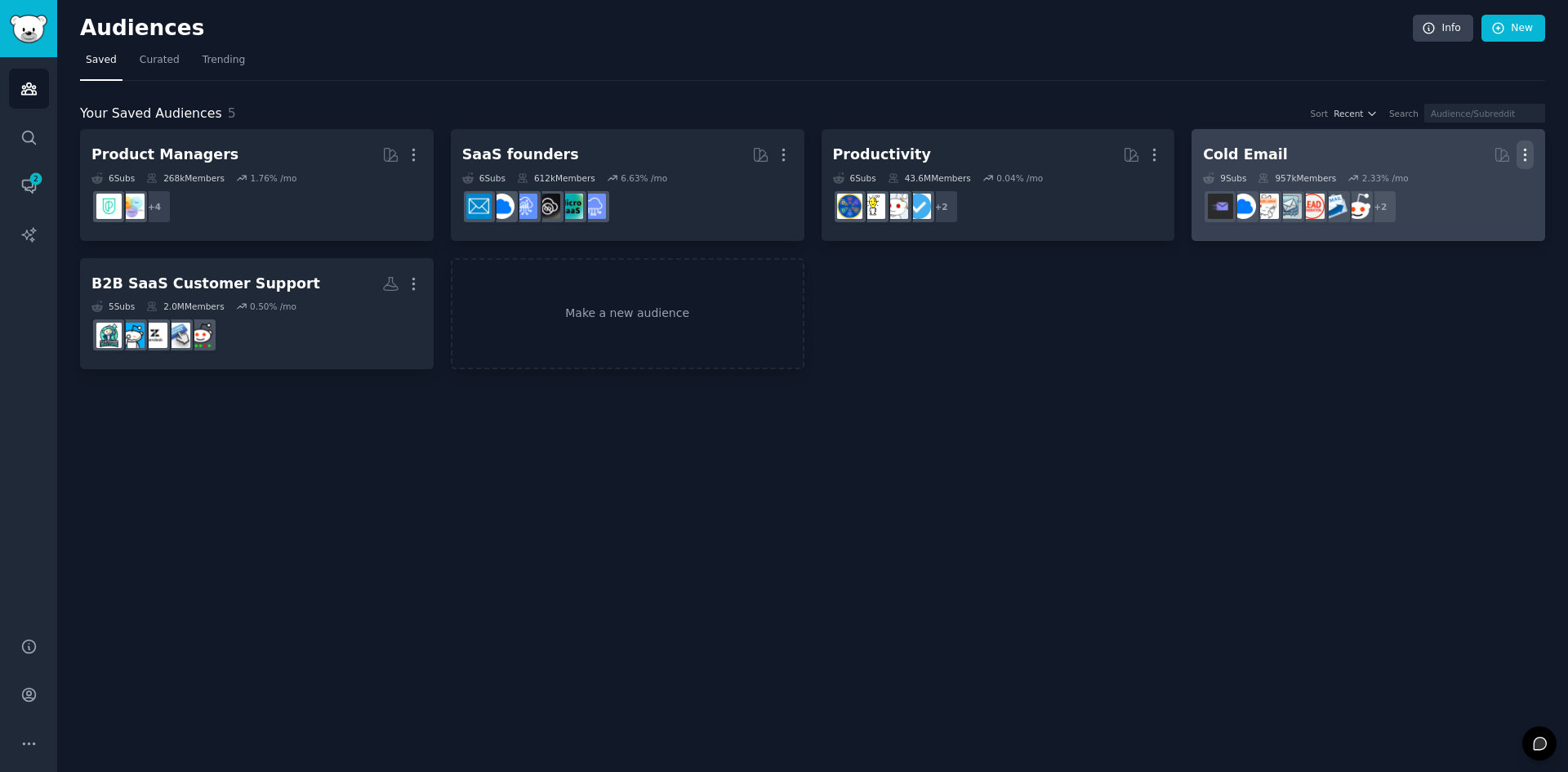
click at [1533, 157] on icon "button" at bounding box center [1524, 155] width 17 height 17
click at [1487, 178] on div "Delete" at bounding box center [1468, 189] width 77 height 35
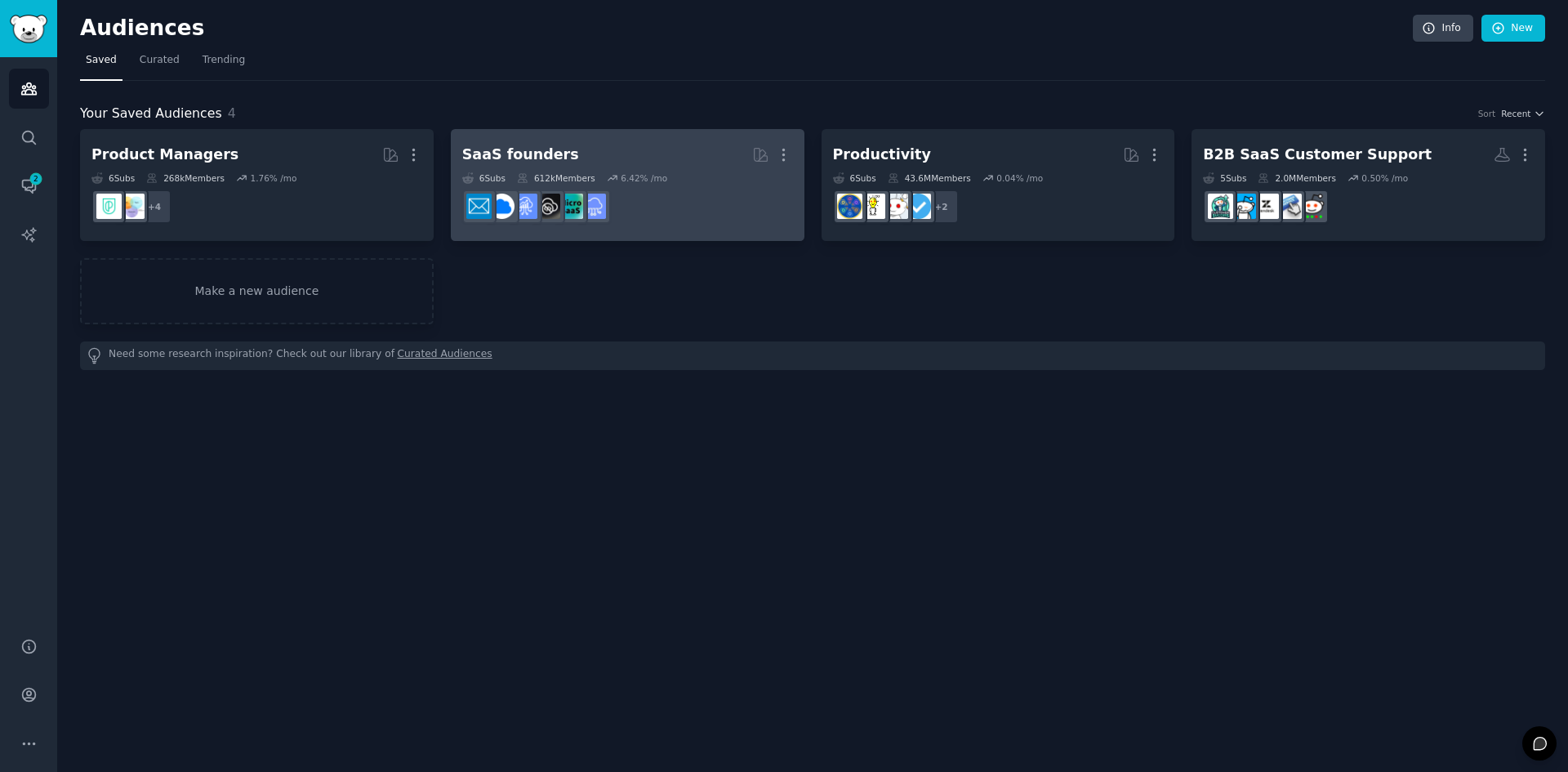
click at [686, 203] on dd "r/SaaS" at bounding box center [628, 207] width 331 height 46
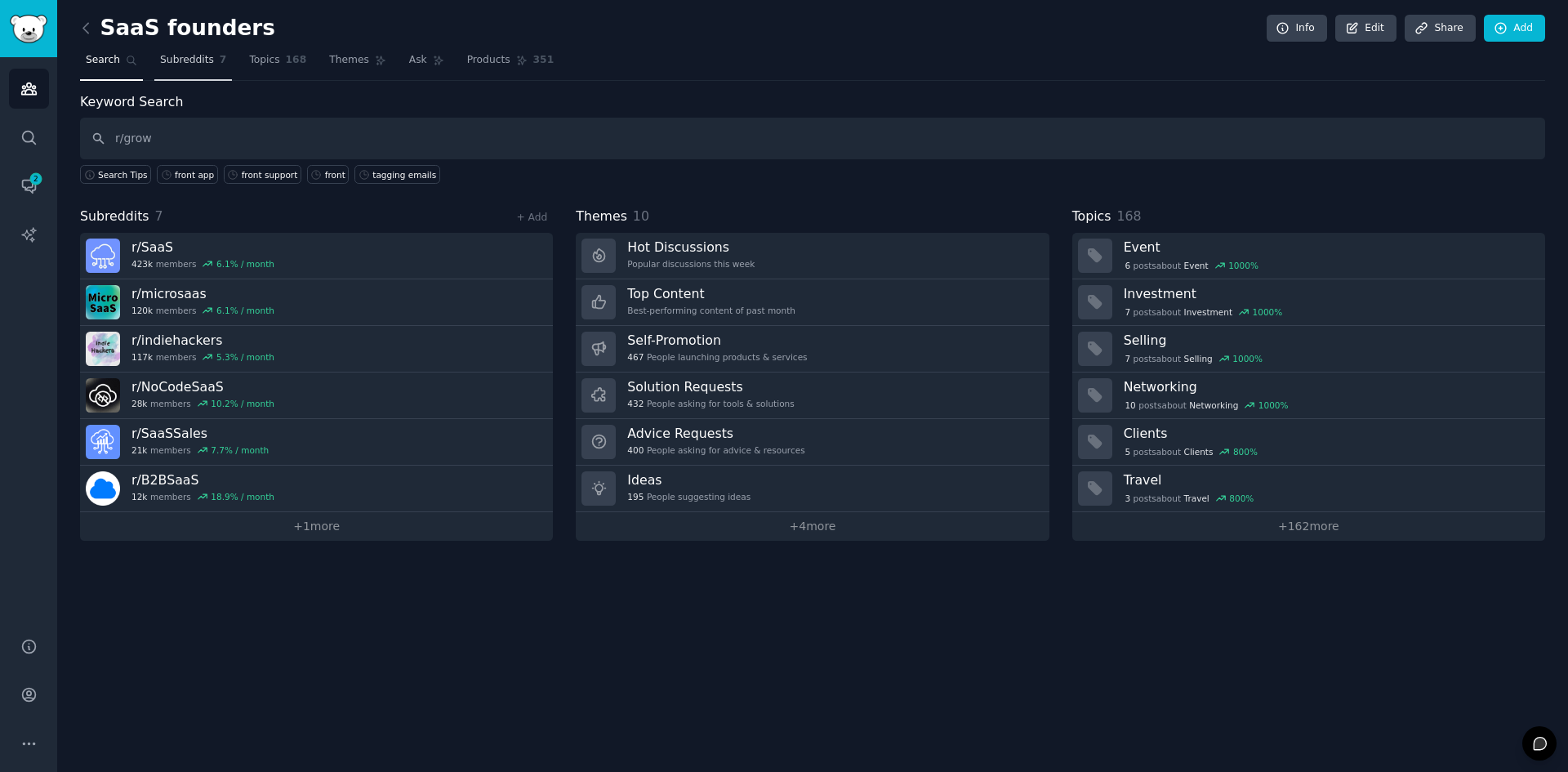
type input "r/grow"
click at [197, 65] on span "Subreddits" at bounding box center [188, 61] width 54 height 15
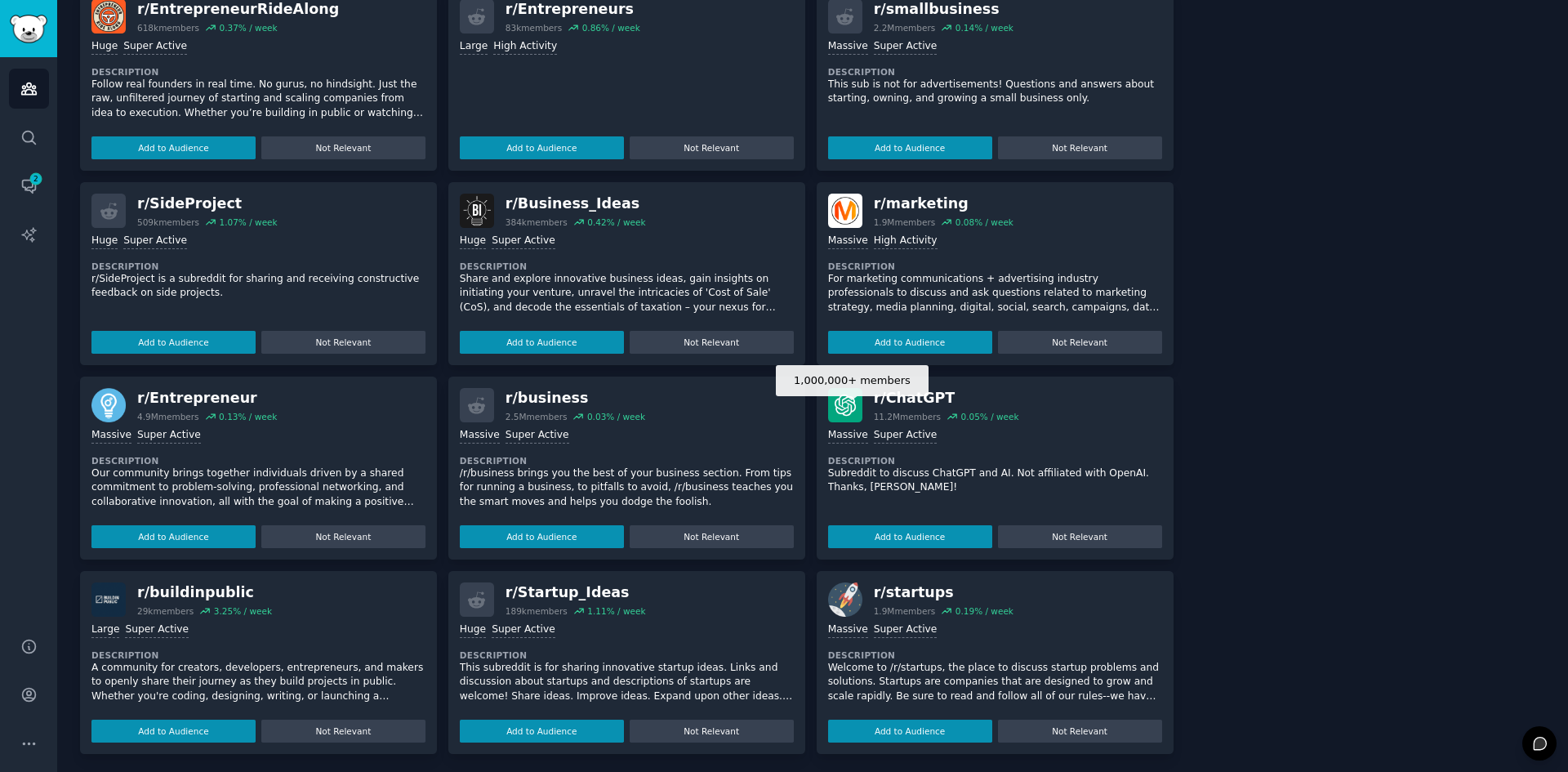
scroll to position [640, 0]
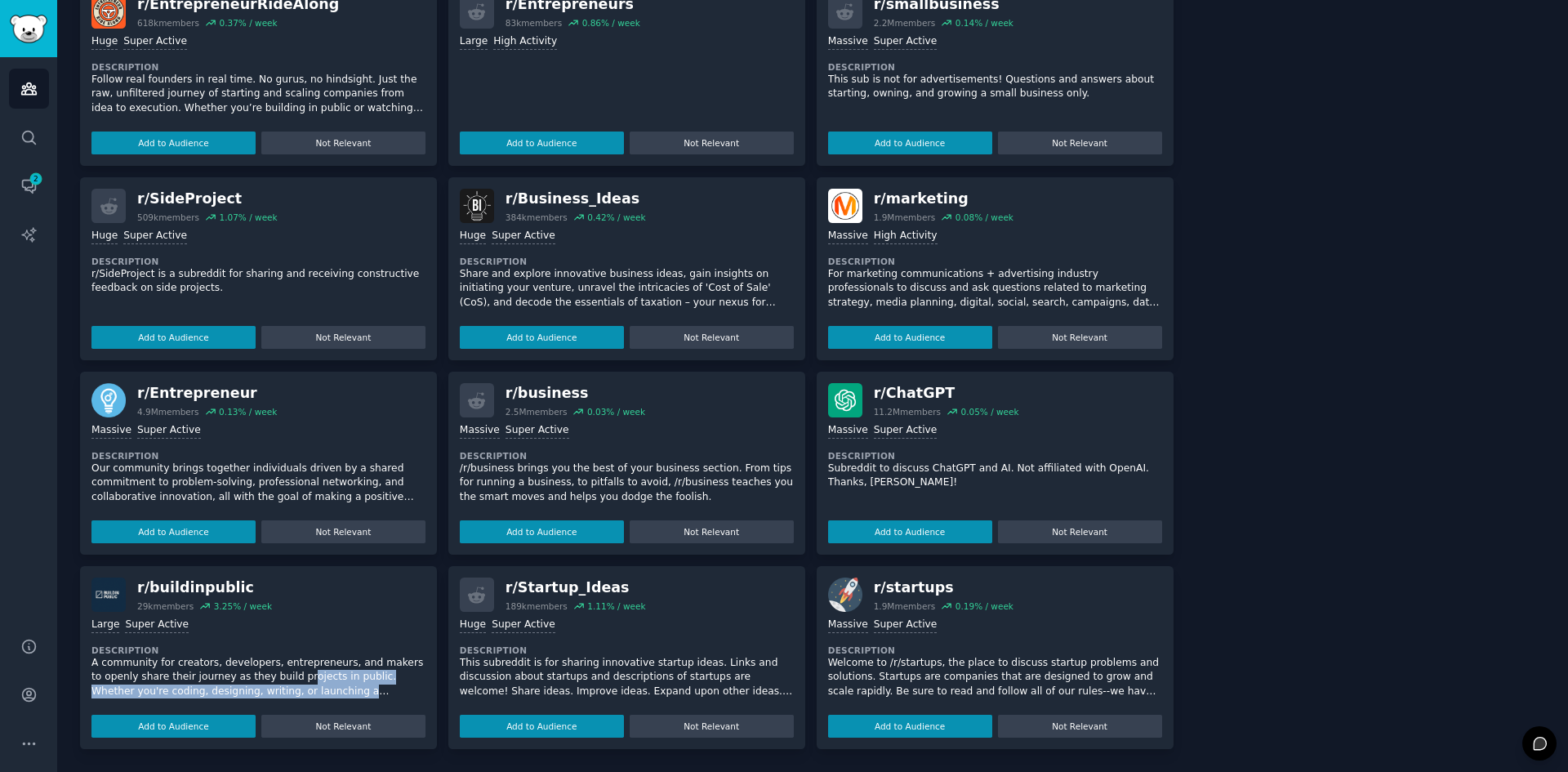
drag, startPoint x: 246, startPoint y: 674, endPoint x: 362, endPoint y: 687, distance: 116.7
click at [362, 687] on p "A community for creators, developers, entrepreneurs, and makers to openly share…" at bounding box center [258, 677] width 334 height 44
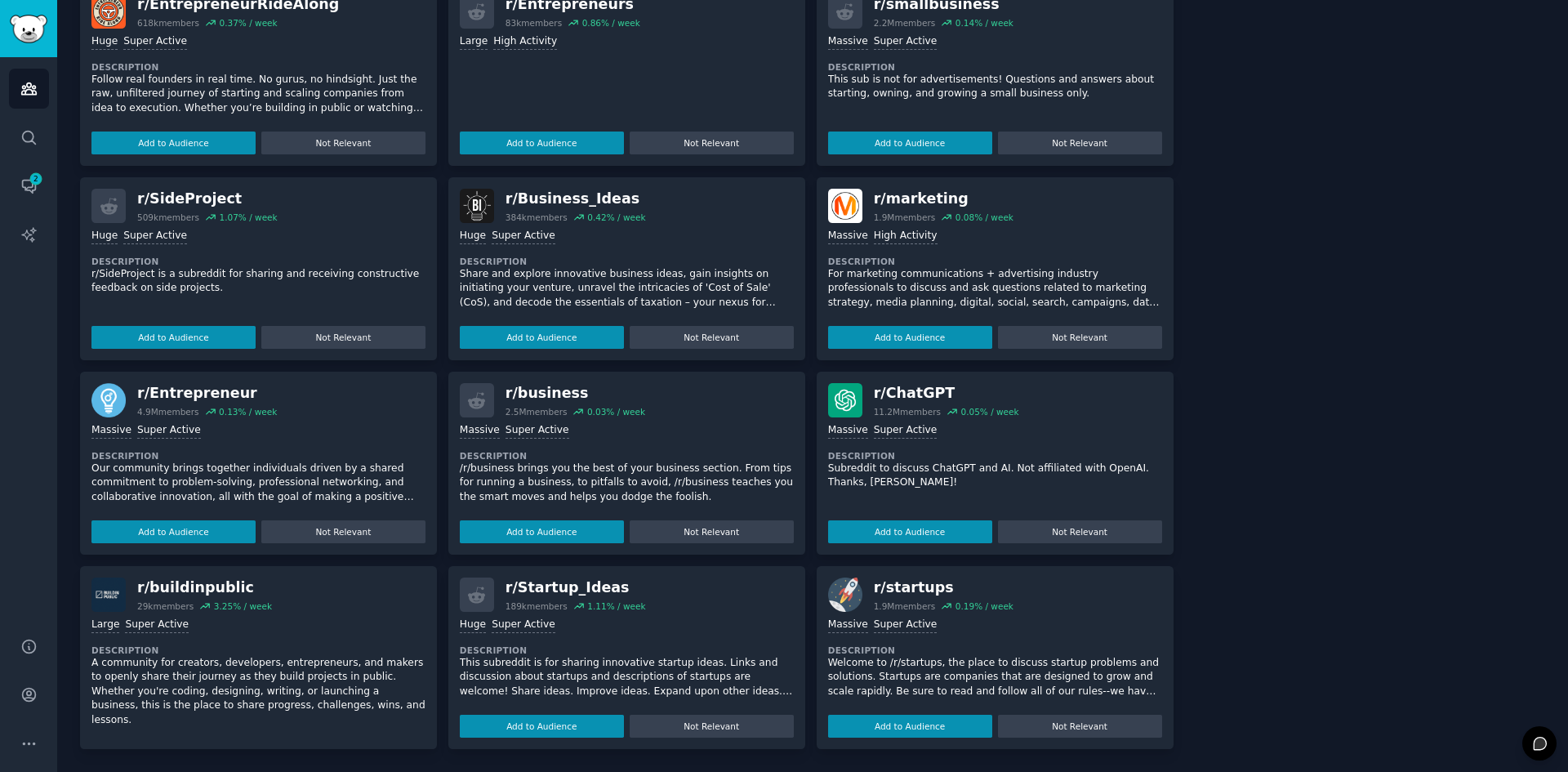
click at [399, 709] on p "A community for creators, developers, entrepreneurs, and makers to openly share…" at bounding box center [258, 691] width 334 height 72
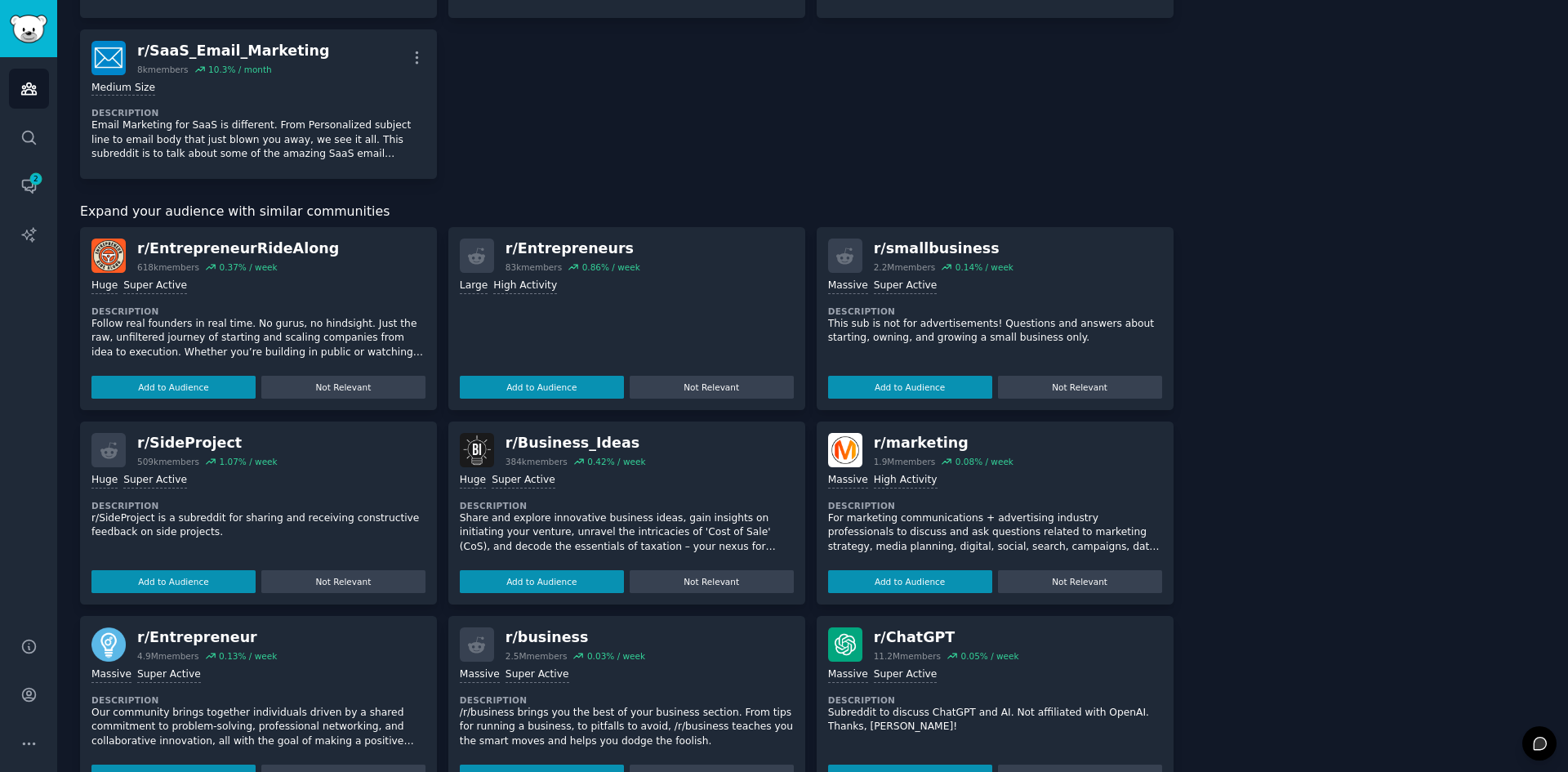
scroll to position [0, 0]
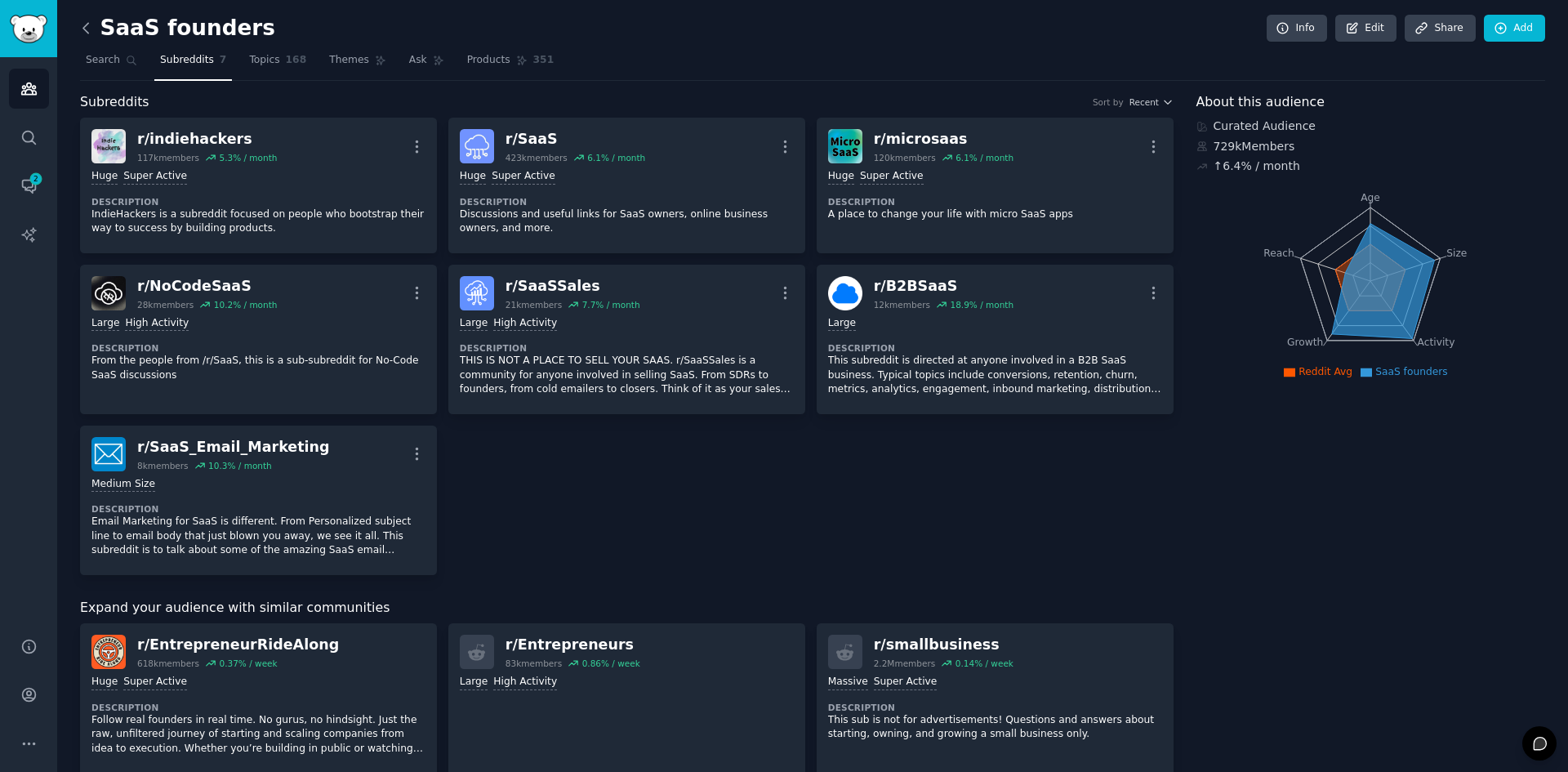
click at [83, 28] on icon at bounding box center [86, 28] width 5 height 10
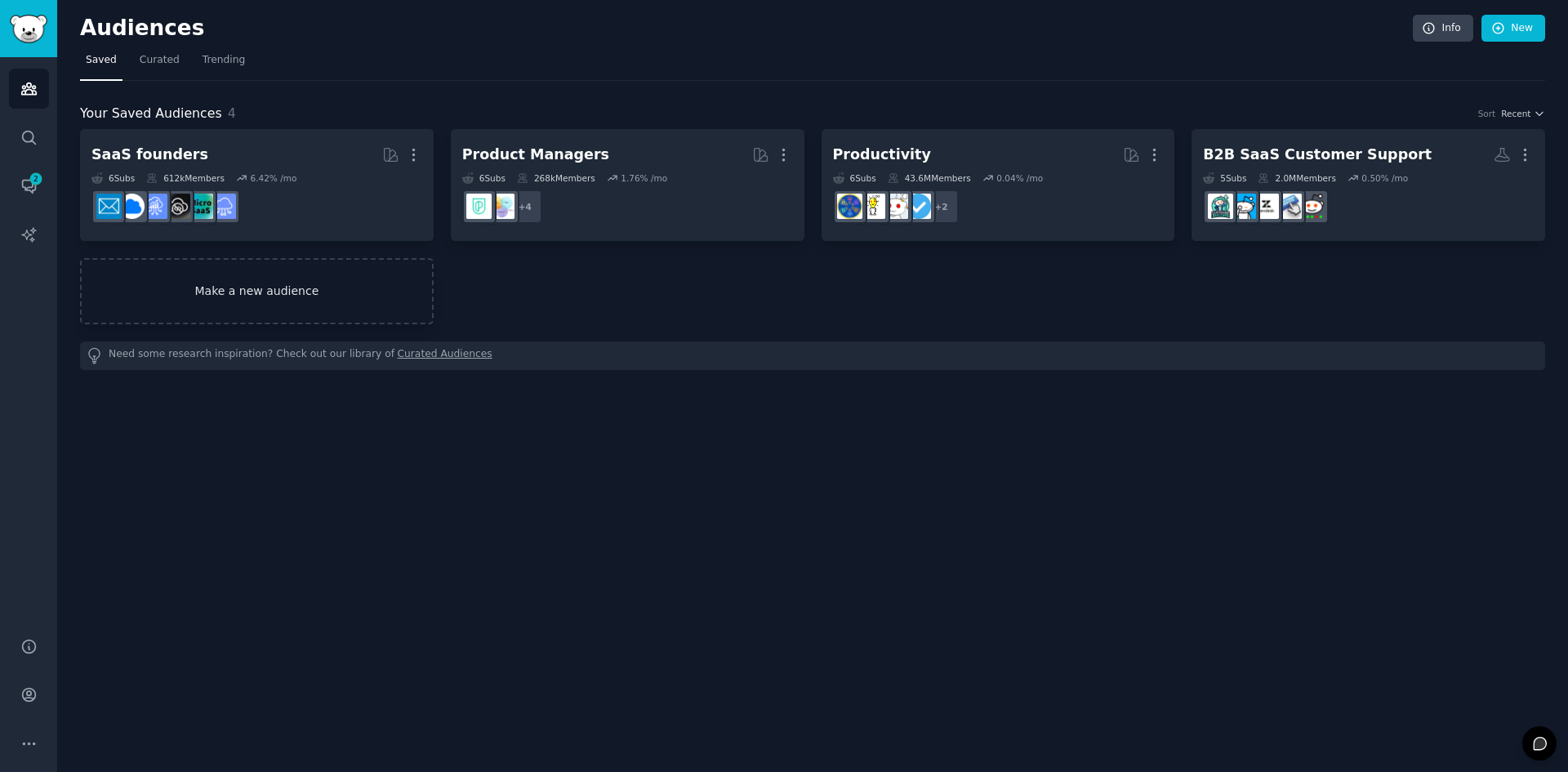
click at [322, 287] on link "Make a new audience" at bounding box center [257, 291] width 354 height 66
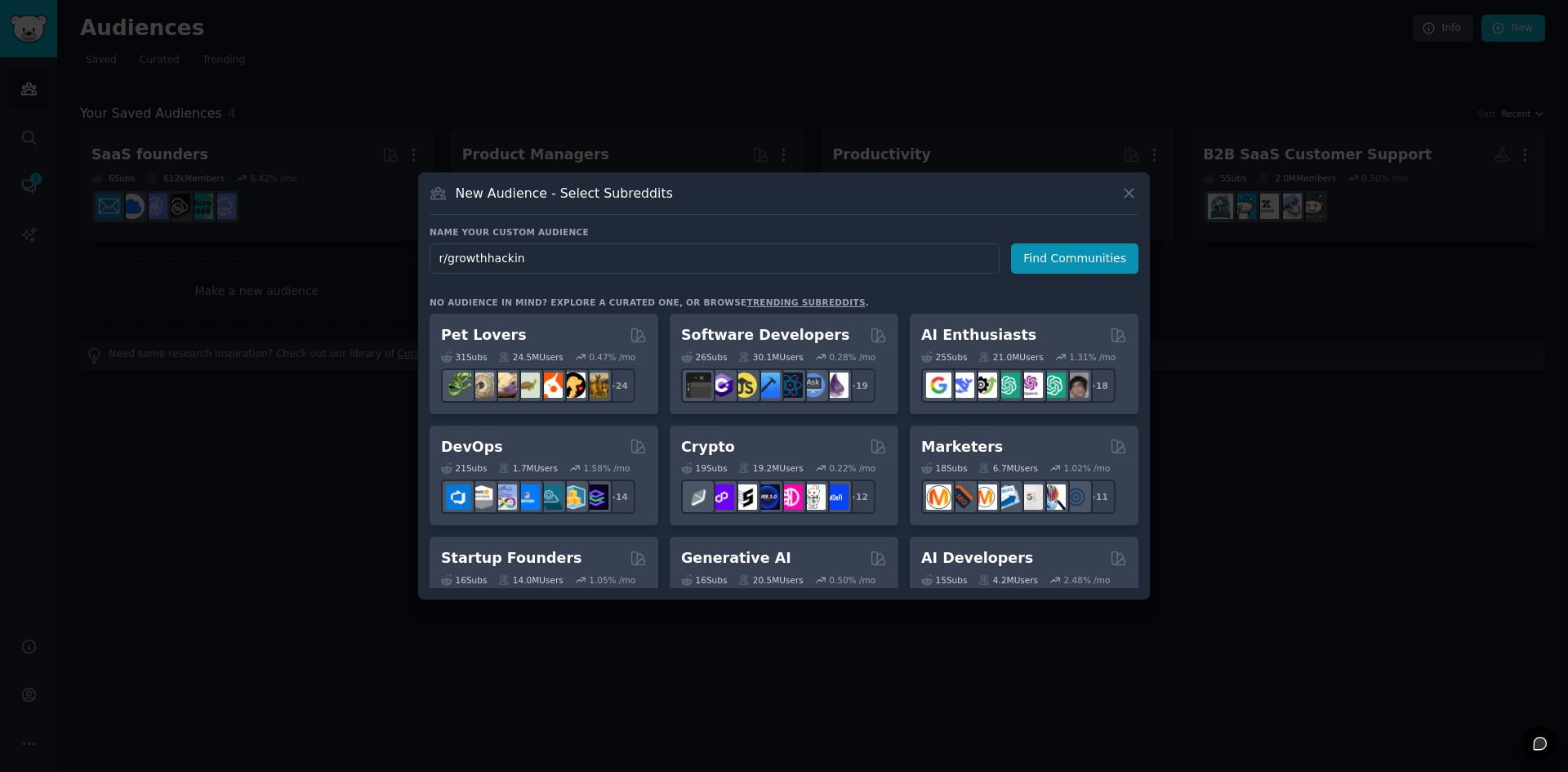
type input "r/growthhacking"
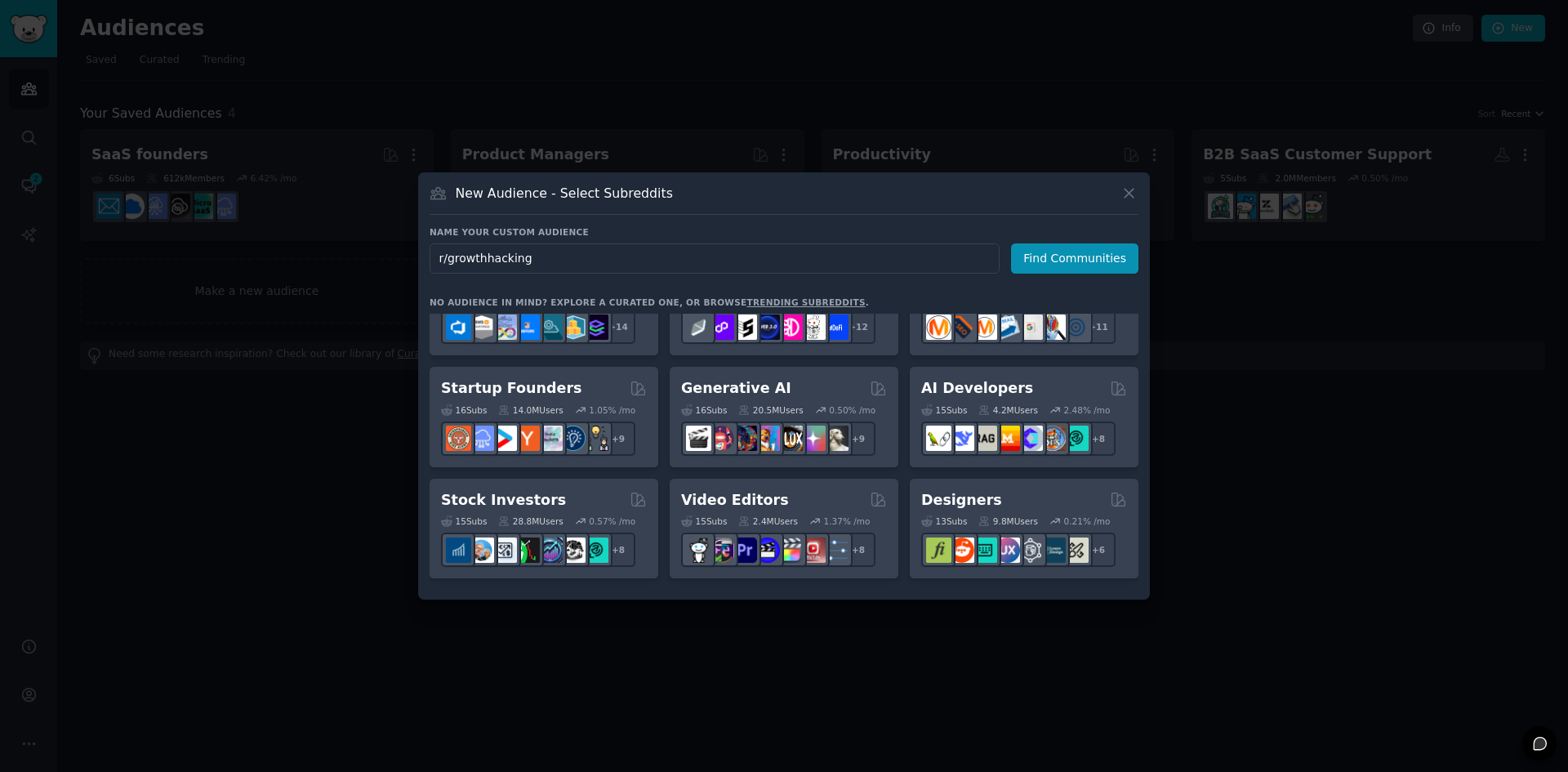
scroll to position [172, 0]
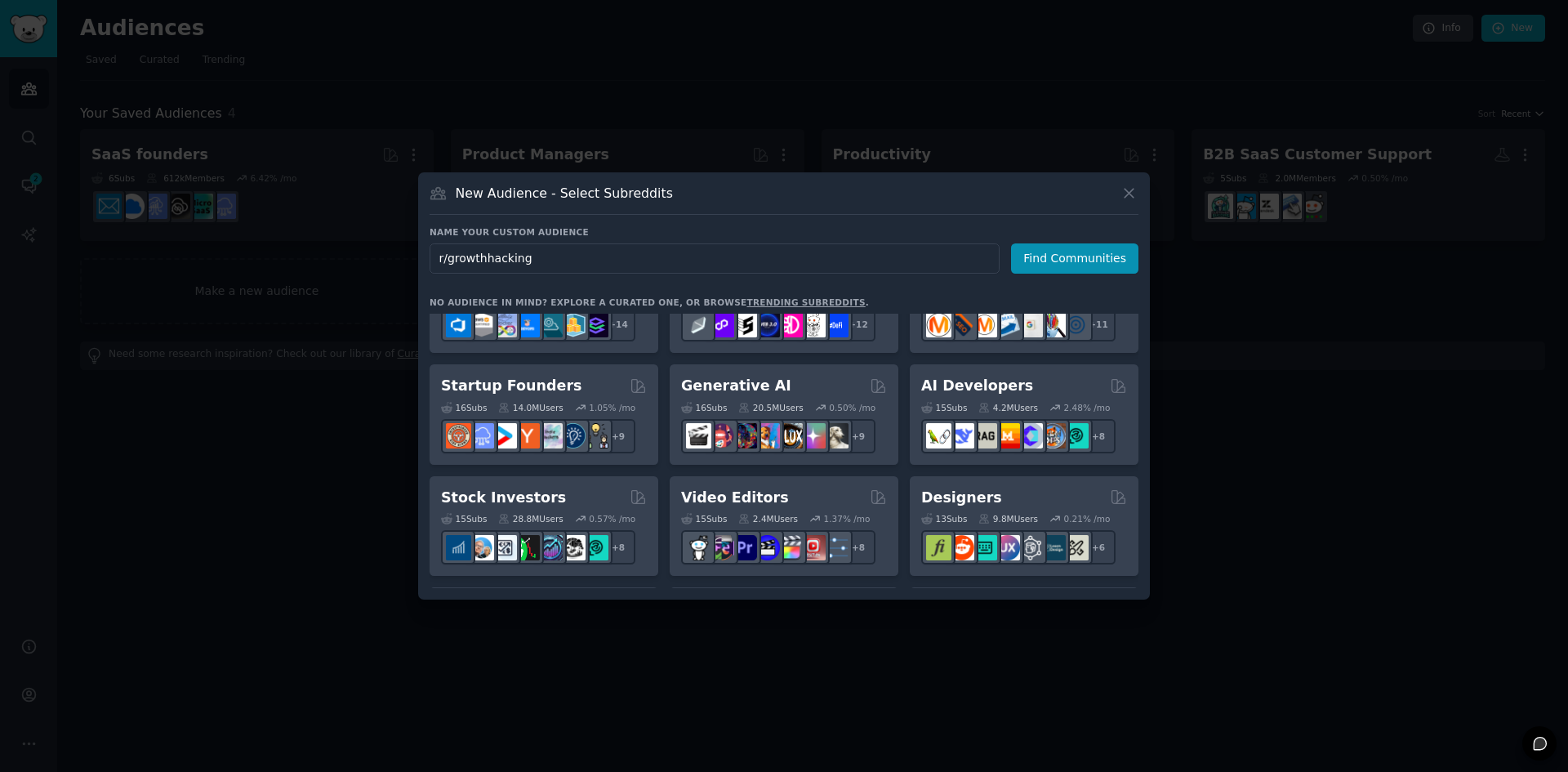
click button "Find Communities" at bounding box center [1074, 258] width 128 height 30
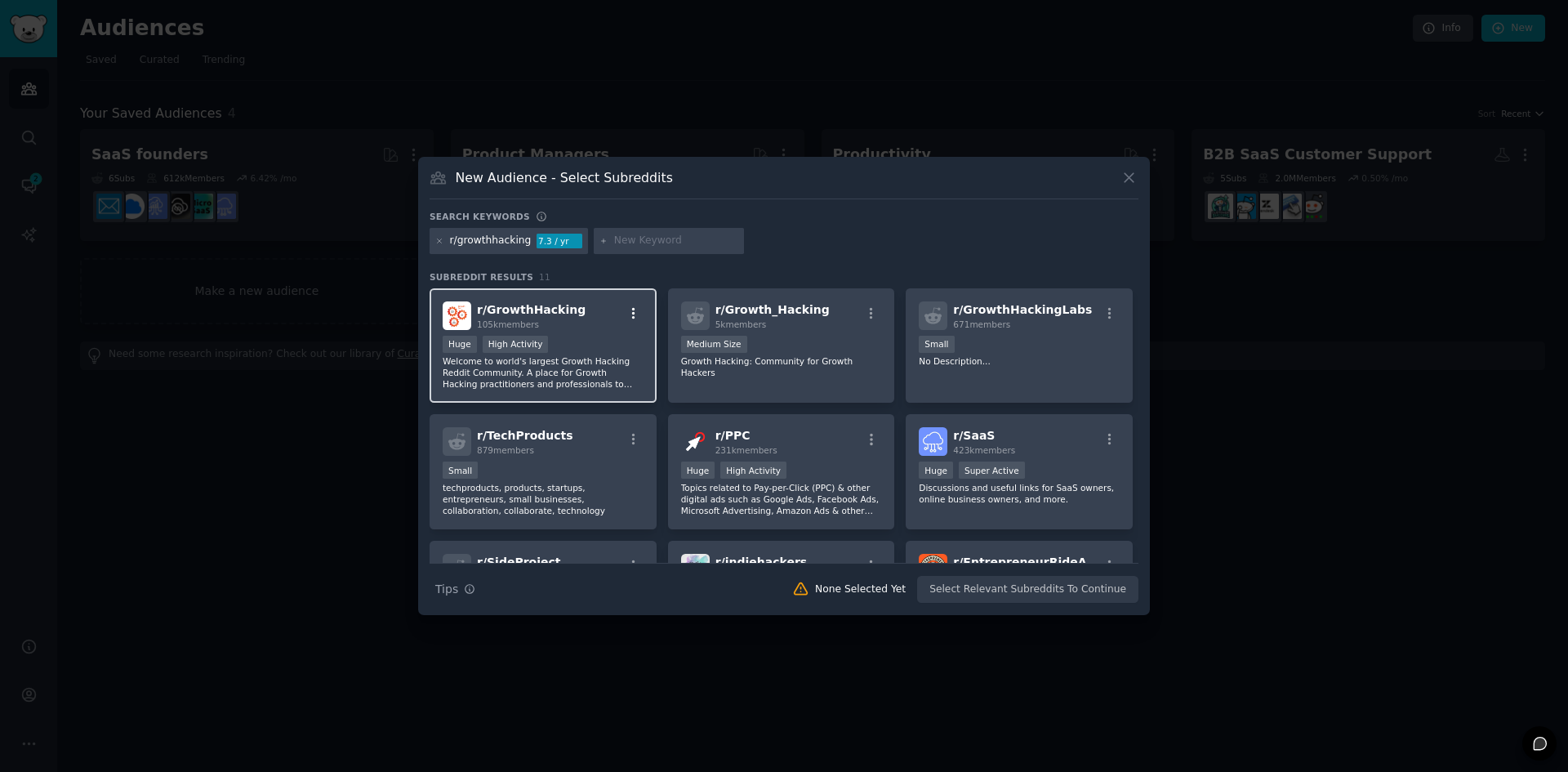
click at [630, 315] on icon "button" at bounding box center [633, 314] width 15 height 15
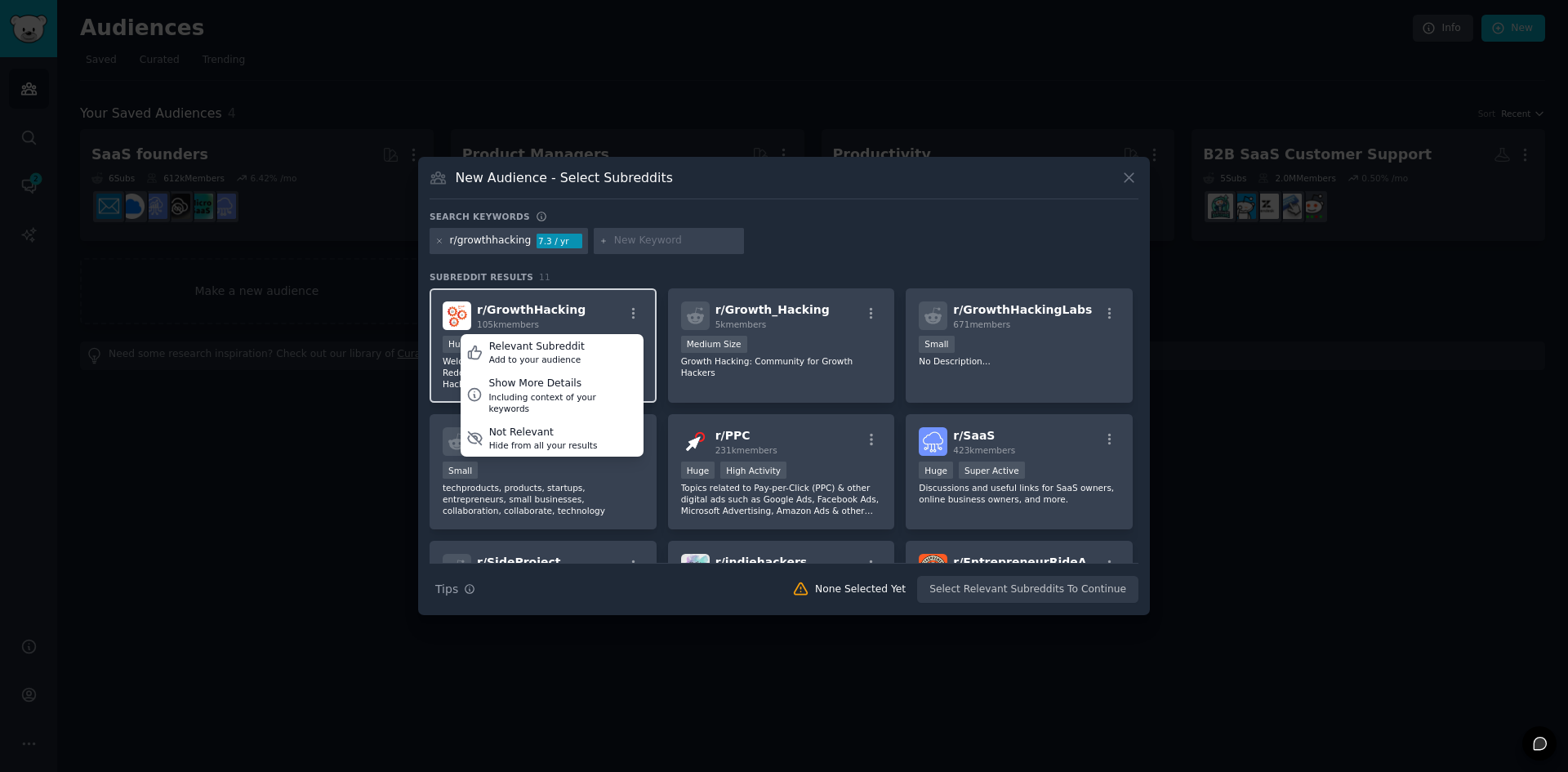
click at [612, 319] on div "r/ GrowthHacking 105k members Relevant Subreddit Add to your audience Show More…" at bounding box center [543, 315] width 201 height 29
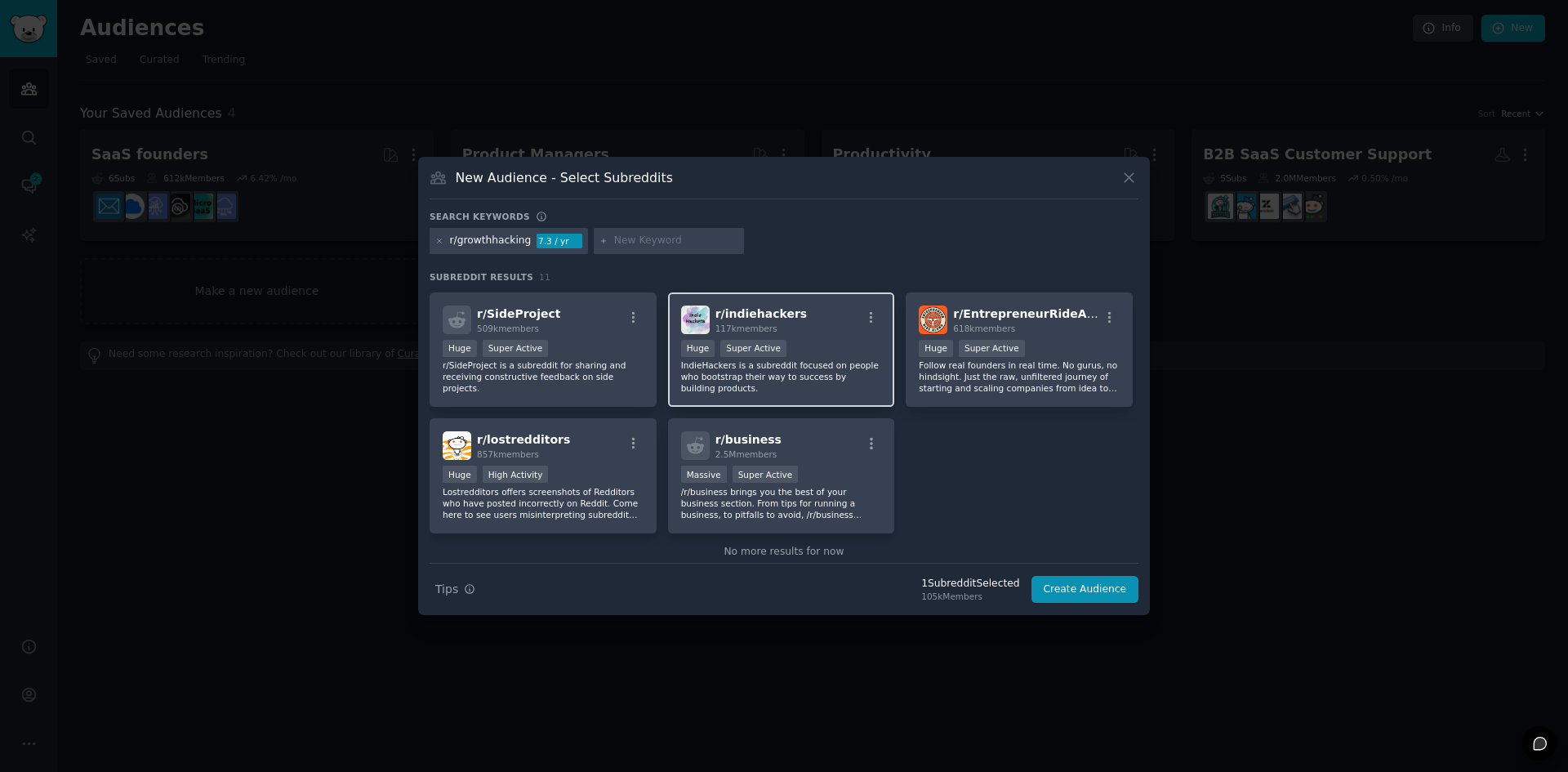
scroll to position [276, 0]
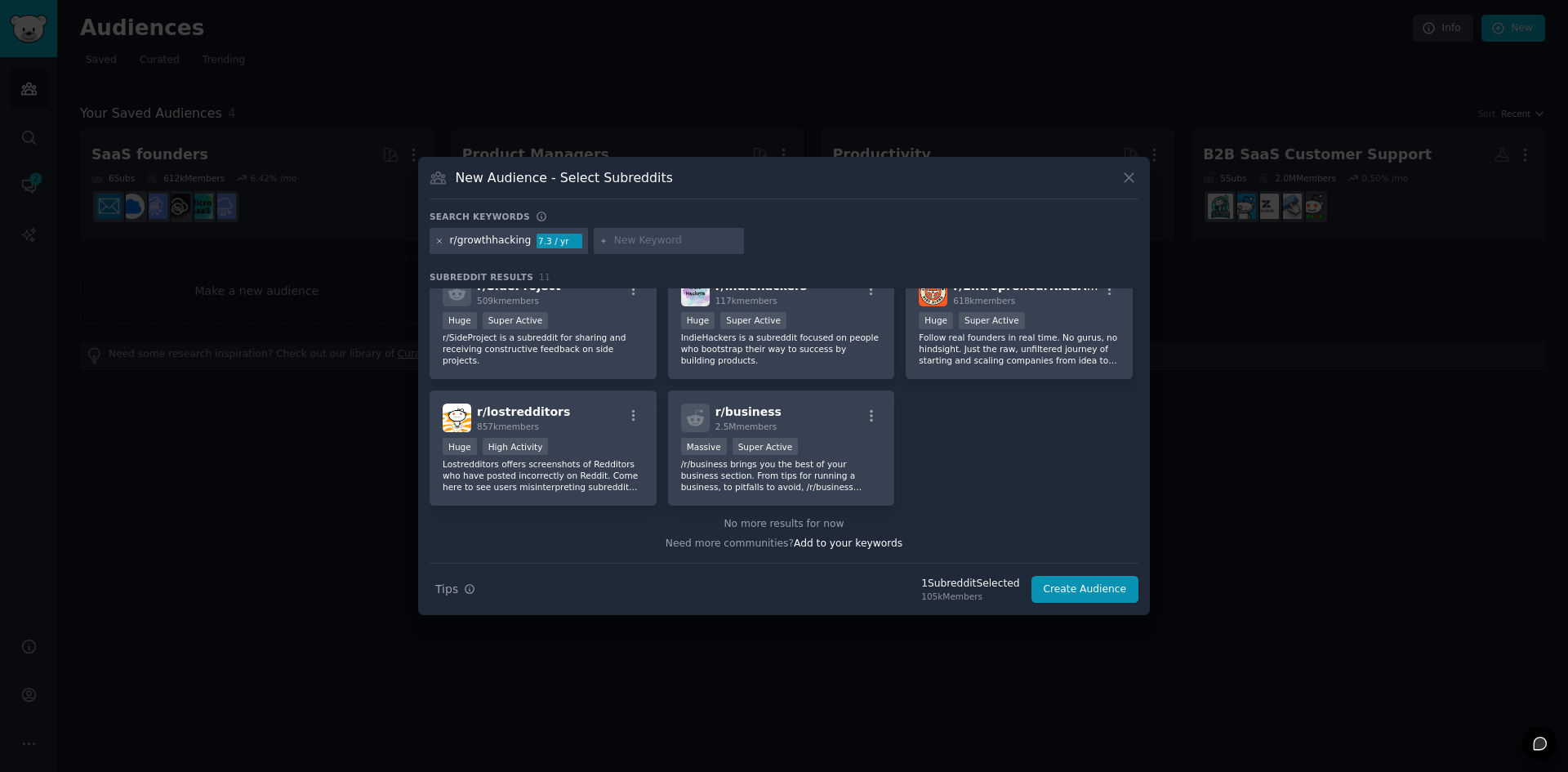
click at [437, 244] on icon at bounding box center [439, 241] width 9 height 9
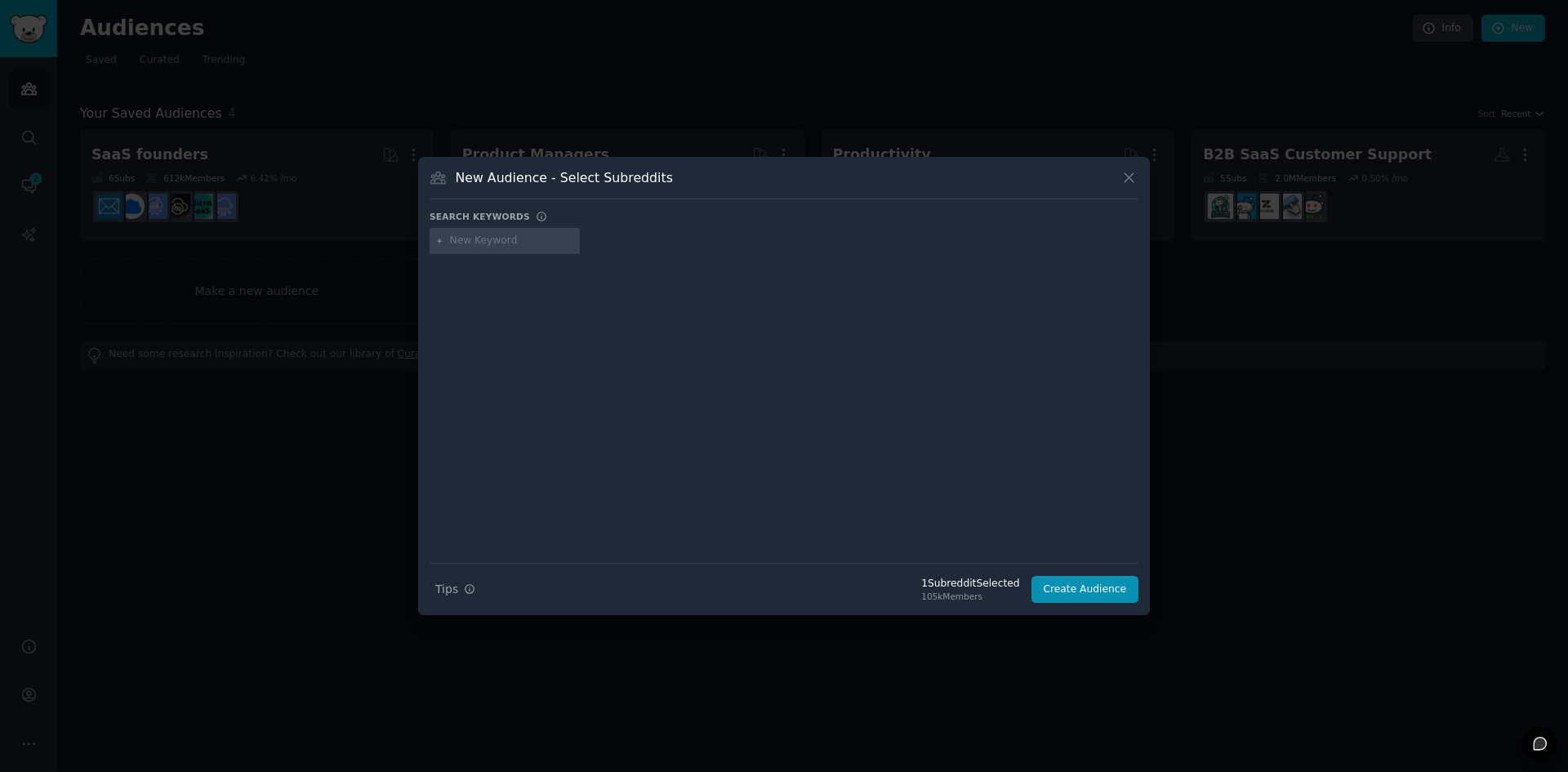
click at [501, 243] on input "text" at bounding box center [512, 241] width 124 height 15
type input "growth"
click at [437, 240] on icon at bounding box center [439, 241] width 9 height 9
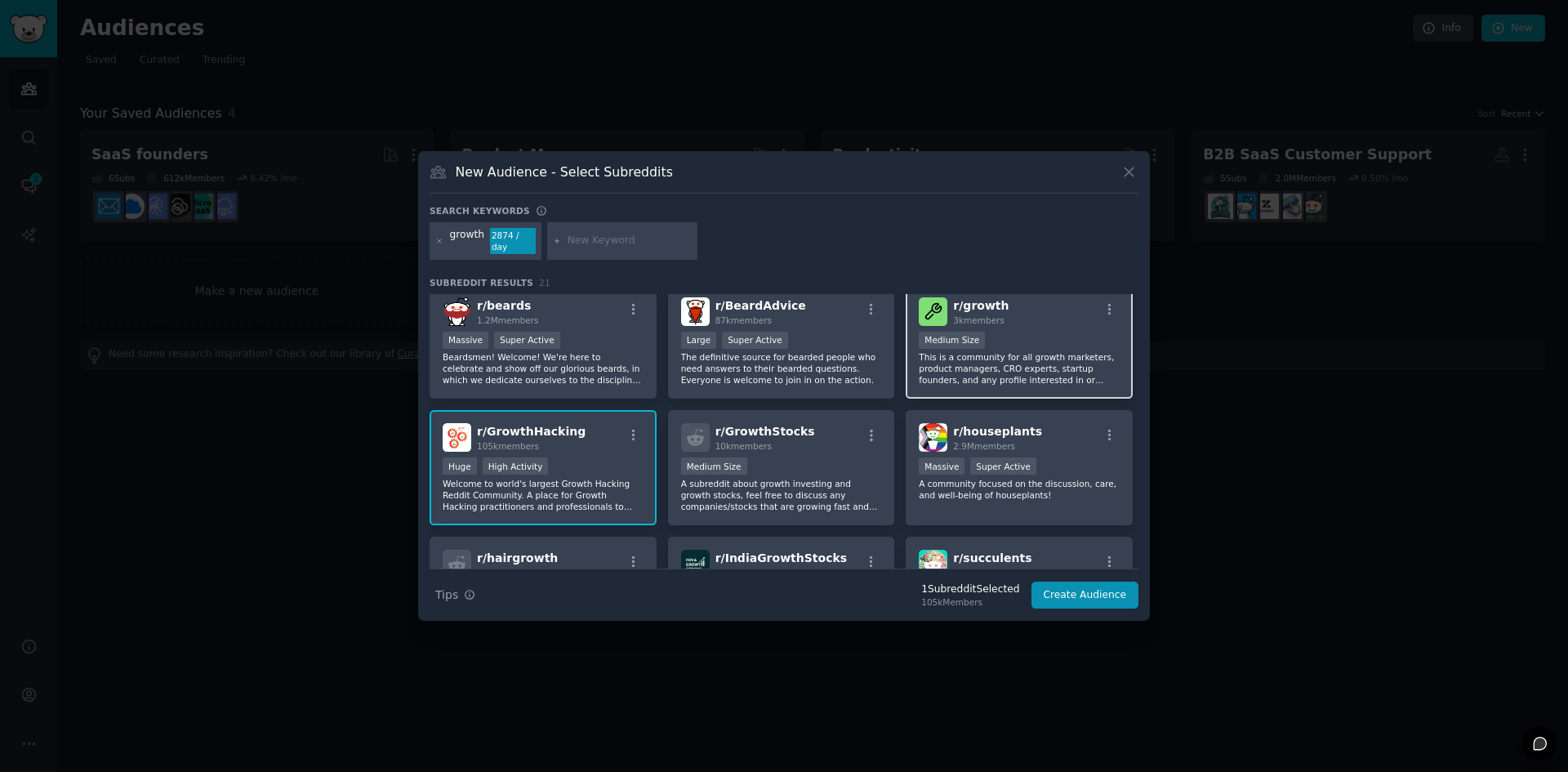
scroll to position [12, 0]
click at [1070, 352] on p "This is a community for all growth marketers, product managers, CRO experts, st…" at bounding box center [1019, 367] width 201 height 35
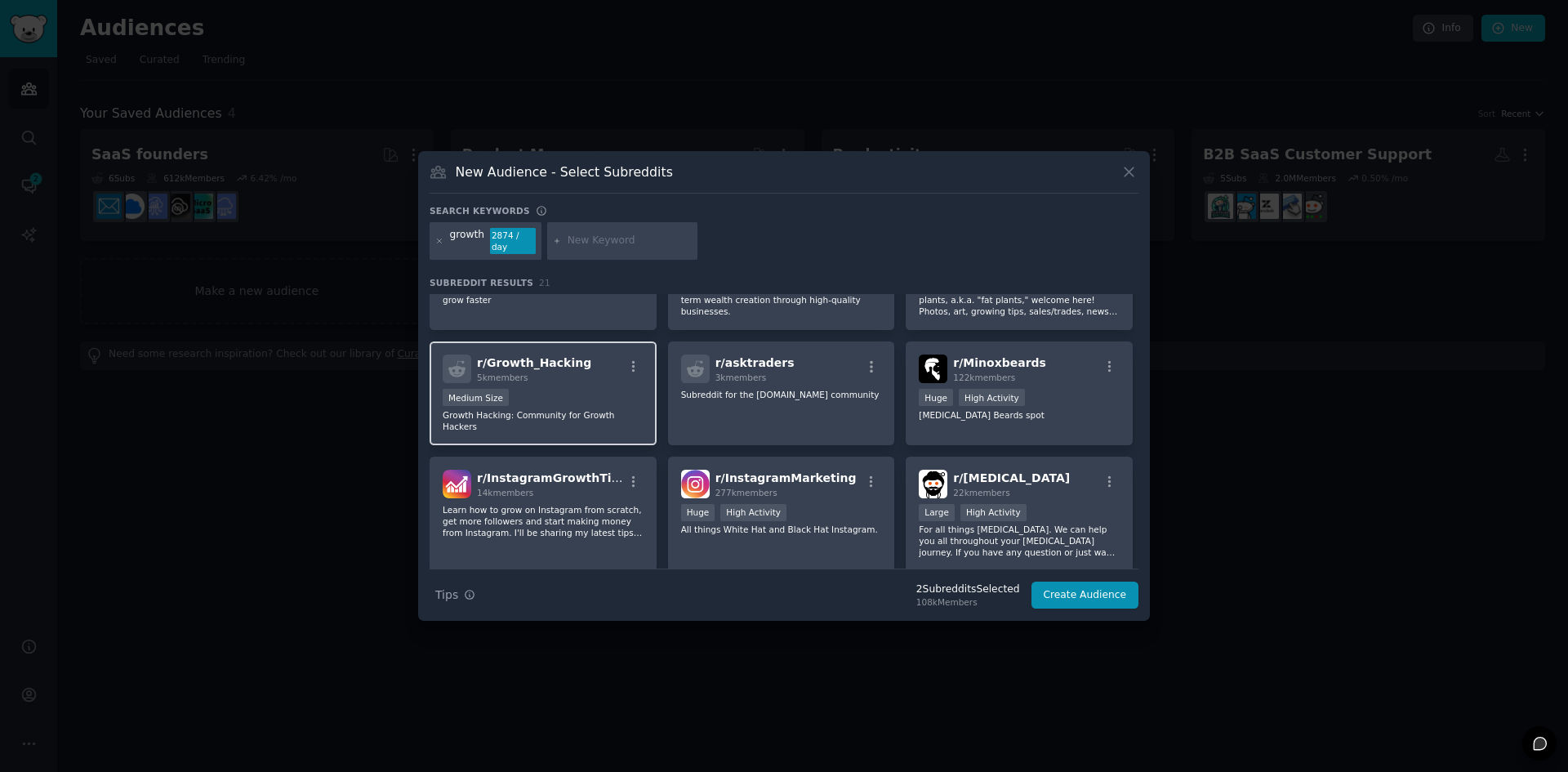
scroll to position [451, 0]
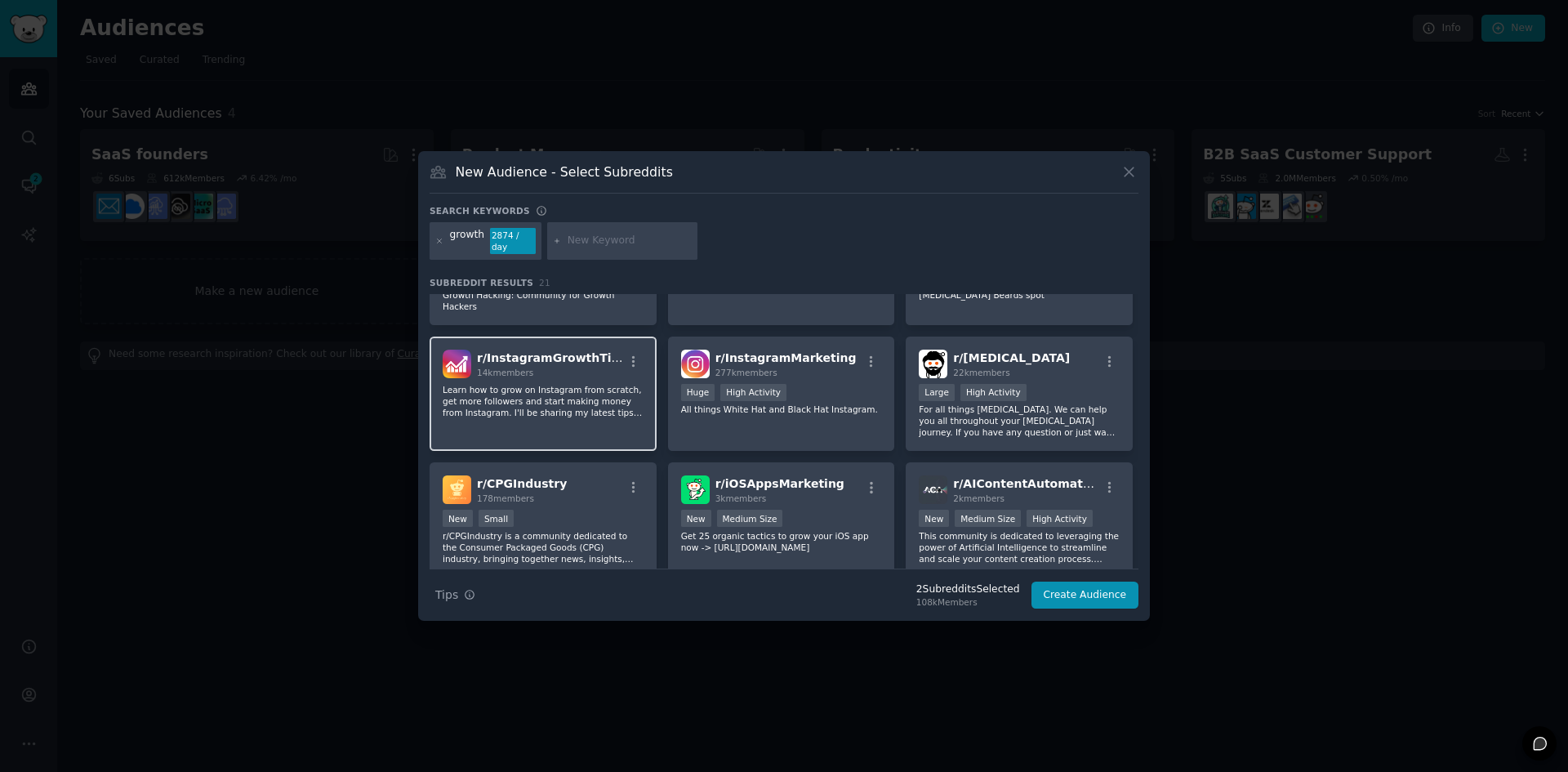
click at [551, 402] on div "r/ InstagramGrowthTips 14k members Learn how to grow on Instagram from scratch,…" at bounding box center [543, 394] width 227 height 115
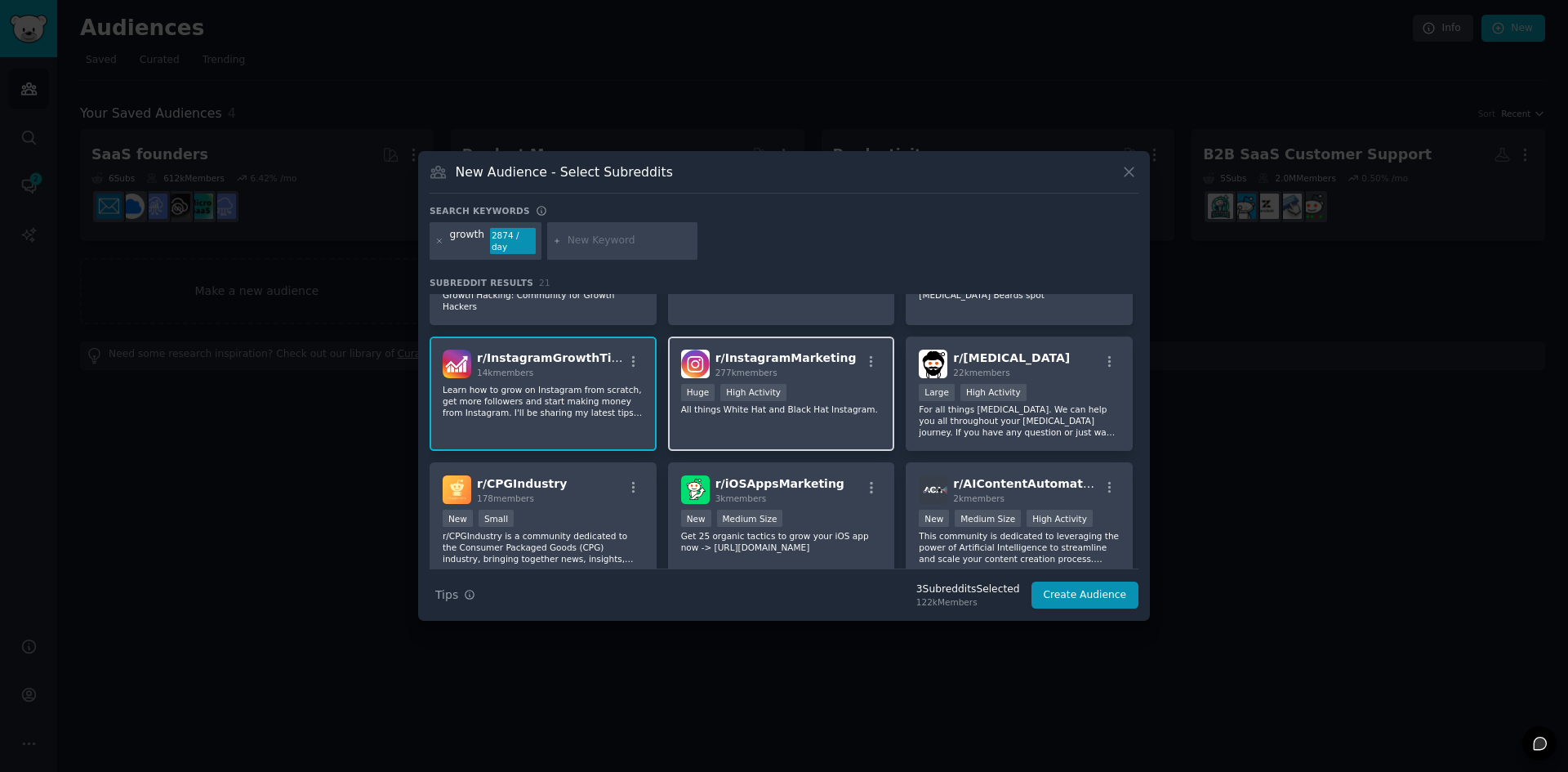
click at [748, 411] on div "r/ InstagramMarketing 277k members Huge High Activity All things White Hat and …" at bounding box center [782, 394] width 227 height 115
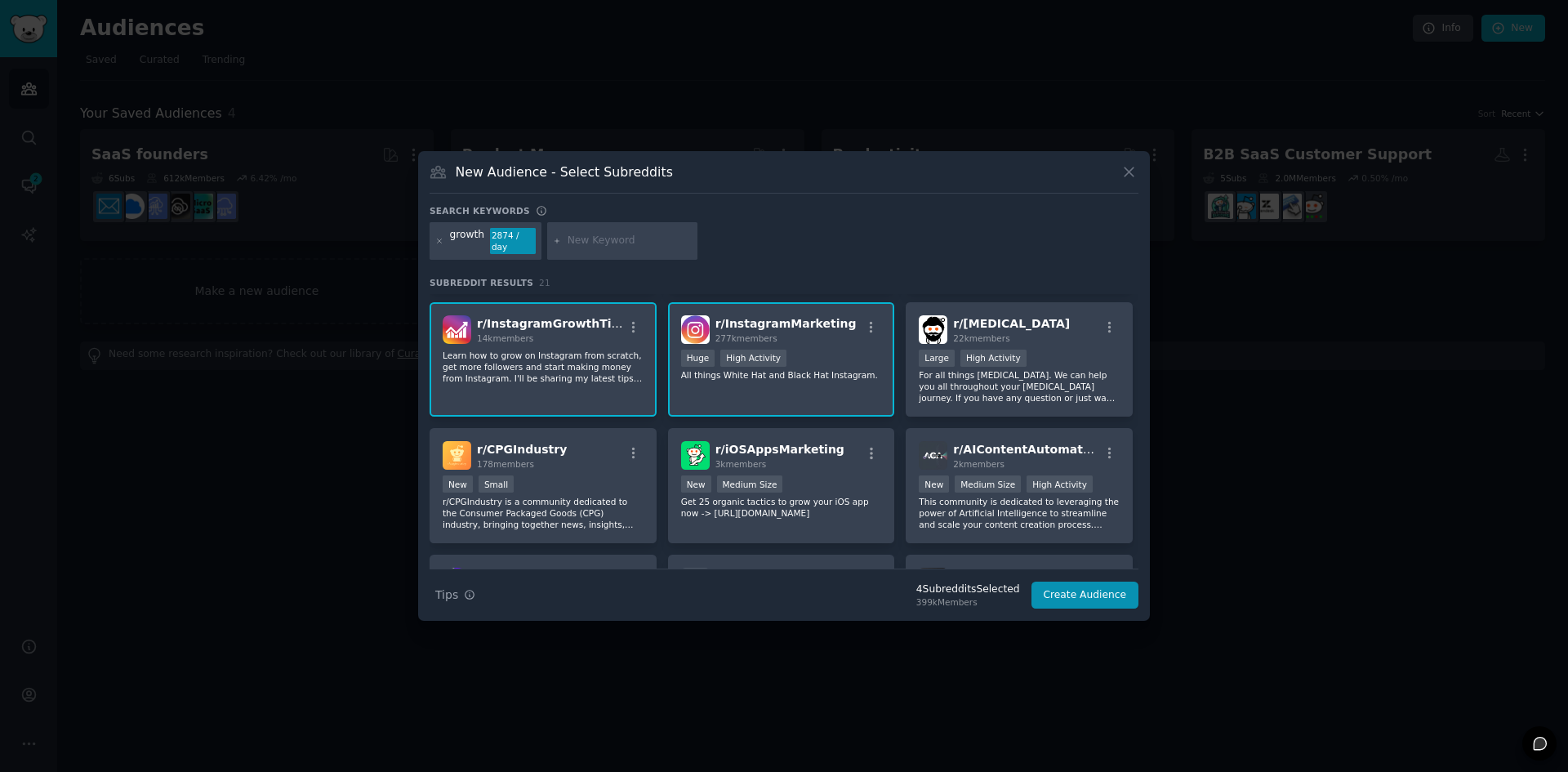
scroll to position [482, 0]
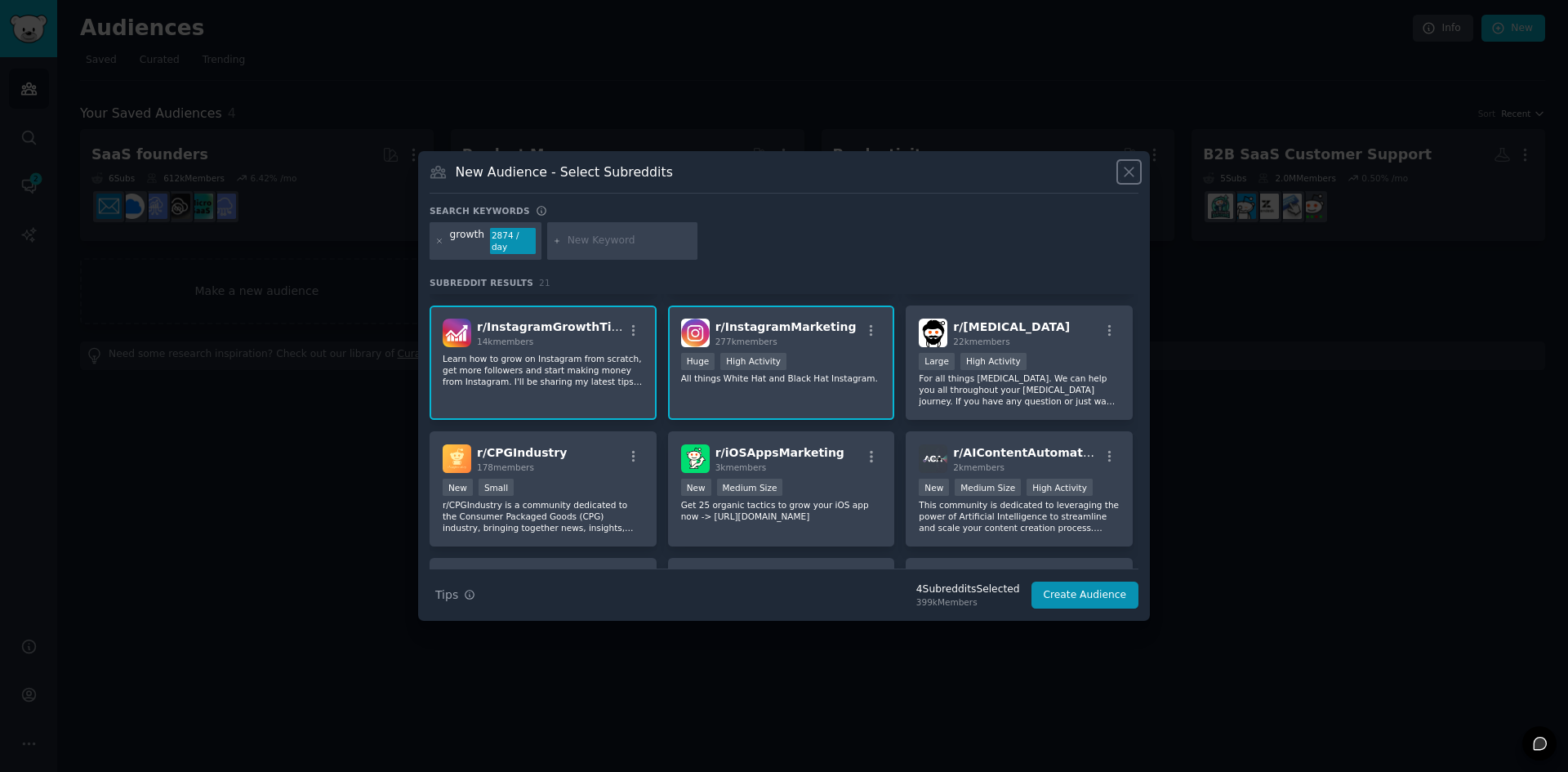
click at [1124, 180] on icon at bounding box center [1129, 171] width 17 height 17
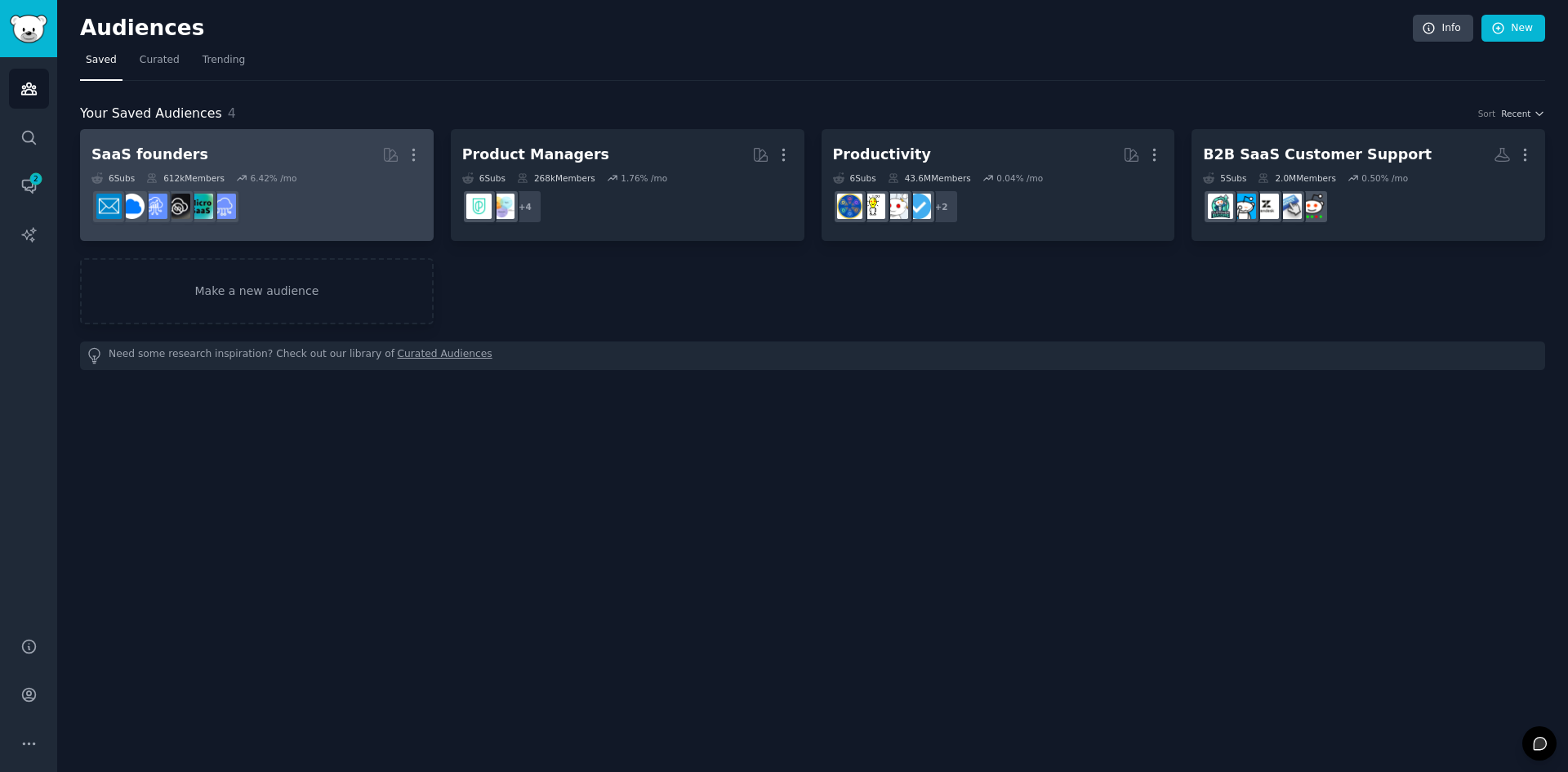
click at [273, 212] on dd at bounding box center [257, 207] width 331 height 46
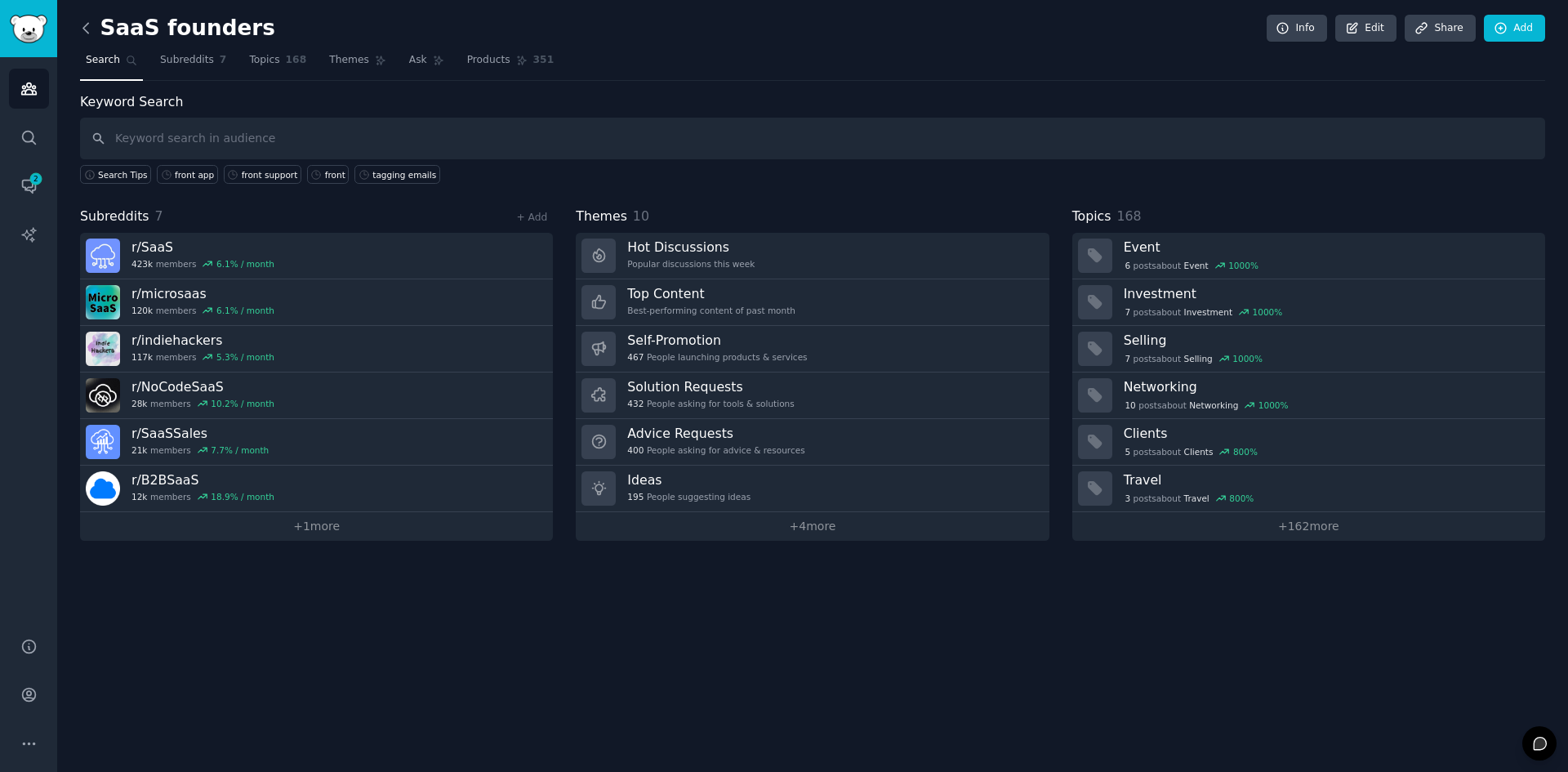
click at [81, 26] on icon at bounding box center [86, 28] width 17 height 17
